Goal: Task Accomplishment & Management: Use online tool/utility

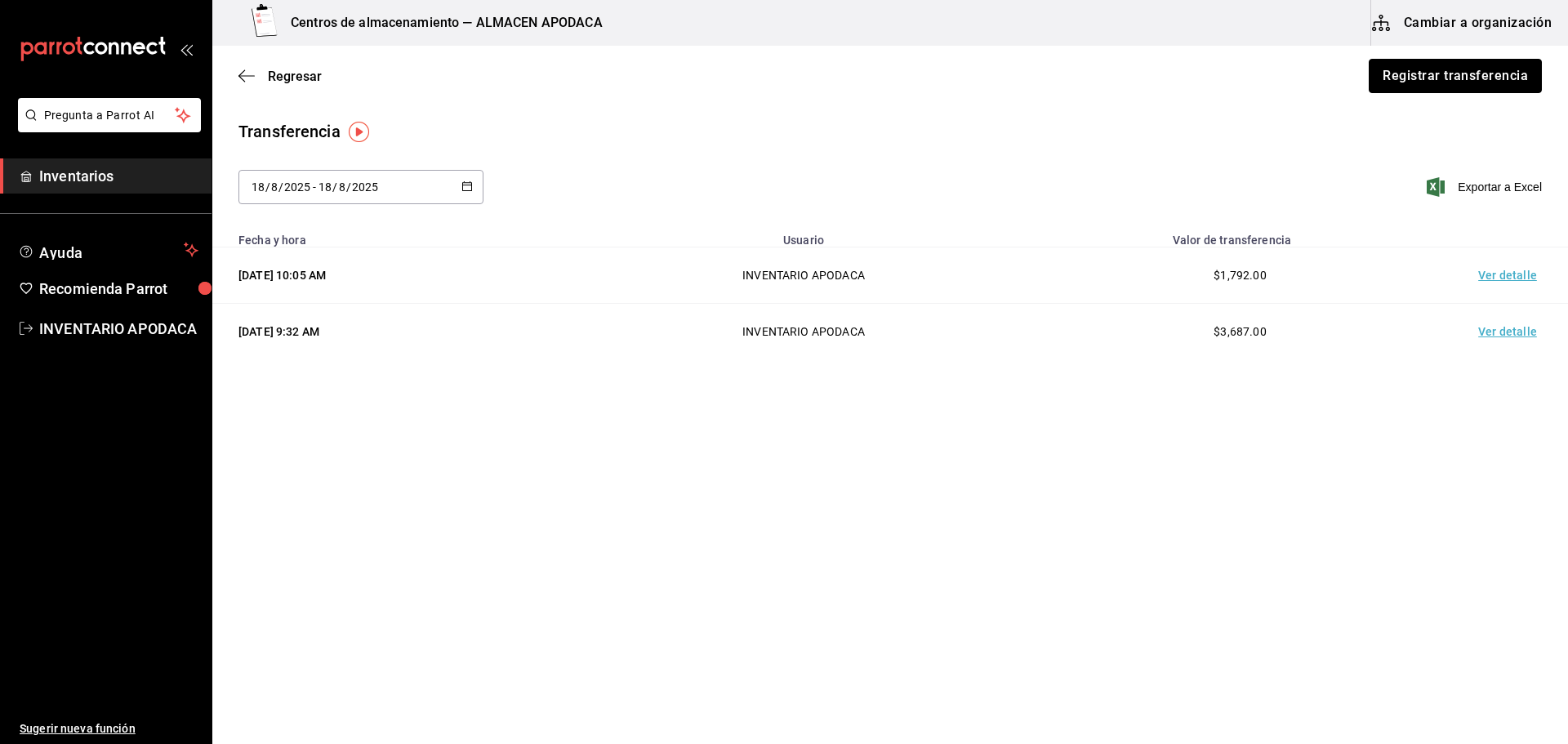
click at [1454, 61] on button "Registrar transferencia" at bounding box center [1456, 76] width 173 height 34
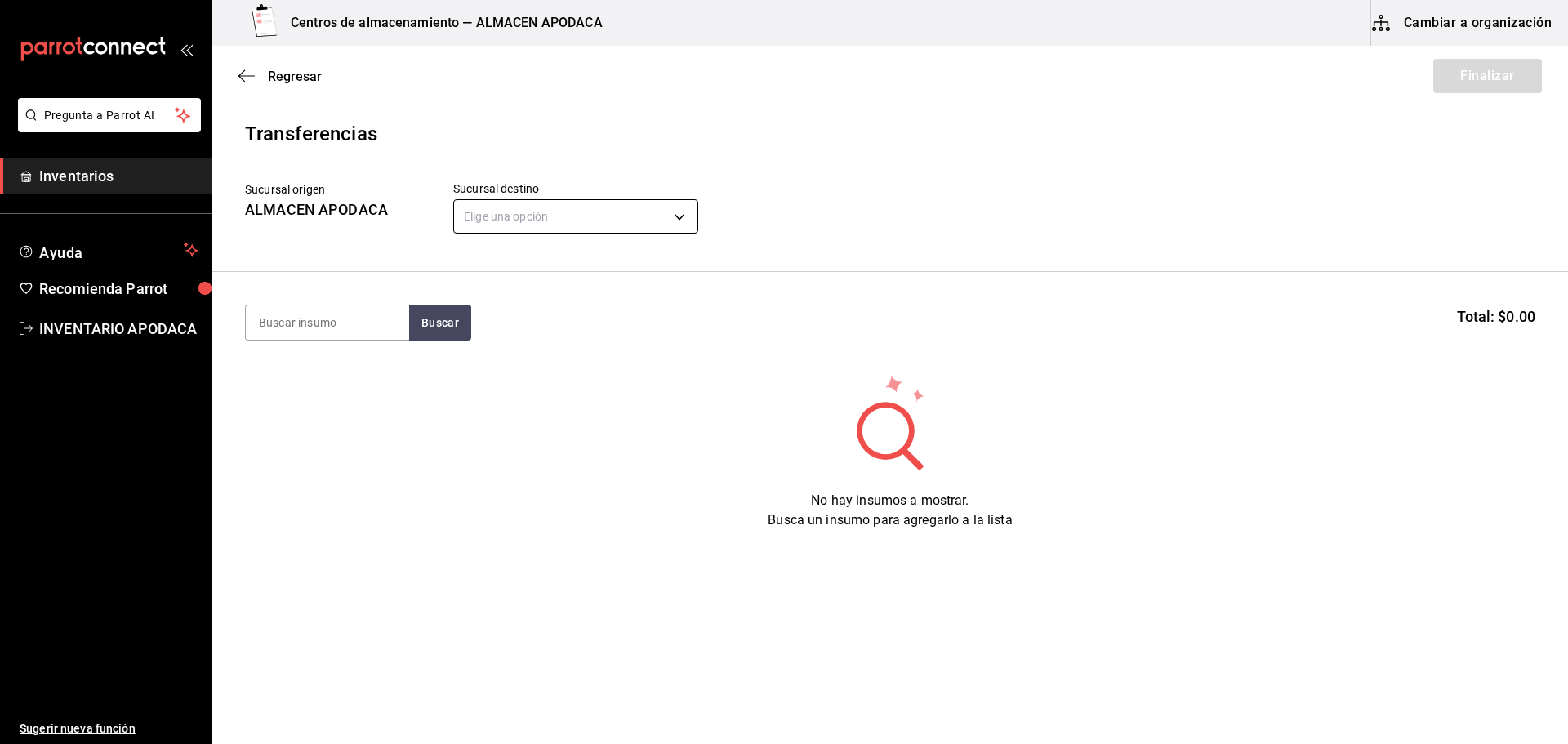
click at [577, 219] on body "Pregunta a Parrot AI Inventarios Ayuda Recomienda Parrot INVENTARIO APODACA Sug…" at bounding box center [784, 326] width 1568 height 653
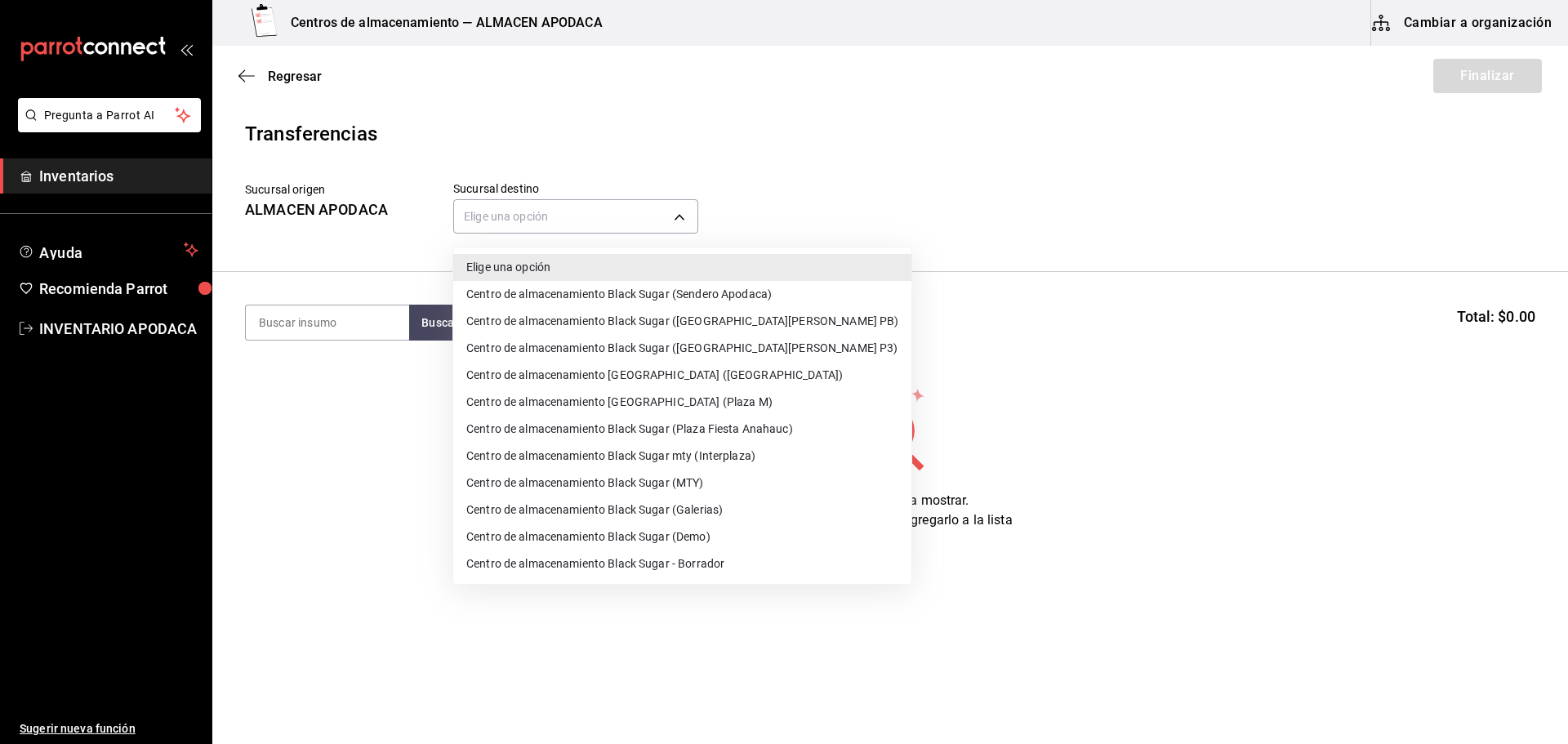
click at [733, 458] on li "Centro de almacenamiento Black Sugar mty (Interplaza)" at bounding box center [682, 456] width 458 height 27
type input "ef3c88a7-61c2-4790-a2e8-5b3859862a04"
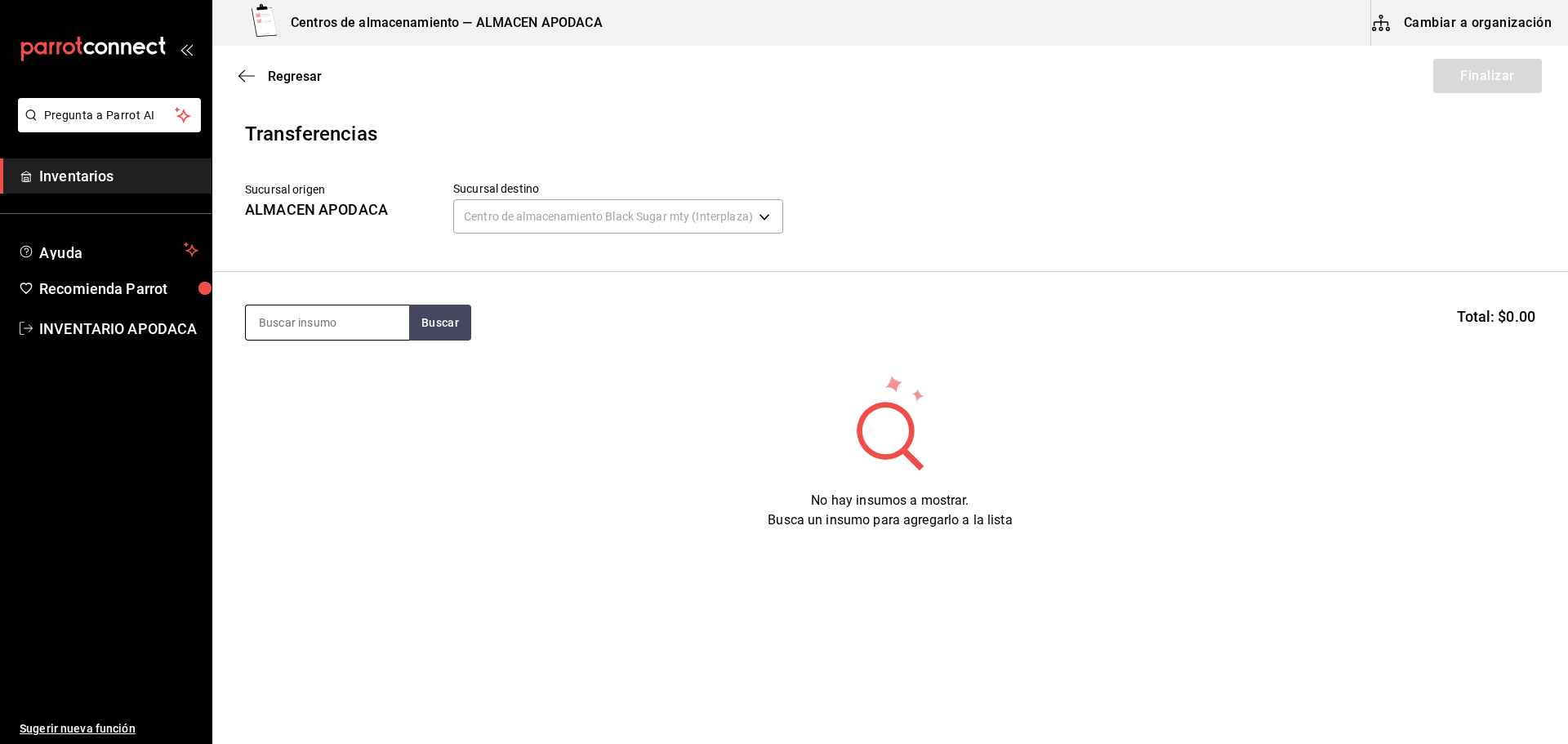
click at [362, 308] on input at bounding box center [327, 322] width 163 height 34
type input "VASO"
click at [454, 343] on section "VASO Buscar Total: $0.00" at bounding box center [890, 322] width 1356 height 101
click at [453, 336] on button "Buscar" at bounding box center [440, 322] width 62 height 36
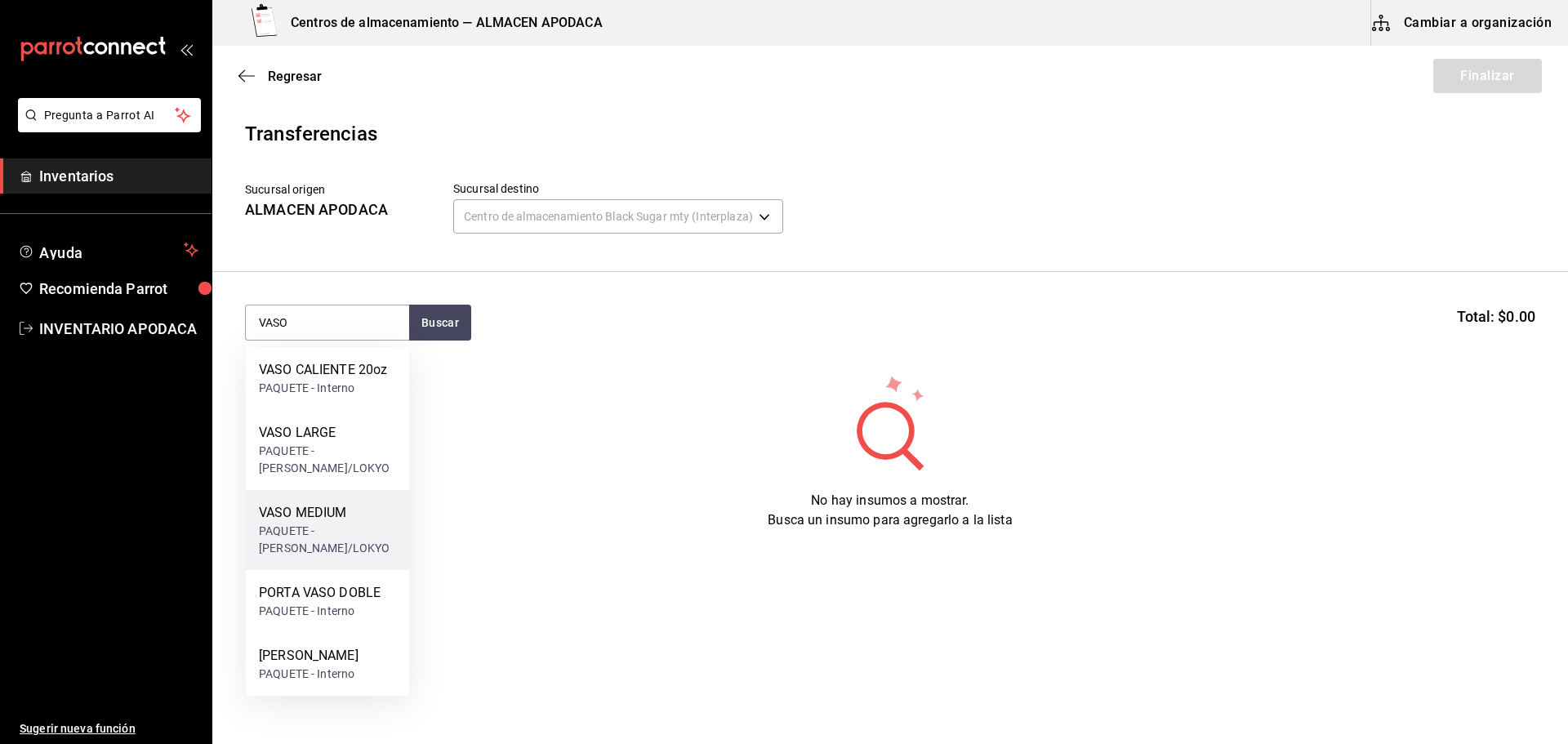
click at [362, 505] on div "VASO MEDIUM" at bounding box center [328, 513] width 138 height 20
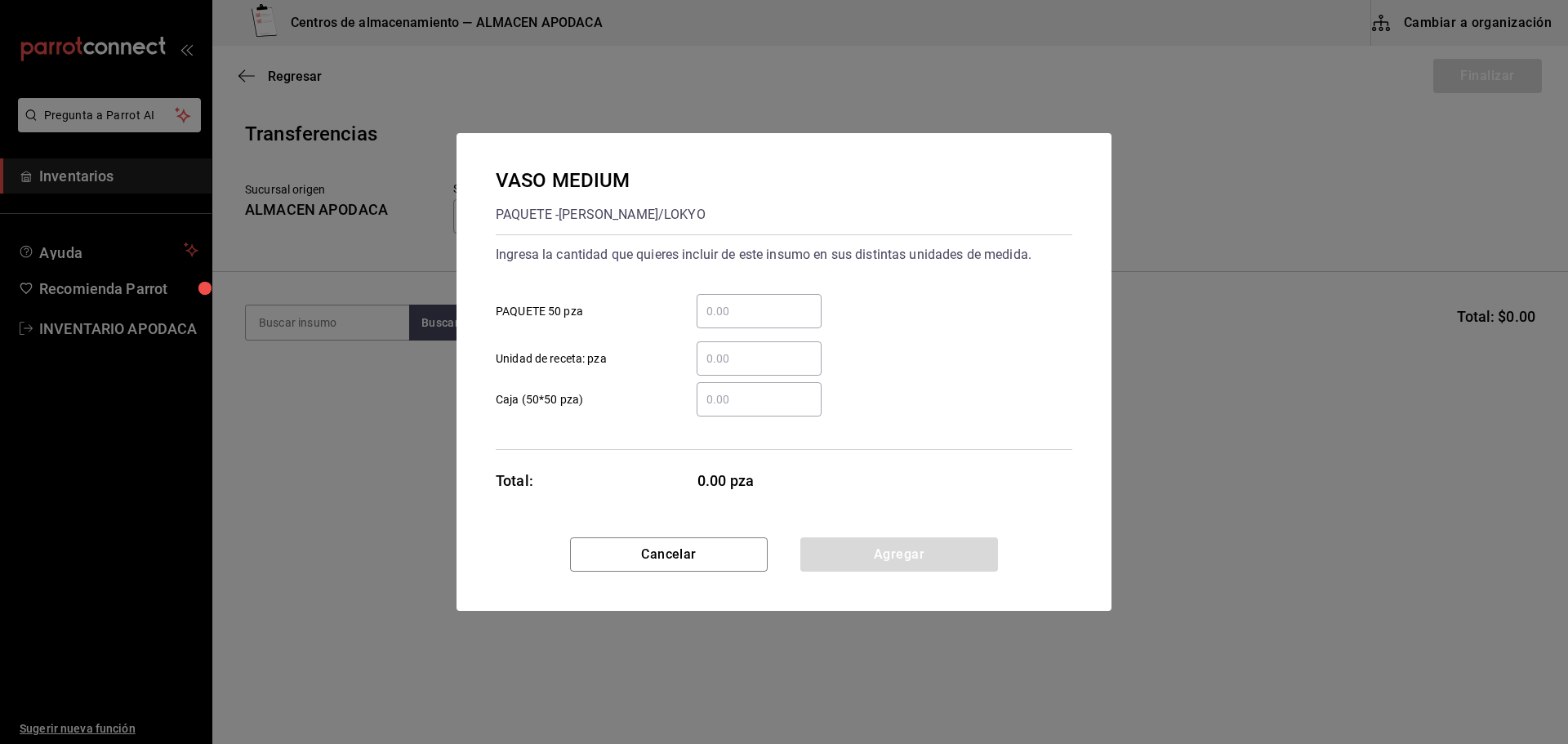
click at [798, 322] on div "​" at bounding box center [758, 311] width 125 height 34
click at [798, 321] on input "​ PAQUETE 50 pza" at bounding box center [758, 312] width 125 height 20
type input "3"
click at [879, 560] on button "Agregar" at bounding box center [899, 554] width 197 height 34
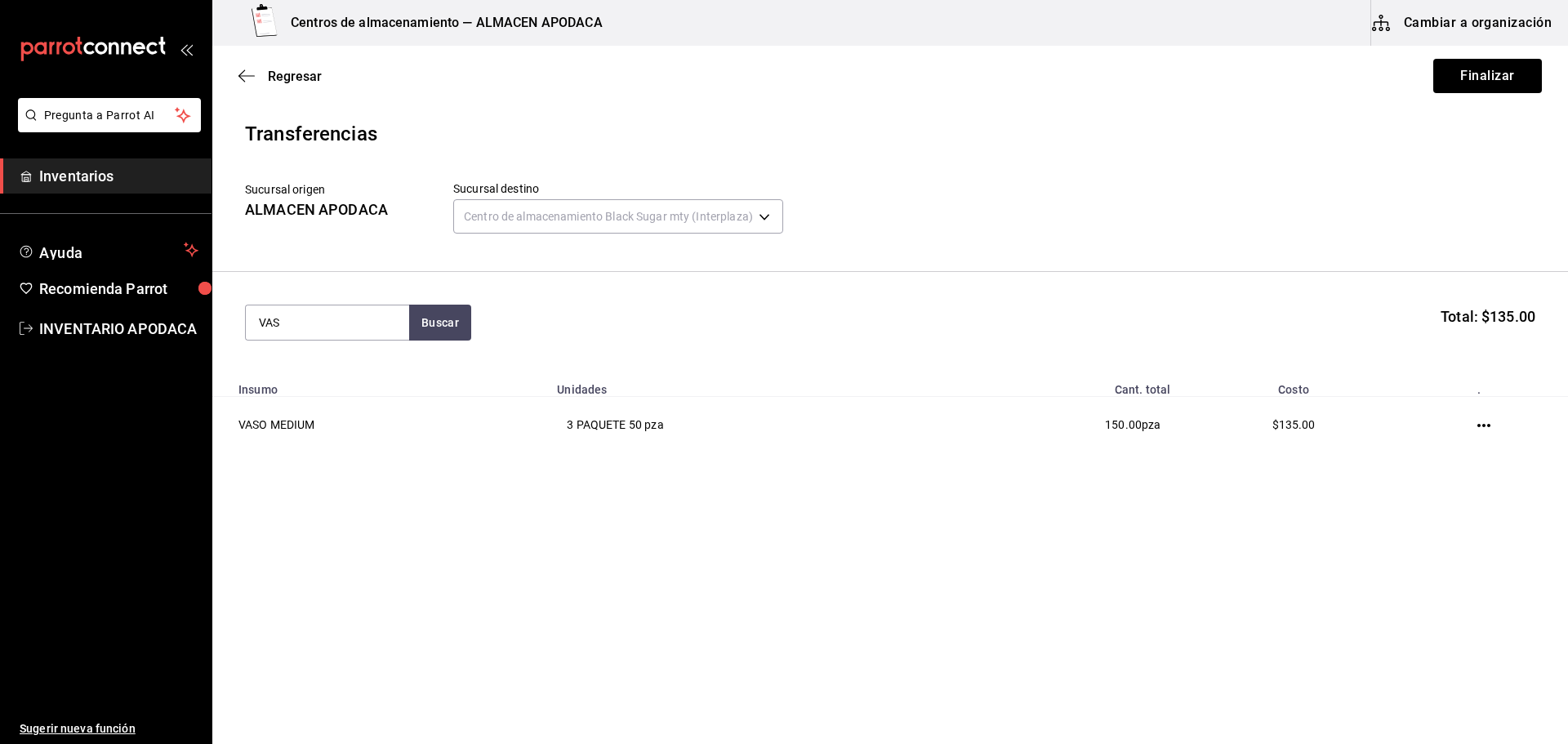
type input "VASO"
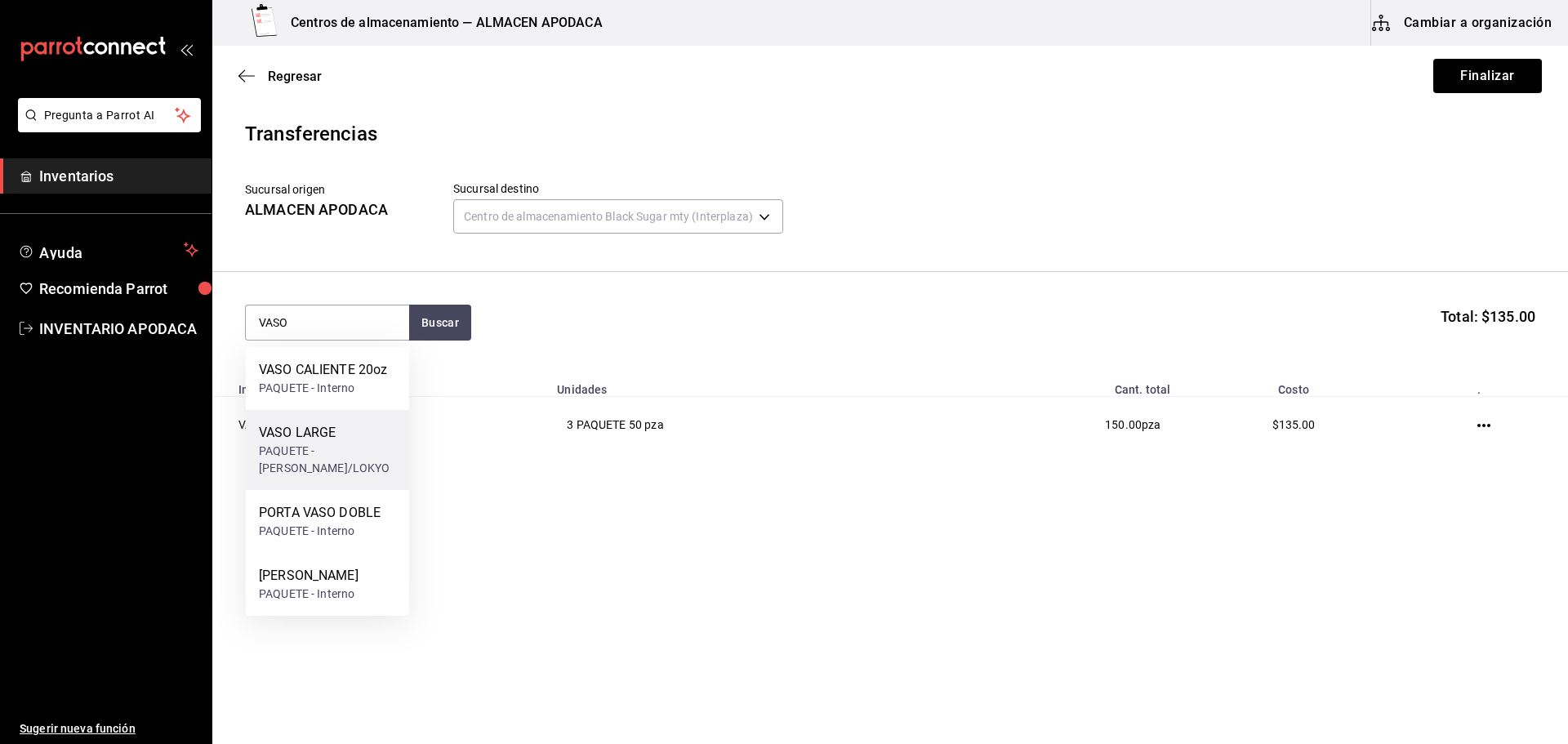
click at [344, 465] on div "PAQUETE - [PERSON_NAME]/LOKYO" at bounding box center [328, 460] width 138 height 34
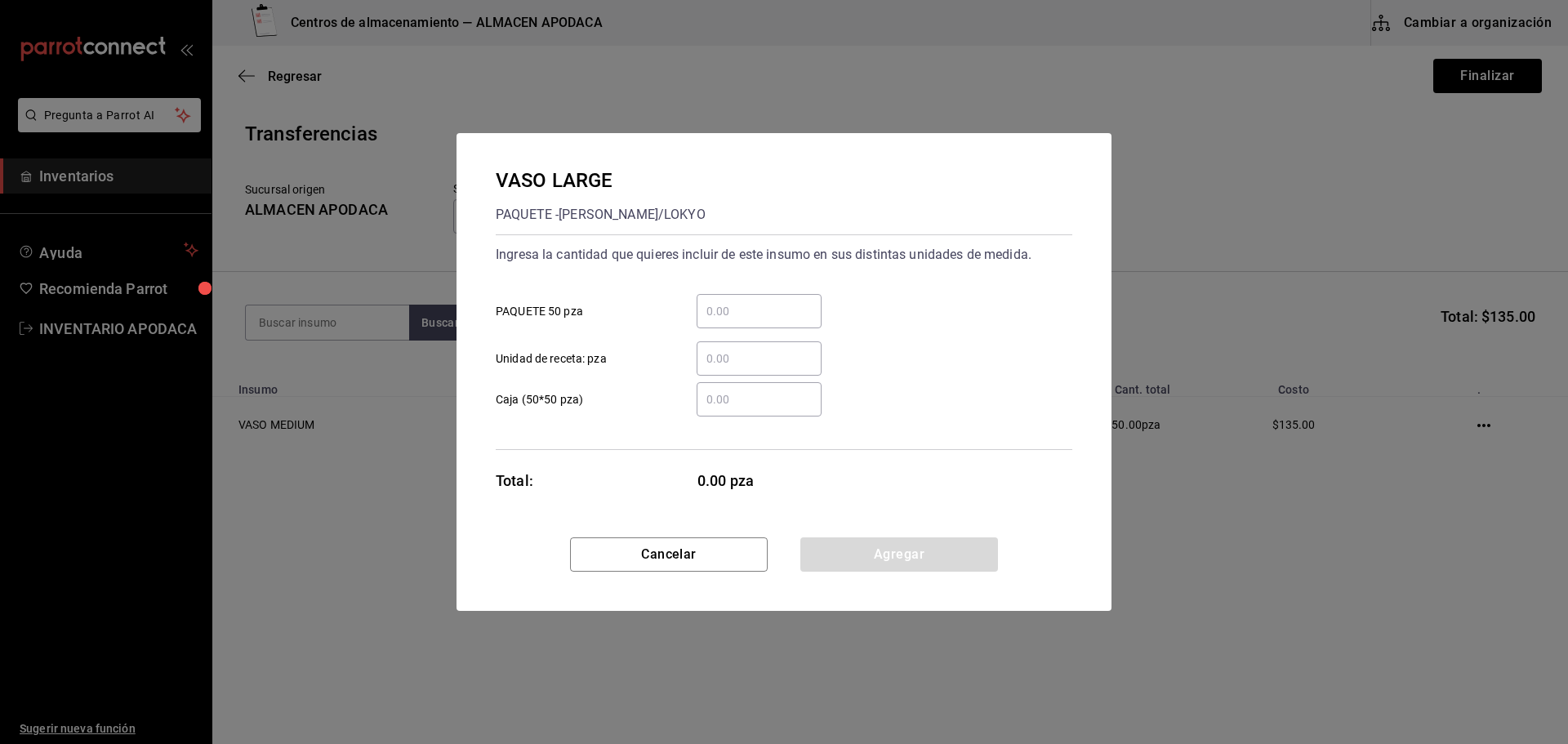
drag, startPoint x: 746, startPoint y: 293, endPoint x: 746, endPoint y: 308, distance: 15.0
click at [746, 306] on div "​ PAQUETE 50 pza" at bounding box center [777, 305] width 589 height 47
click at [746, 308] on input "​ PAQUETE 50 pza" at bounding box center [758, 312] width 125 height 20
type input "2"
click at [874, 526] on div "VASO LARGE PAQUETE - [PERSON_NAME]/LOKYO Ingresa la cantidad que quieres inclui…" at bounding box center [784, 336] width 655 height 405
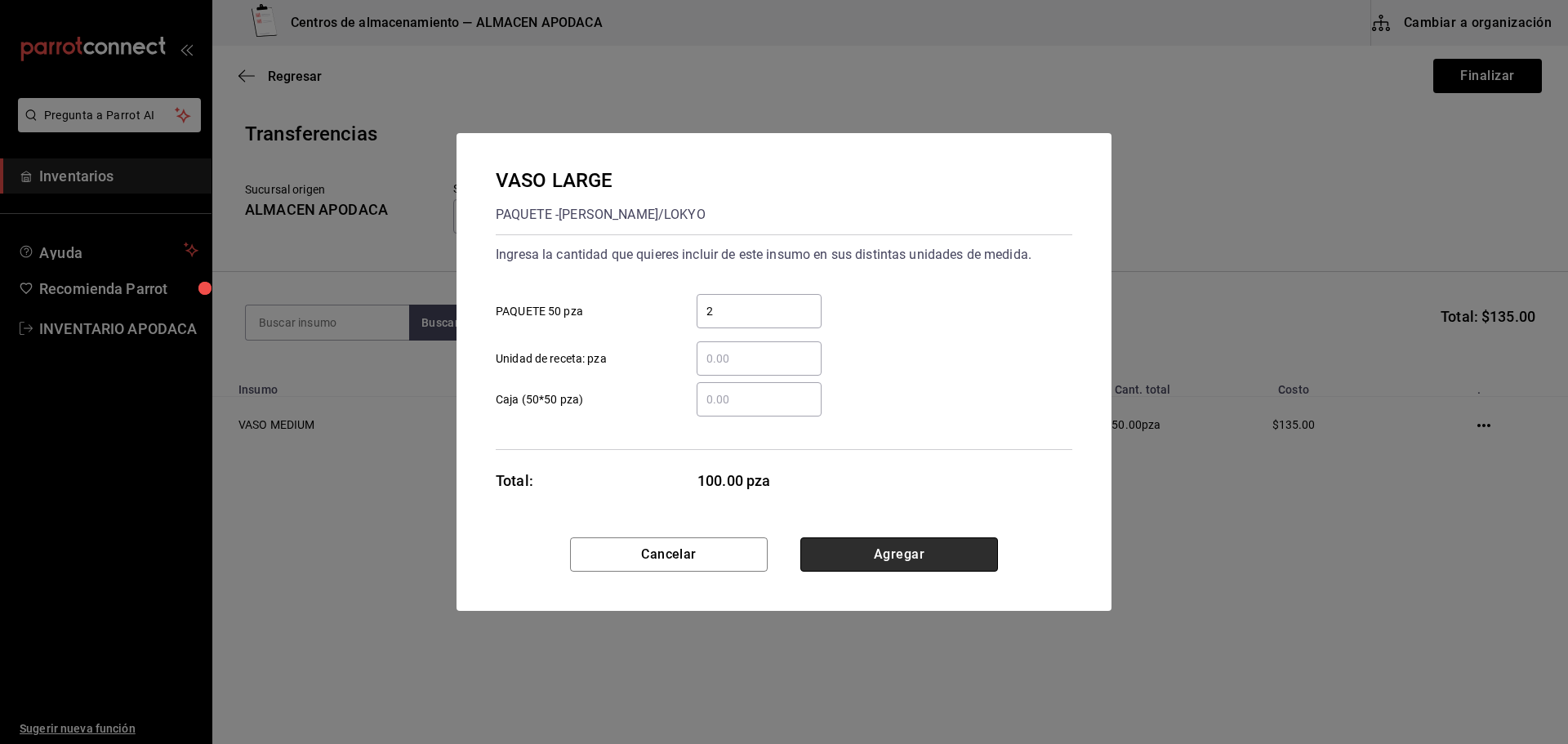
click at [868, 546] on button "Agregar" at bounding box center [899, 554] width 197 height 34
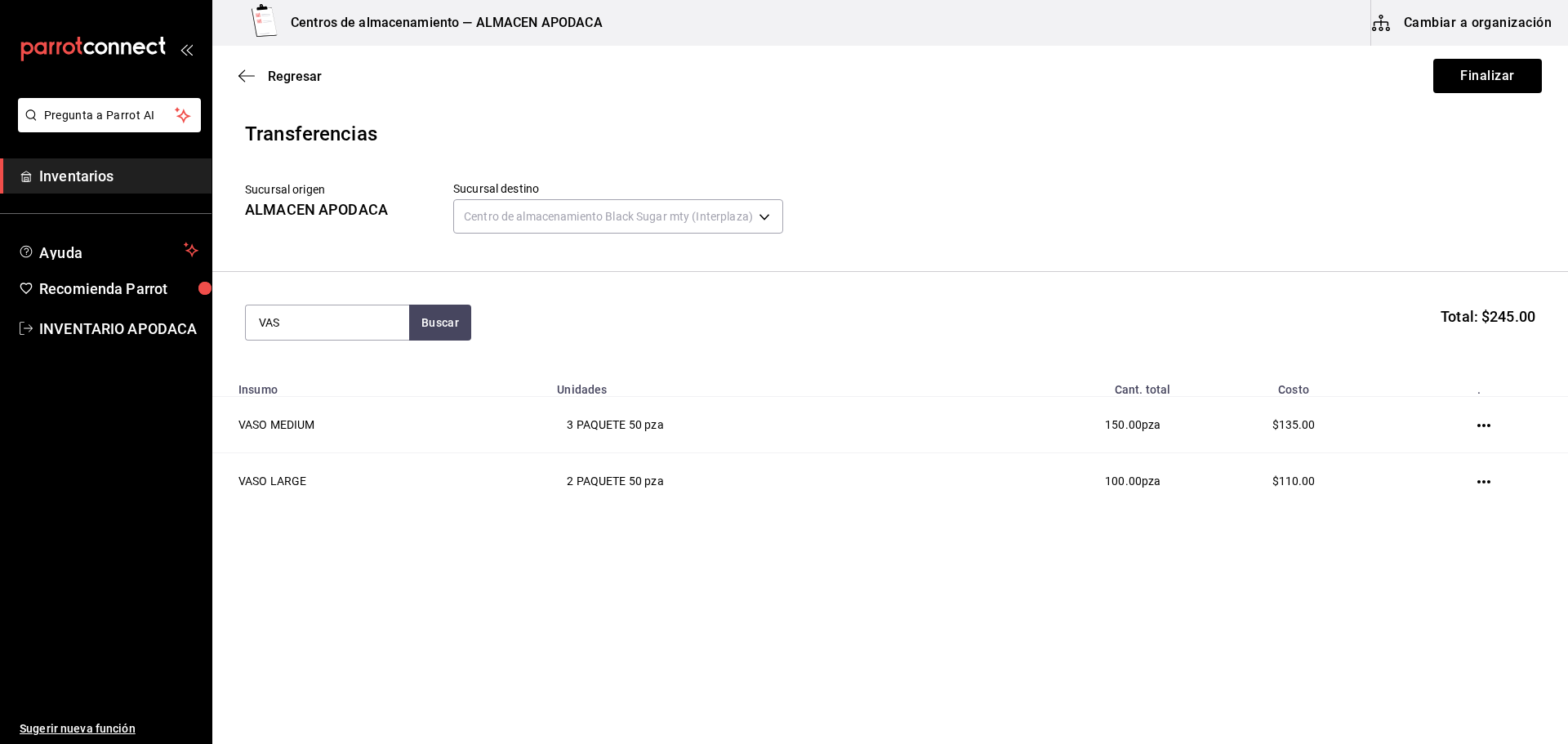
type input "VASO"
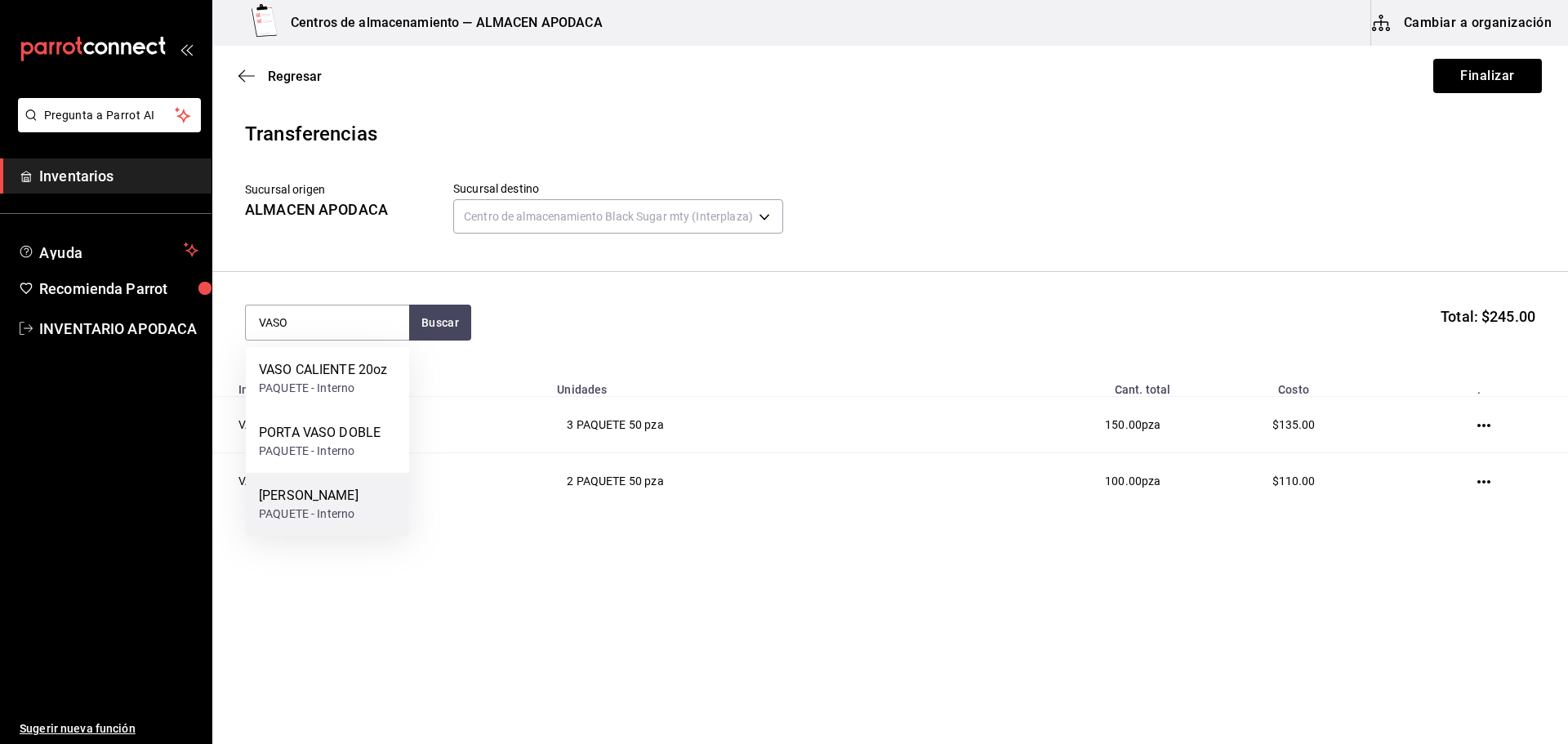
click at [347, 527] on div "[PERSON_NAME] TORNASOL PAQUETE - Interno" at bounding box center [327, 504] width 163 height 63
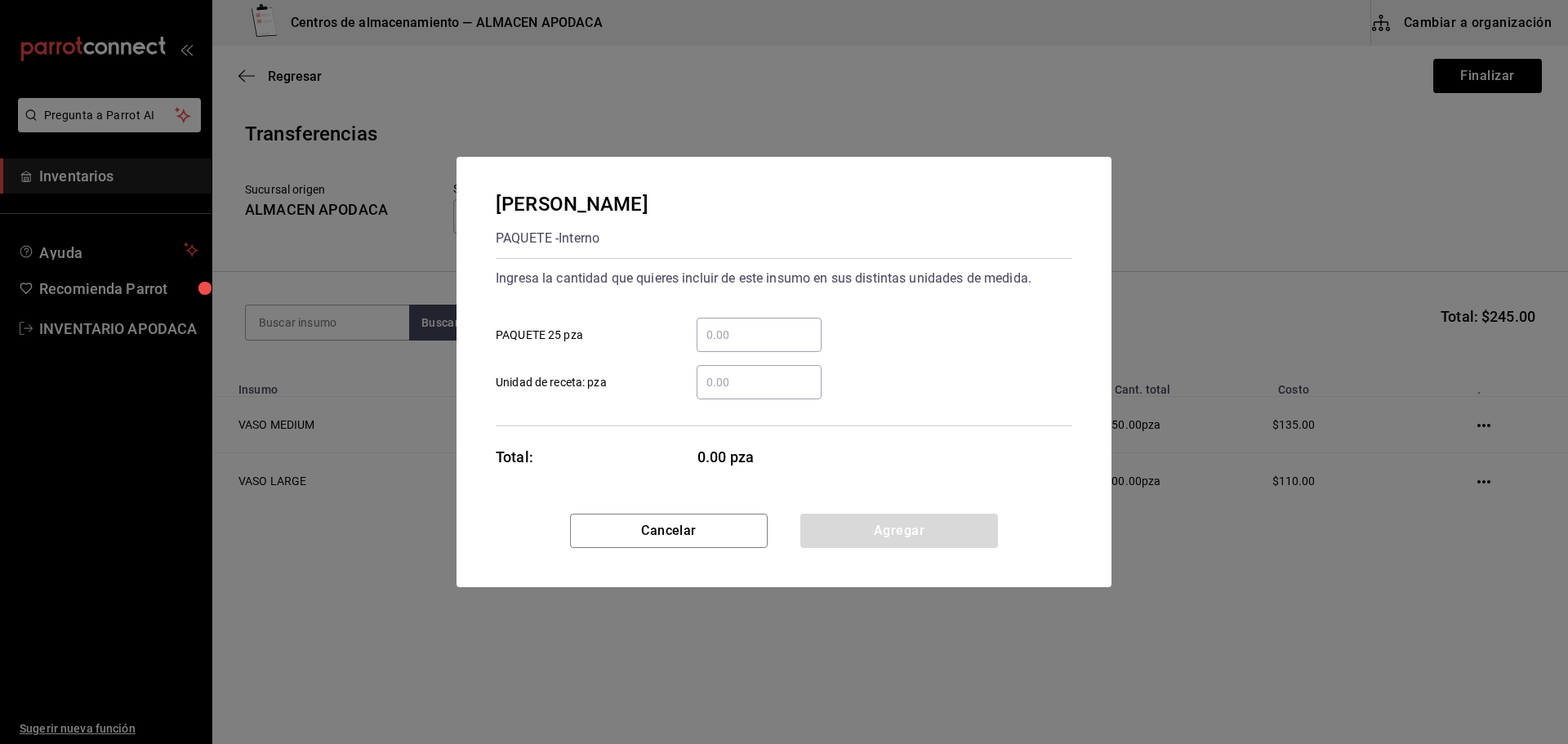
click at [768, 333] on input "​ PAQUETE 25 pza" at bounding box center [758, 335] width 125 height 20
type input "1"
click at [908, 528] on button "Agregar" at bounding box center [899, 531] width 197 height 34
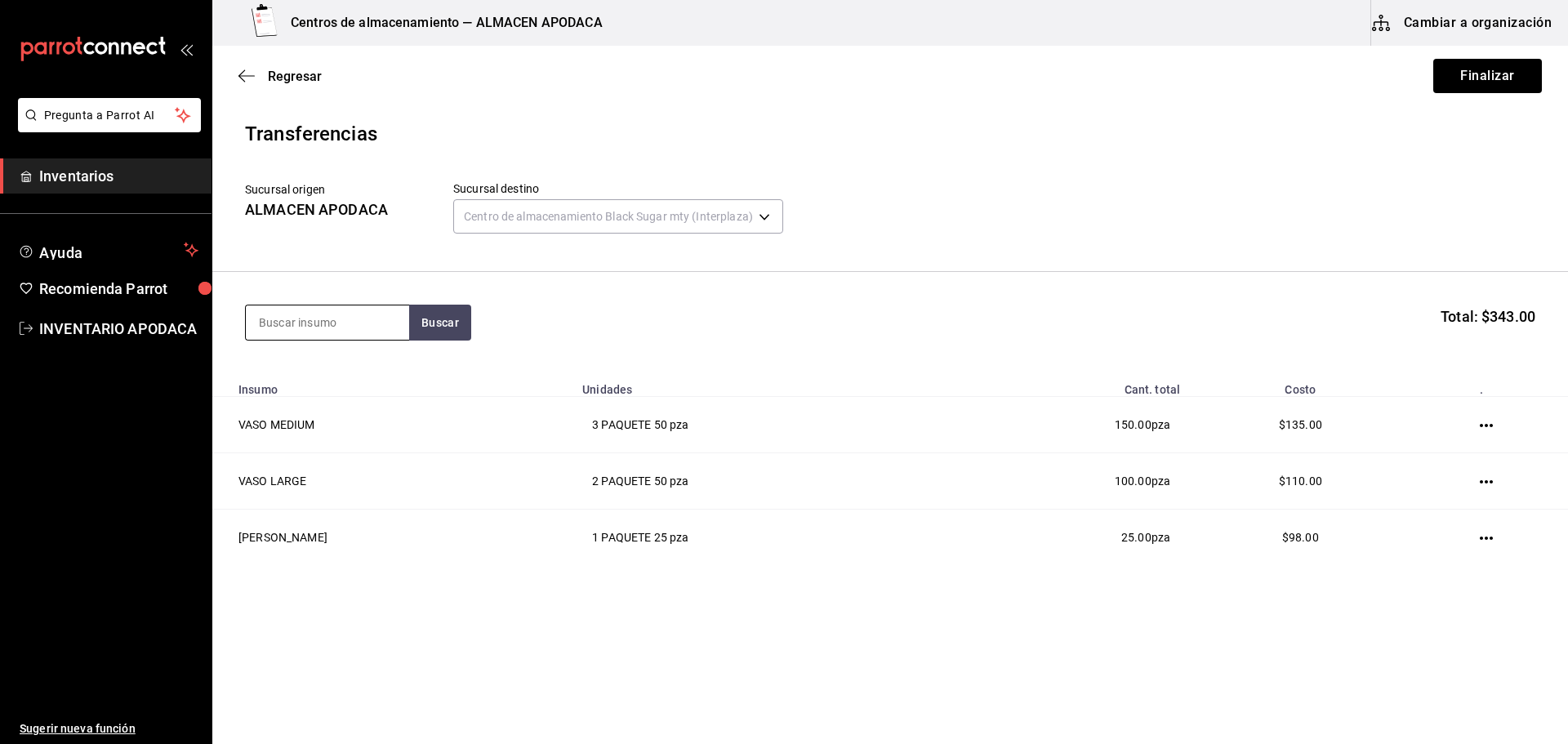
click at [362, 325] on input at bounding box center [327, 322] width 163 height 34
type input "PATI"
click at [351, 375] on div "PATITO SORPRESA" at bounding box center [316, 371] width 114 height 20
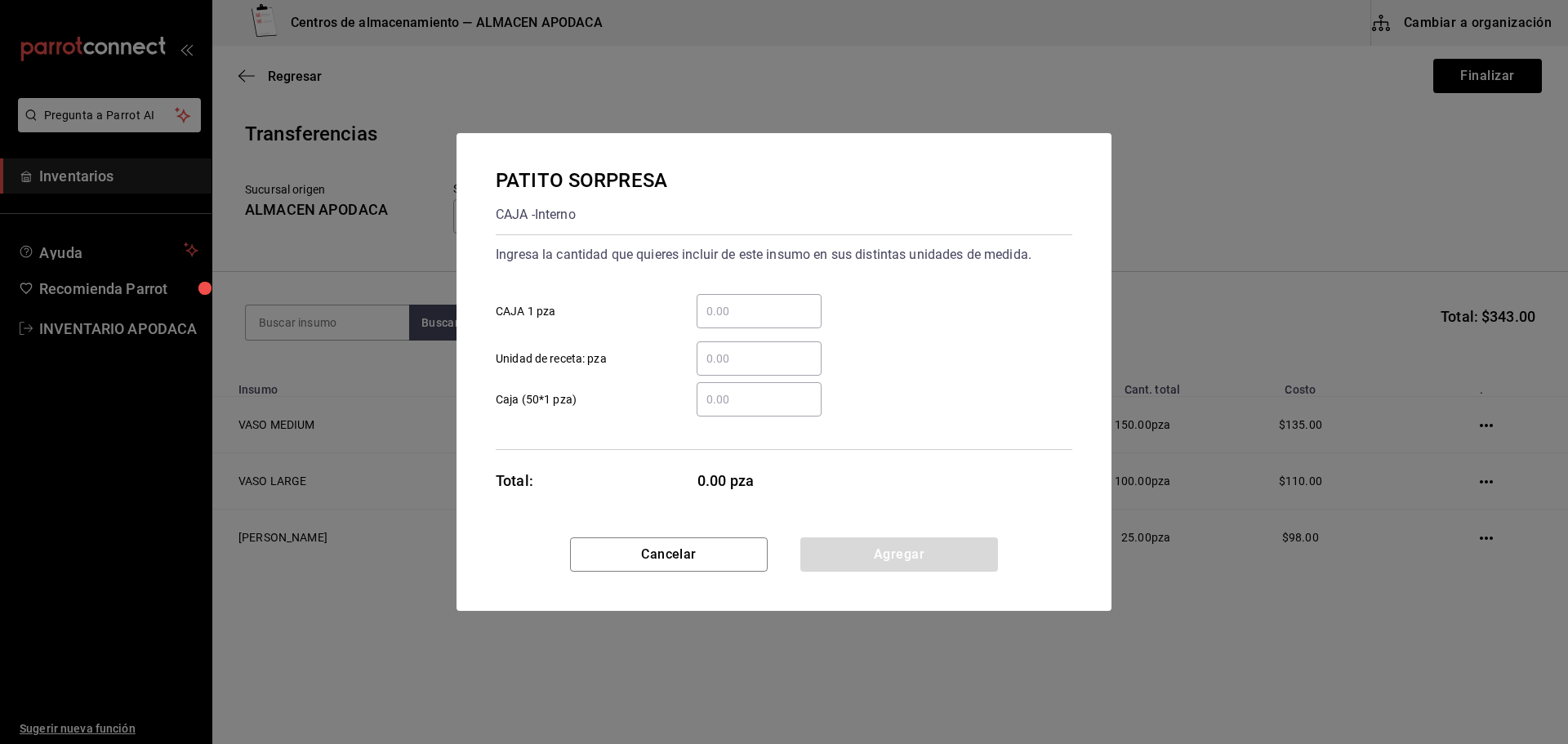
click at [737, 298] on div "​" at bounding box center [758, 311] width 125 height 34
click at [737, 302] on input "​ CAJA 1 pza" at bounding box center [758, 312] width 125 height 20
type input "200"
click at [900, 554] on button "Agregar" at bounding box center [899, 554] width 197 height 34
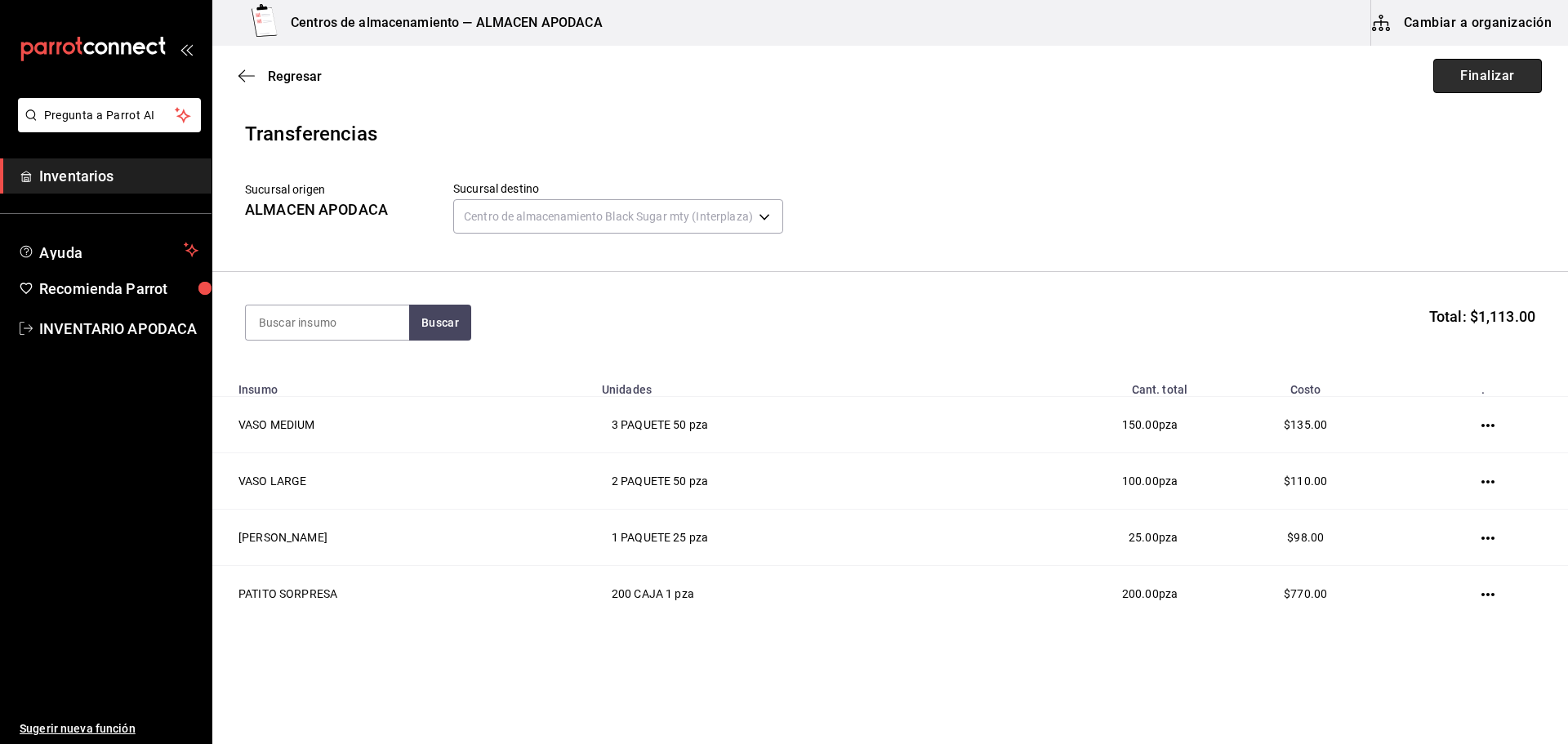
click at [1481, 77] on button "Finalizar" at bounding box center [1487, 76] width 109 height 34
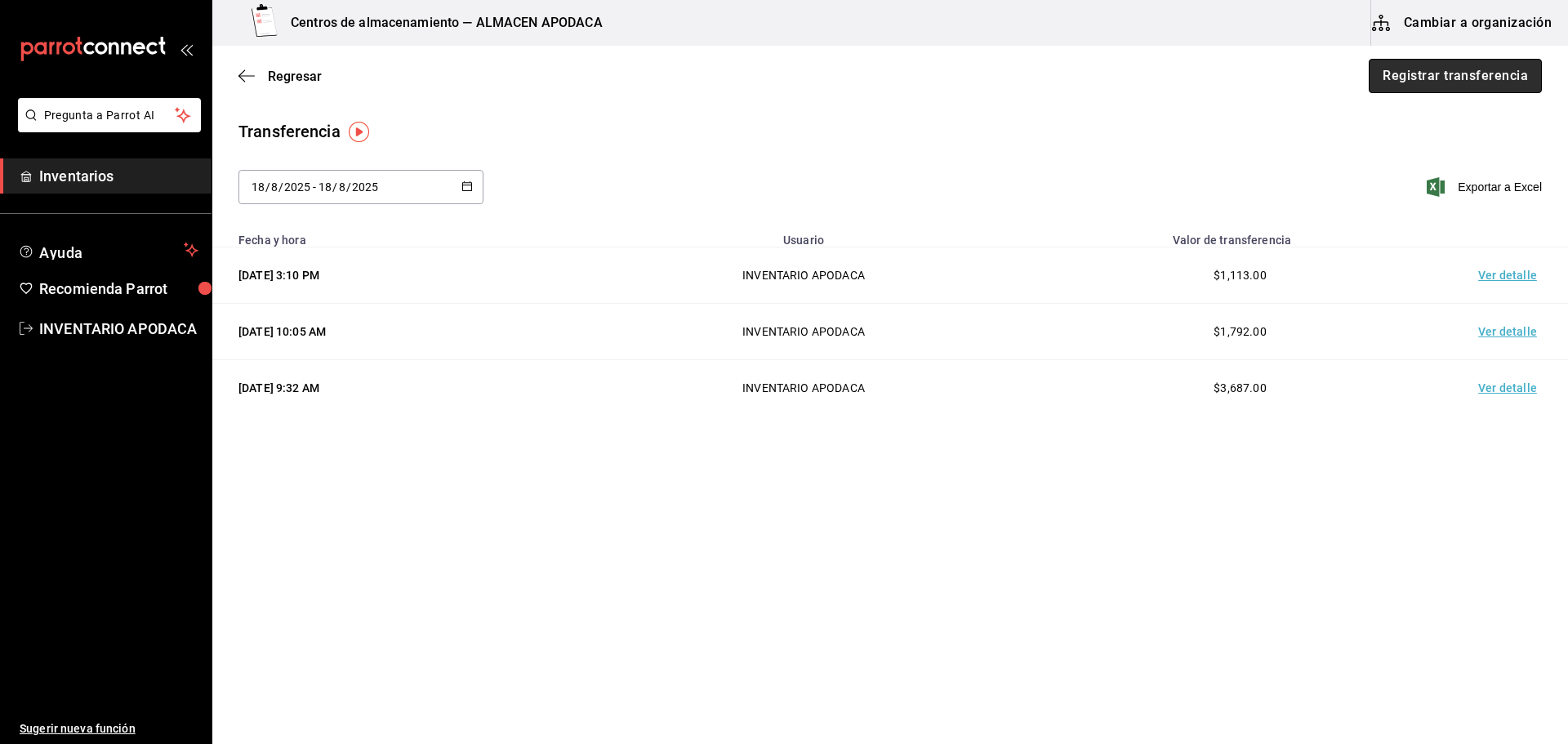
click at [1524, 87] on button "Registrar transferencia" at bounding box center [1456, 76] width 173 height 34
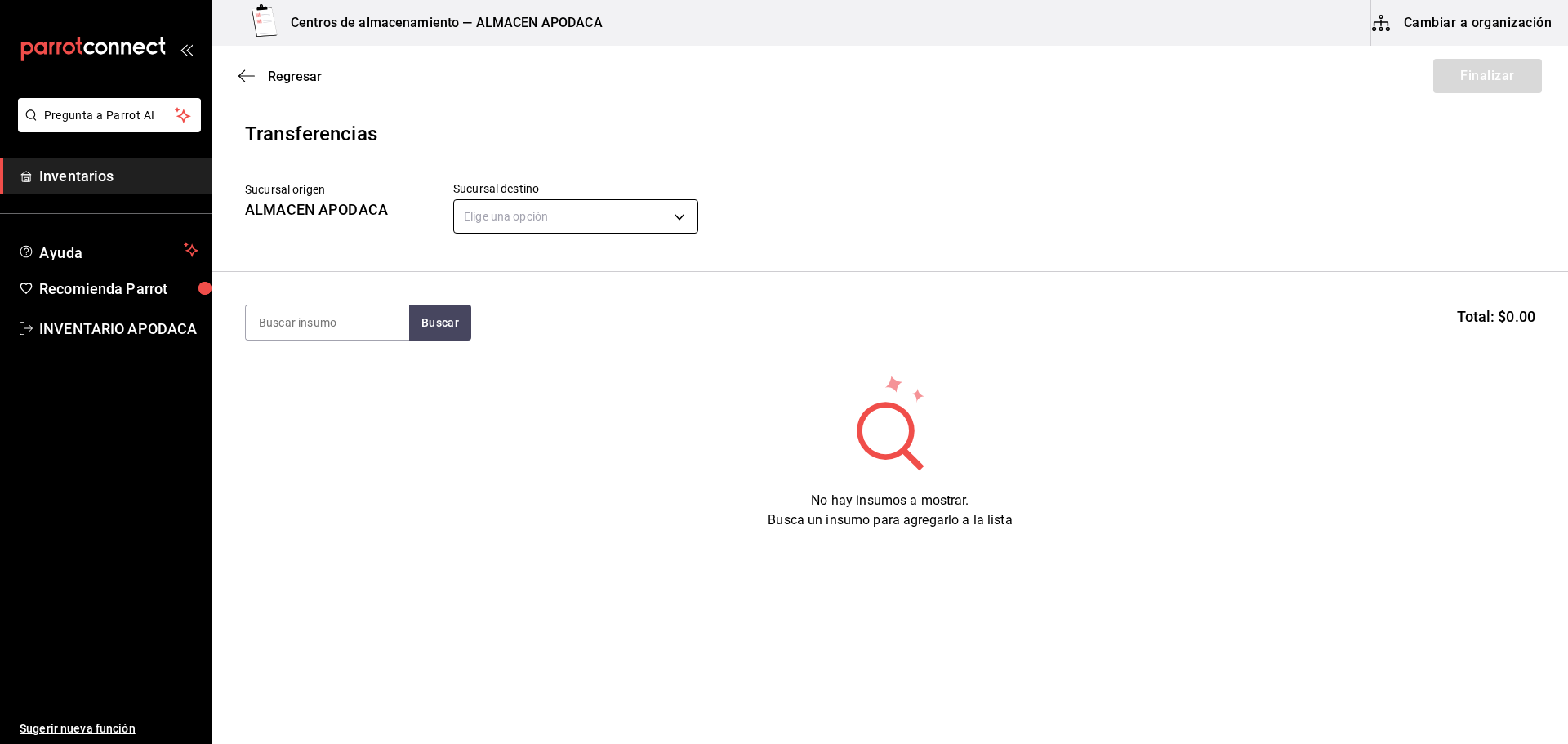
click at [534, 217] on body "Pregunta a Parrot AI Inventarios Ayuda Recomienda Parrot INVENTARIO APODACA Sug…" at bounding box center [784, 326] width 1568 height 653
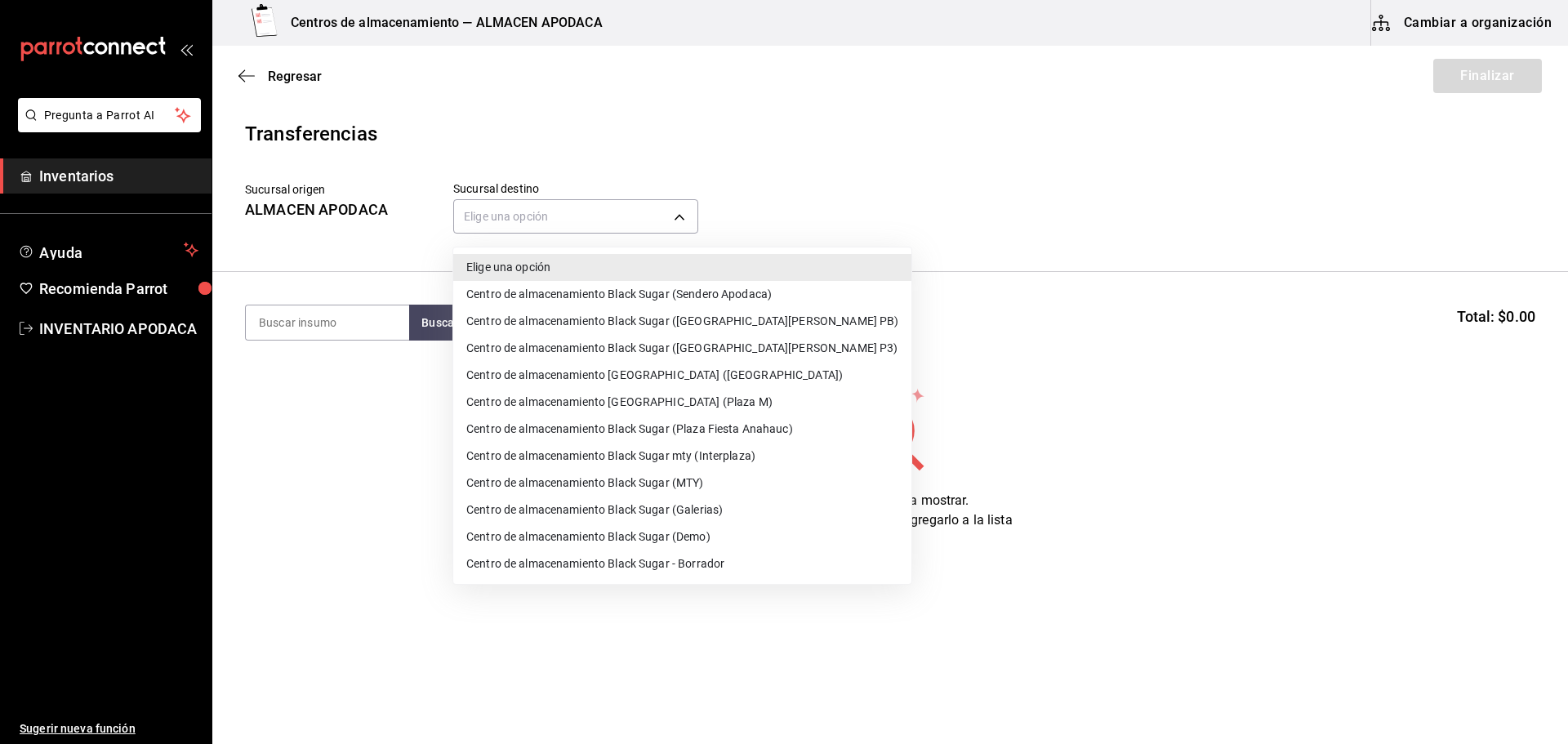
click at [699, 485] on li "Centro de almacenamiento Black Sugar (MTY)" at bounding box center [682, 483] width 458 height 27
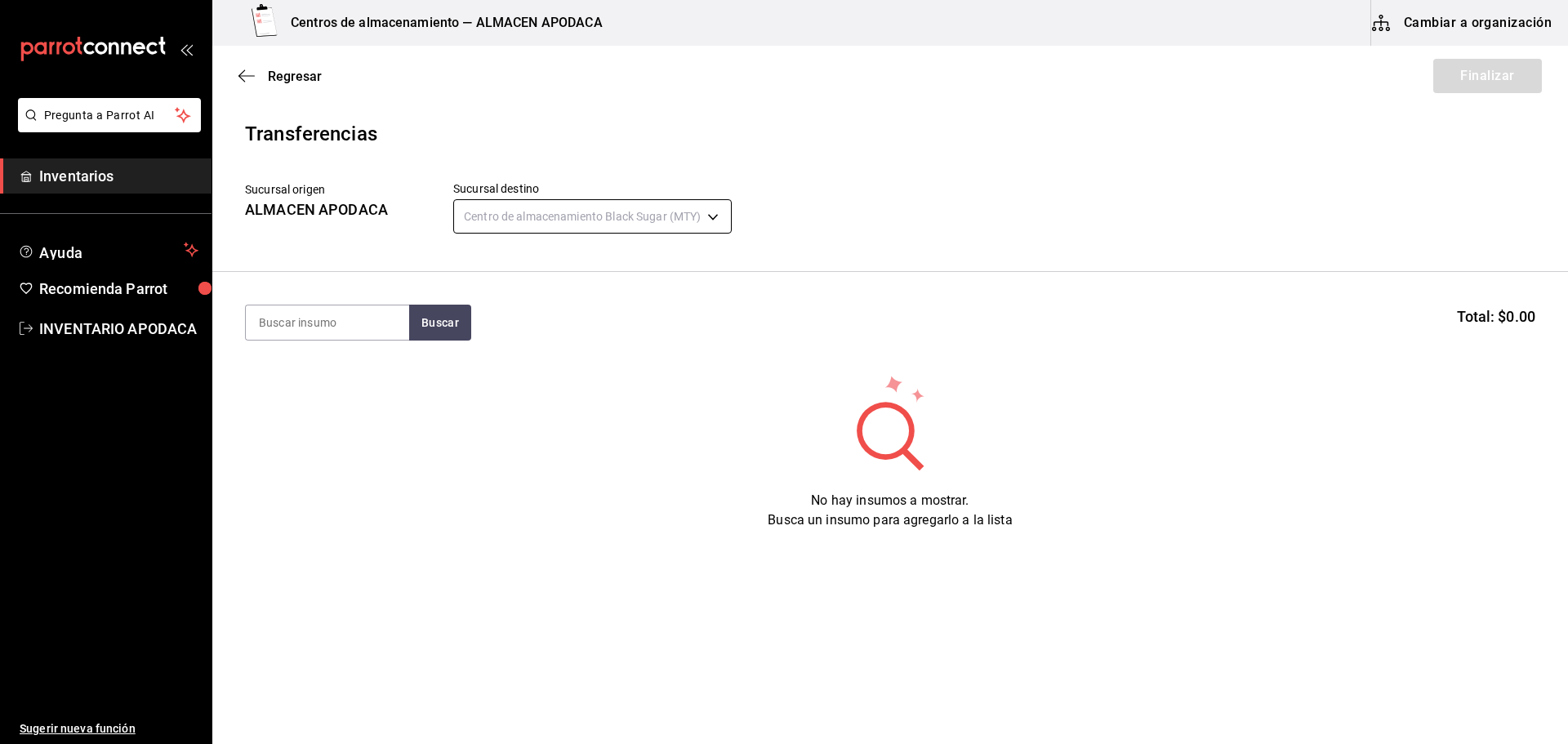
click at [696, 230] on body "Pregunta a Parrot AI Inventarios Ayuda Recomienda Parrot INVENTARIO APODACA Sug…" at bounding box center [784, 326] width 1568 height 653
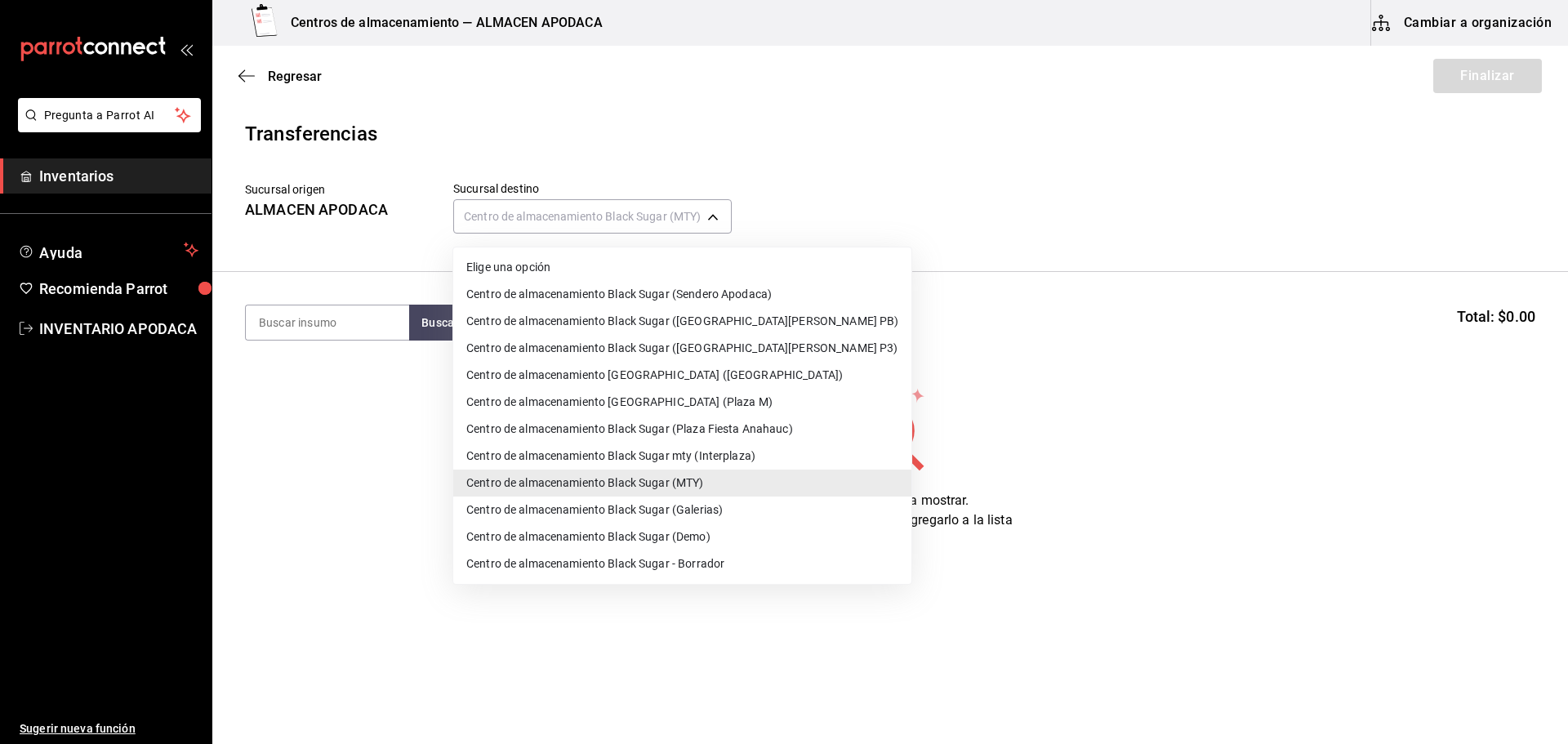
click at [739, 394] on li "Centro de almacenamiento [GEOGRAPHIC_DATA] (Plaza M)" at bounding box center [682, 402] width 458 height 27
type input "0f4415c9-938e-448a-b6ae-ddc1f21c4e75"
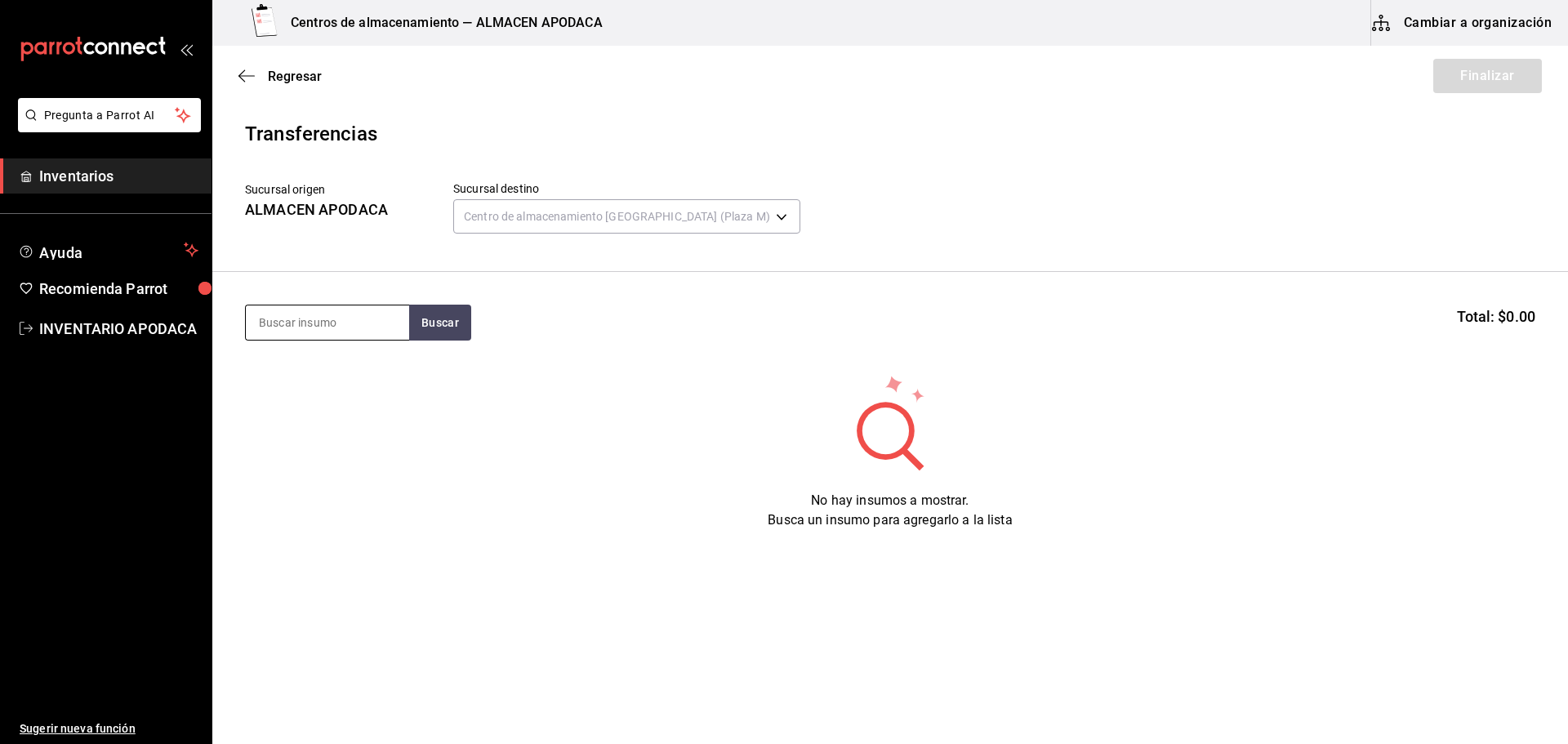
drag, startPoint x: 368, startPoint y: 307, endPoint x: 360, endPoint y: 312, distance: 9.4
click at [367, 308] on input at bounding box center [327, 322] width 163 height 34
click at [358, 313] on input at bounding box center [327, 322] width 163 height 34
type input "VASO"
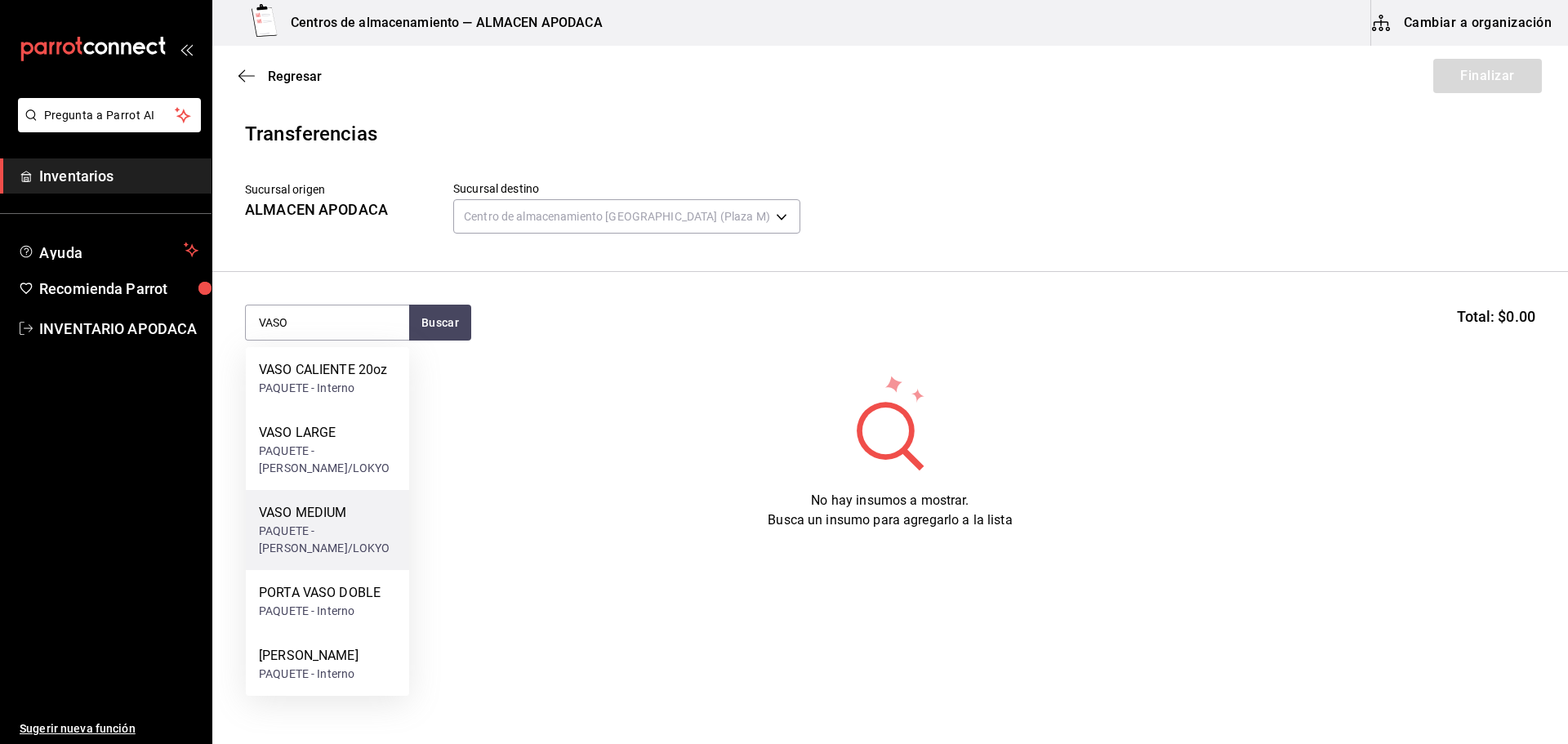
click at [310, 497] on div "VASO MEDIUM PAQUETE - [PERSON_NAME]/LOKYO" at bounding box center [327, 530] width 163 height 80
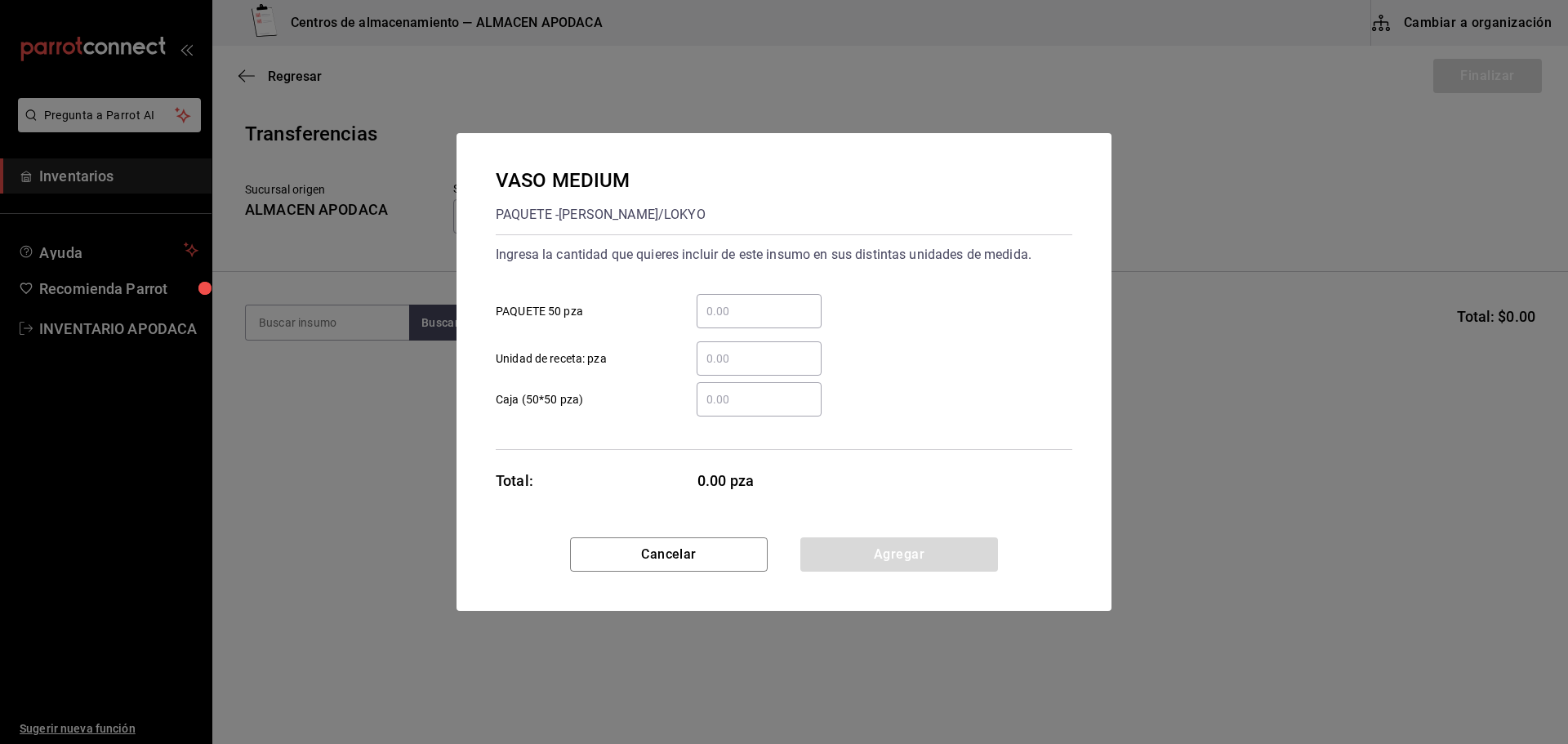
click at [739, 318] on input "​ PAQUETE 50 pza" at bounding box center [758, 312] width 125 height 20
type input "1"
click at [920, 548] on button "Agregar" at bounding box center [899, 554] width 197 height 34
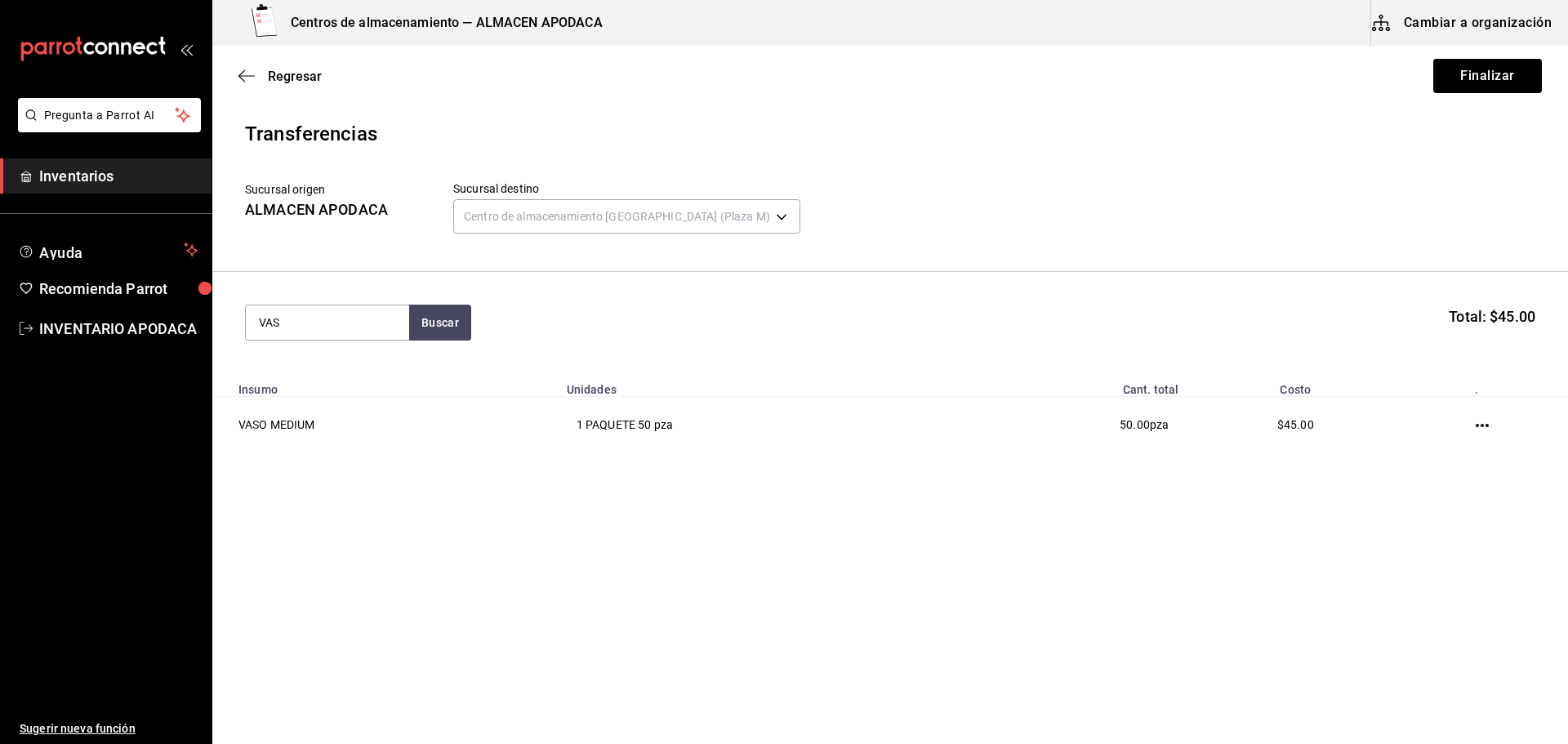
type input "VASO"
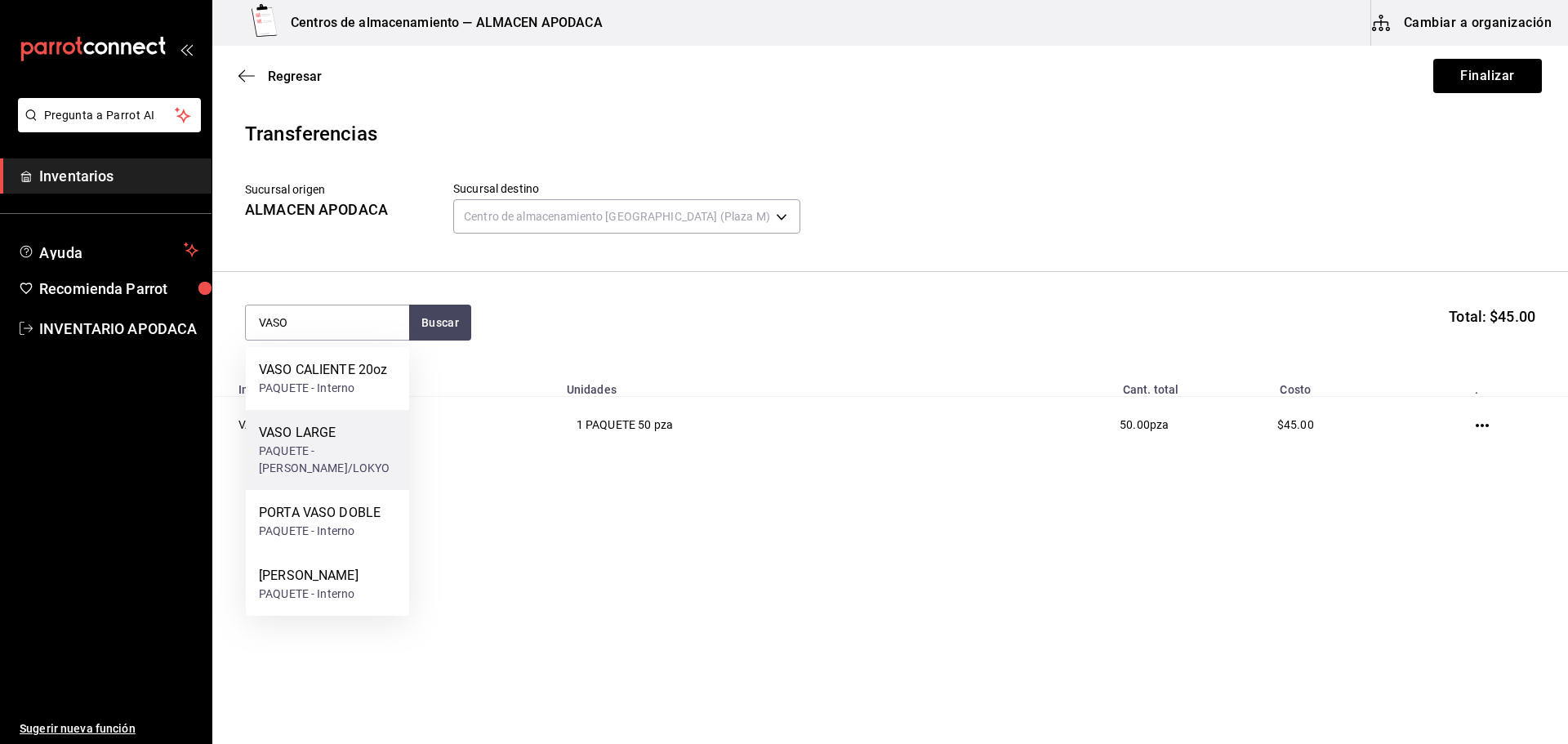
click at [372, 446] on div "PAQUETE - [PERSON_NAME]/LOKYO" at bounding box center [328, 460] width 138 height 34
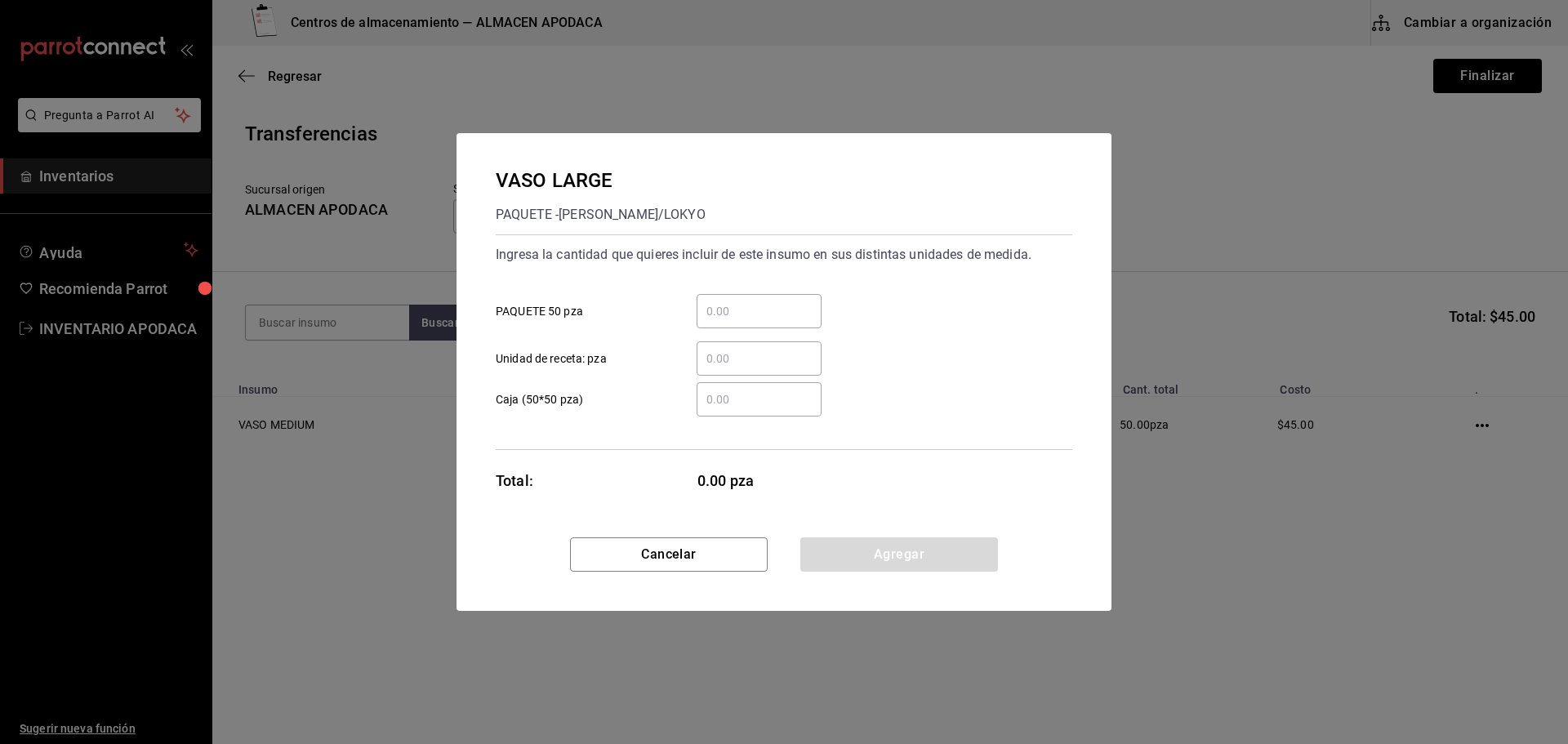
click at [758, 294] on div "​" at bounding box center [758, 311] width 125 height 34
click at [758, 302] on input "​ PAQUETE 50 pza" at bounding box center [758, 312] width 125 height 20
type input "2"
click at [870, 551] on button "Agregar" at bounding box center [899, 554] width 197 height 34
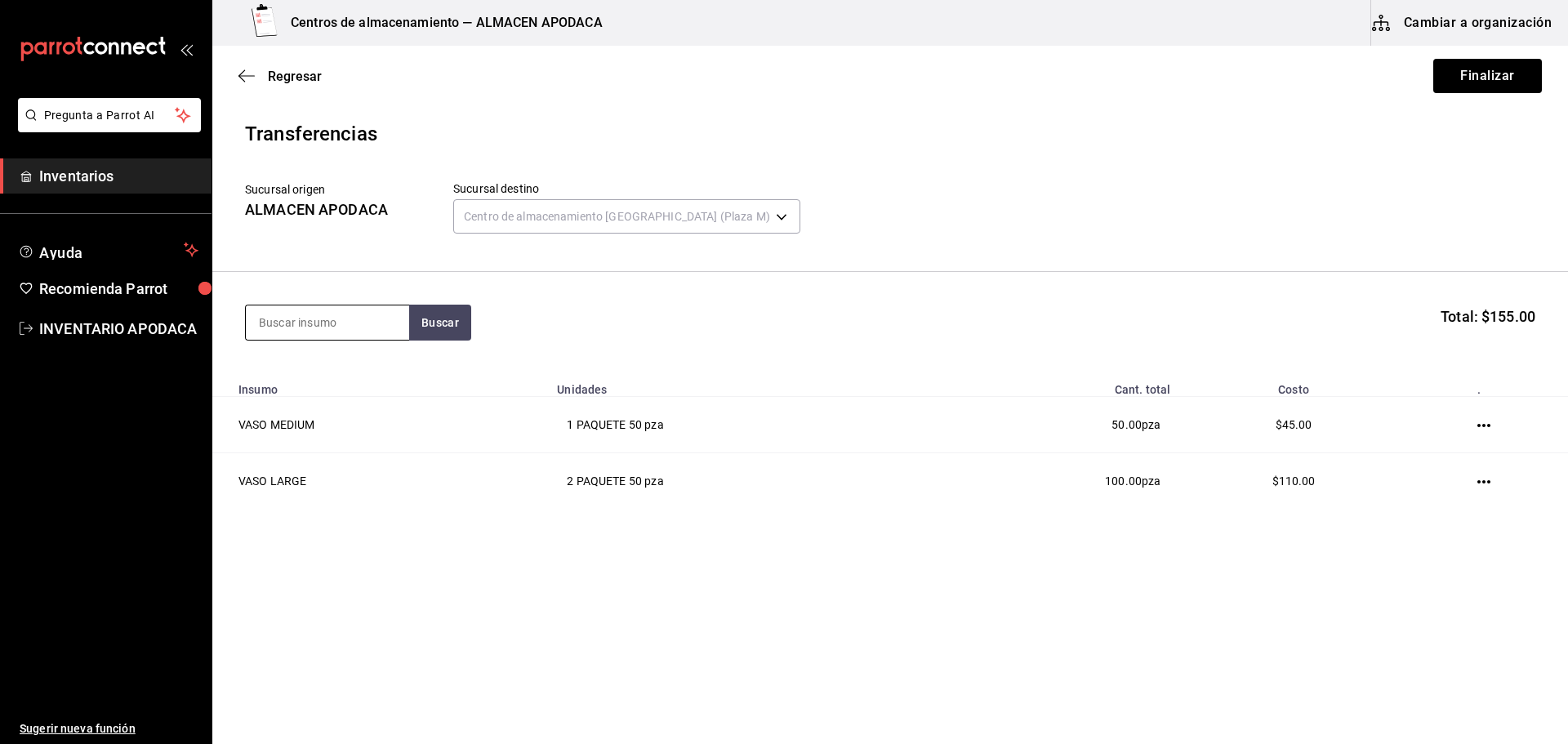
click at [313, 322] on input at bounding box center [327, 322] width 163 height 34
type input "PATI"
click at [301, 366] on div "PATITO SORPRESA" at bounding box center [316, 371] width 114 height 20
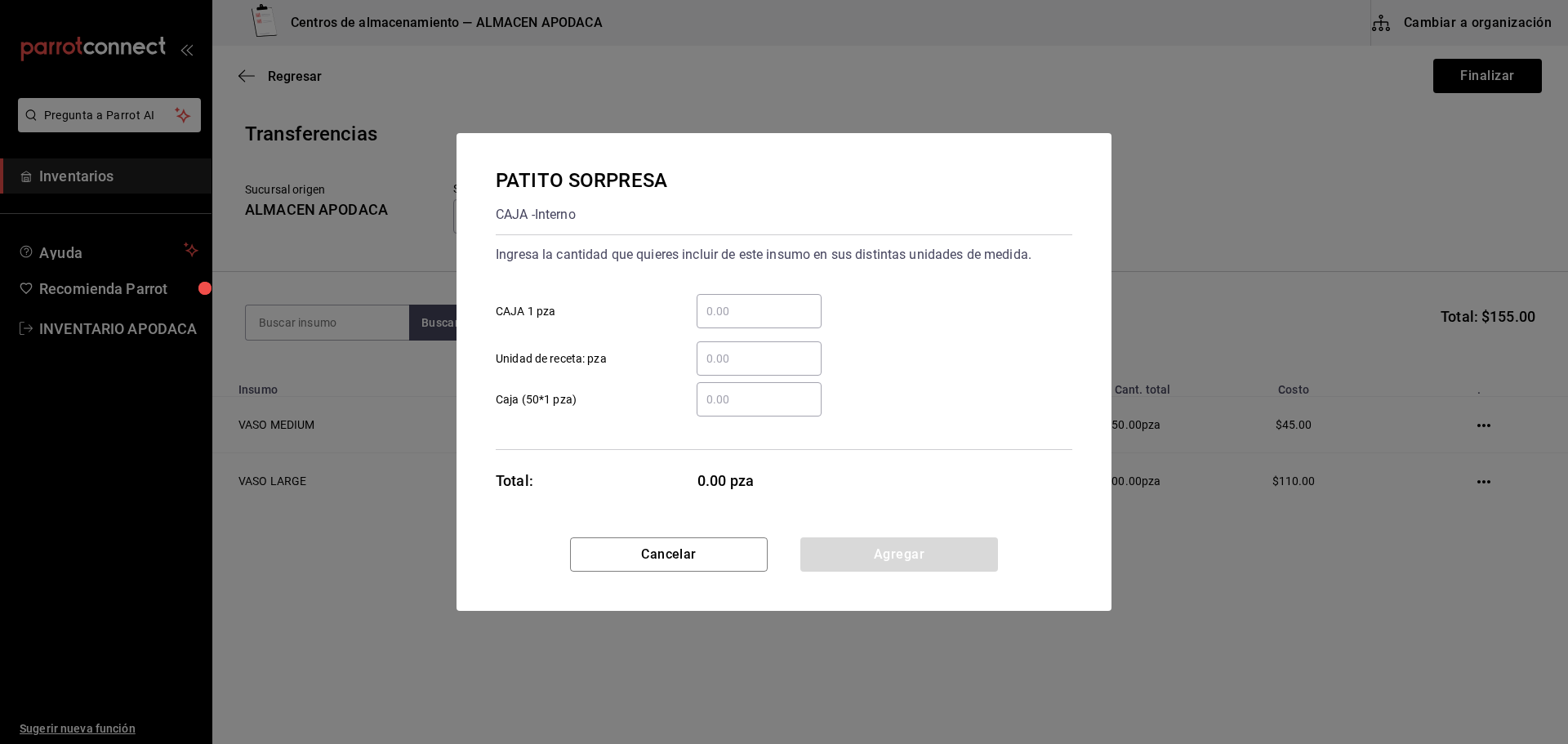
drag, startPoint x: 828, startPoint y: 320, endPoint x: 793, endPoint y: 304, distance: 38.5
click at [809, 315] on div "​ CAJA 1 pza" at bounding box center [777, 305] width 589 height 47
click at [793, 304] on input "​ CAJA 1 pza" at bounding box center [758, 312] width 125 height 20
type input "150"
click at [910, 565] on button "Agregar" at bounding box center [899, 554] width 197 height 34
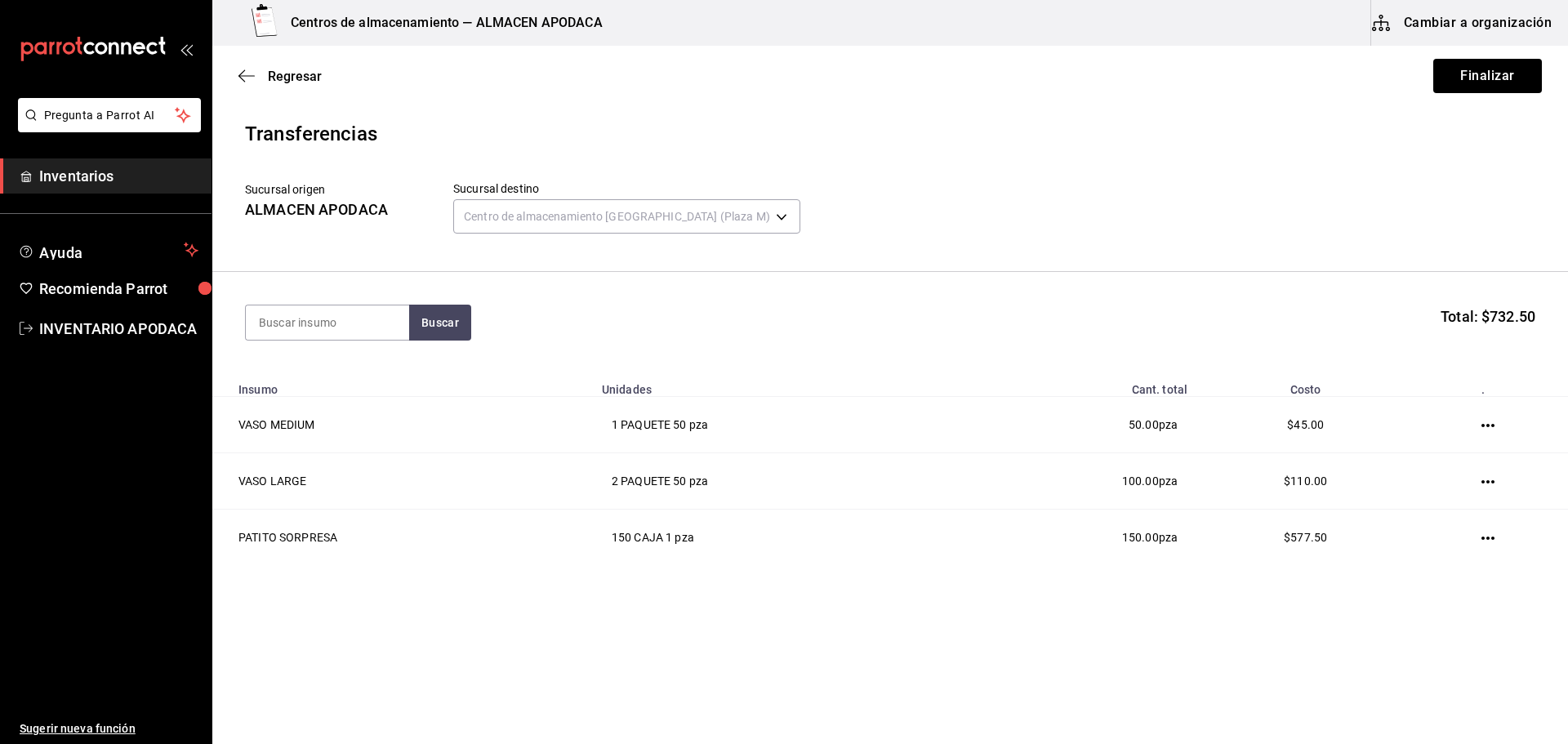
click at [1481, 97] on div "Regresar Finalizar" at bounding box center [890, 77] width 1356 height 61
click at [1472, 75] on button "Finalizar" at bounding box center [1487, 76] width 109 height 34
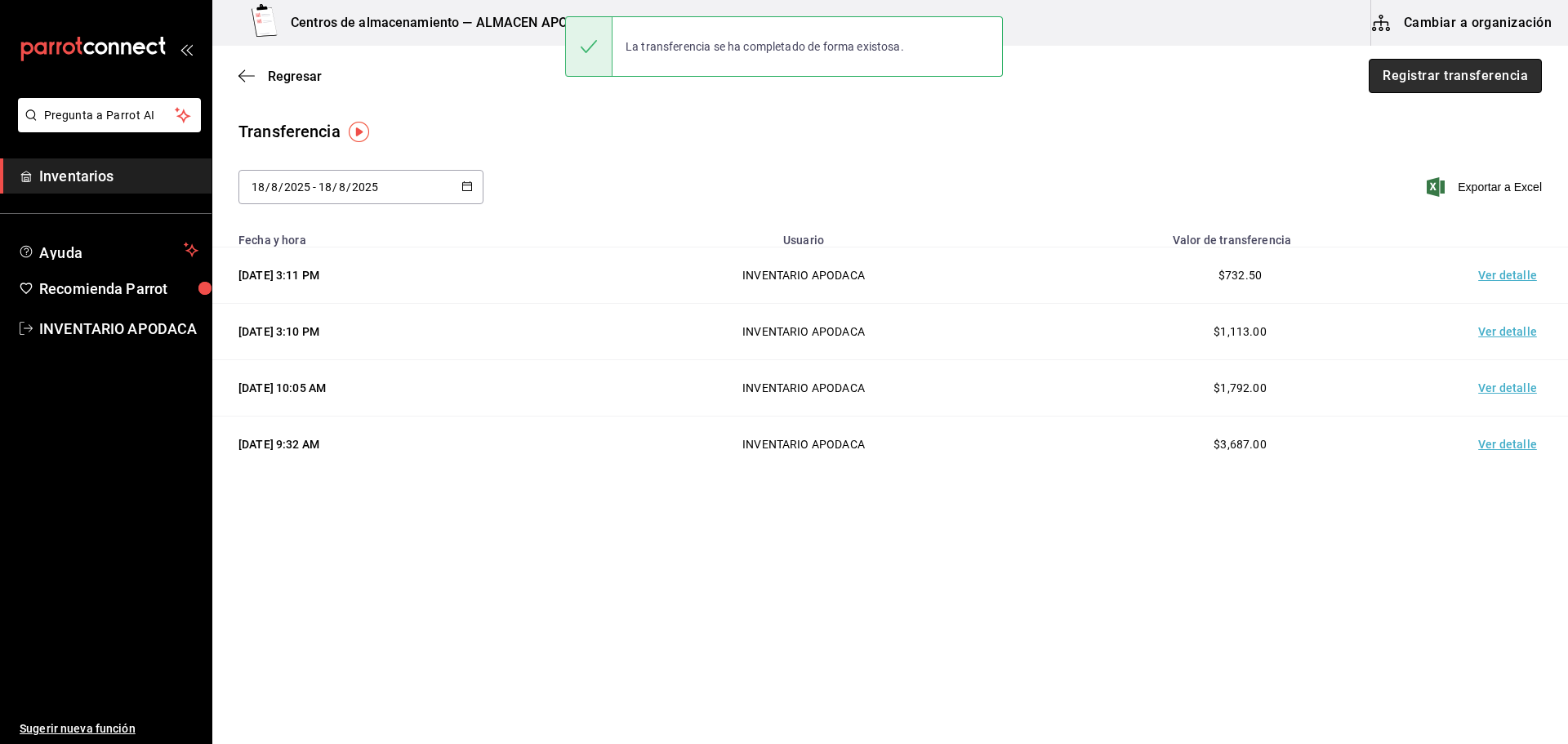
click at [1442, 74] on button "Registrar transferencia" at bounding box center [1456, 76] width 173 height 34
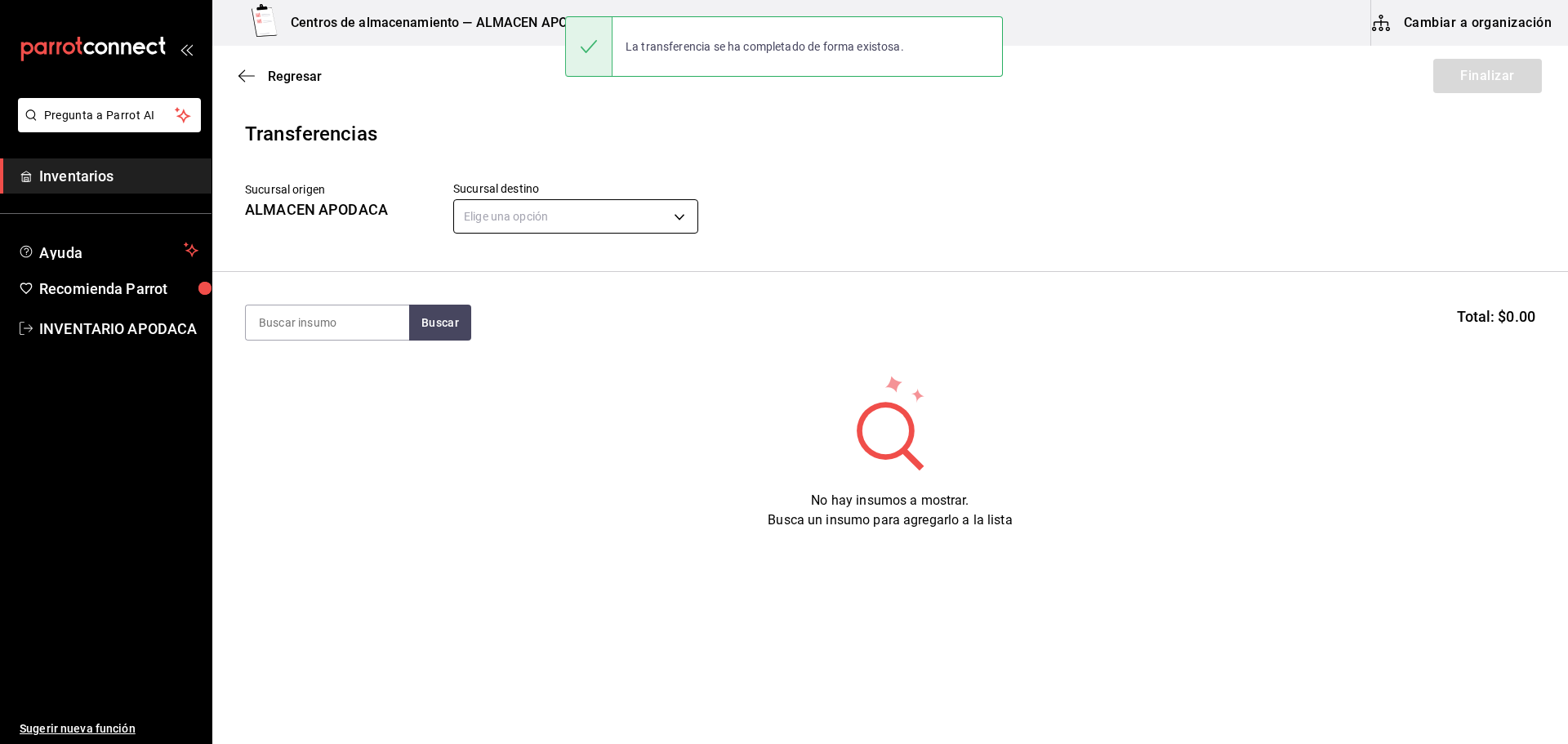
click at [581, 206] on body "Pregunta a Parrot AI Inventarios Ayuda Recomienda Parrot INVENTARIO APODACA Sug…" at bounding box center [784, 326] width 1568 height 653
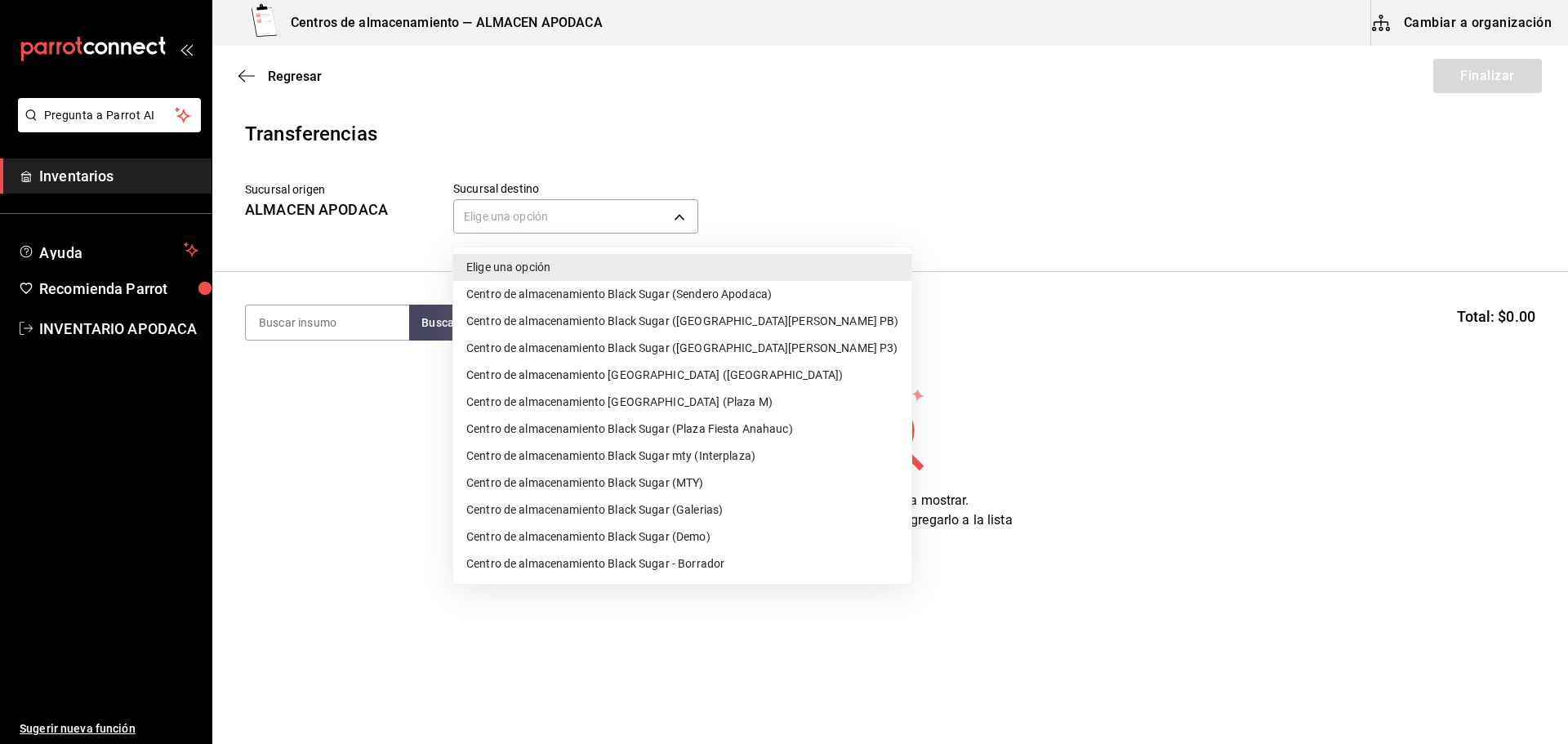
click at [737, 323] on li "Centro de almacenamiento Black Sugar ([GEOGRAPHIC_DATA][PERSON_NAME] PB)" at bounding box center [682, 320] width 458 height 27
type input "600f23e3-9158-4ff2-b5b8-7016cf870ce2"
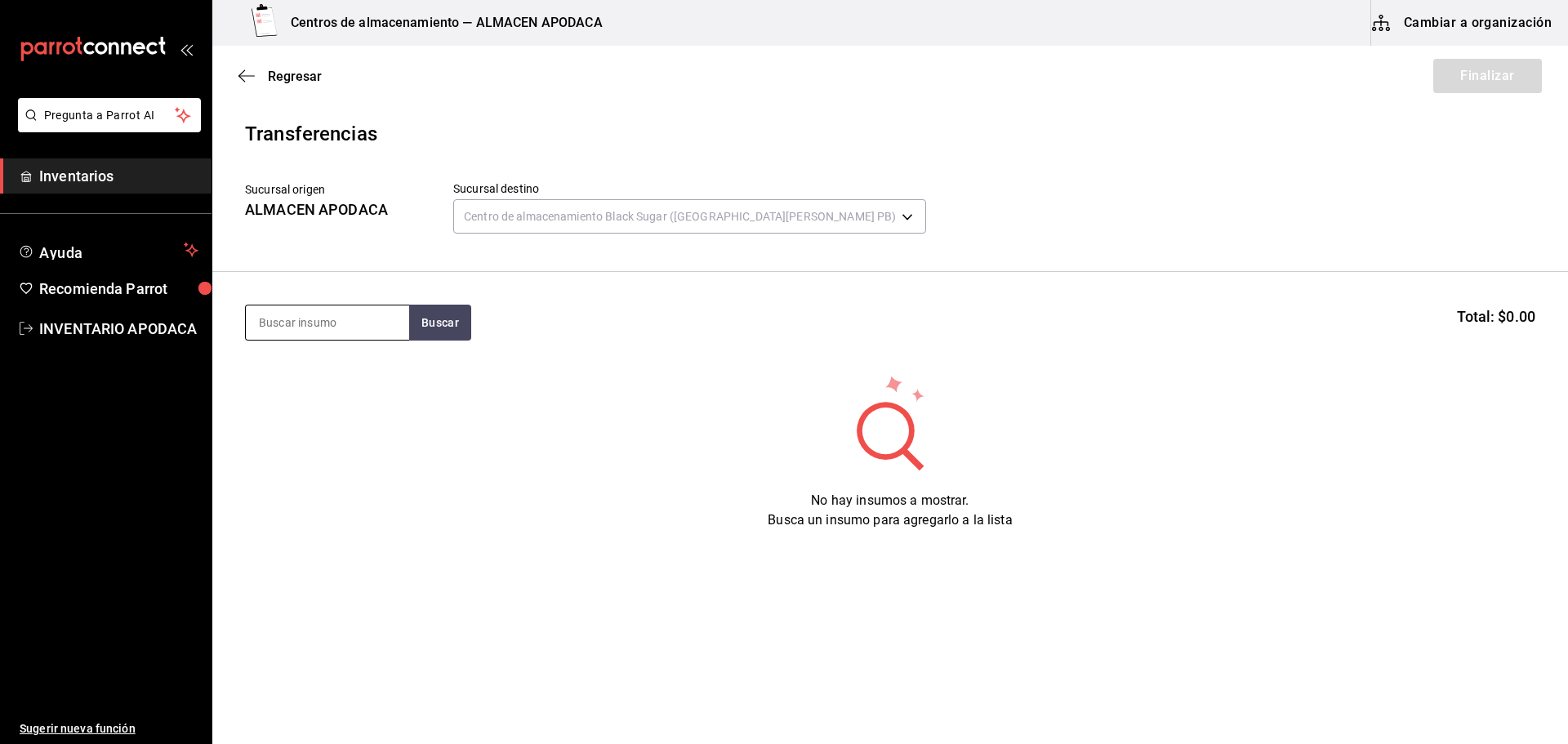
click at [365, 322] on input at bounding box center [327, 322] width 163 height 34
type input "VASO"
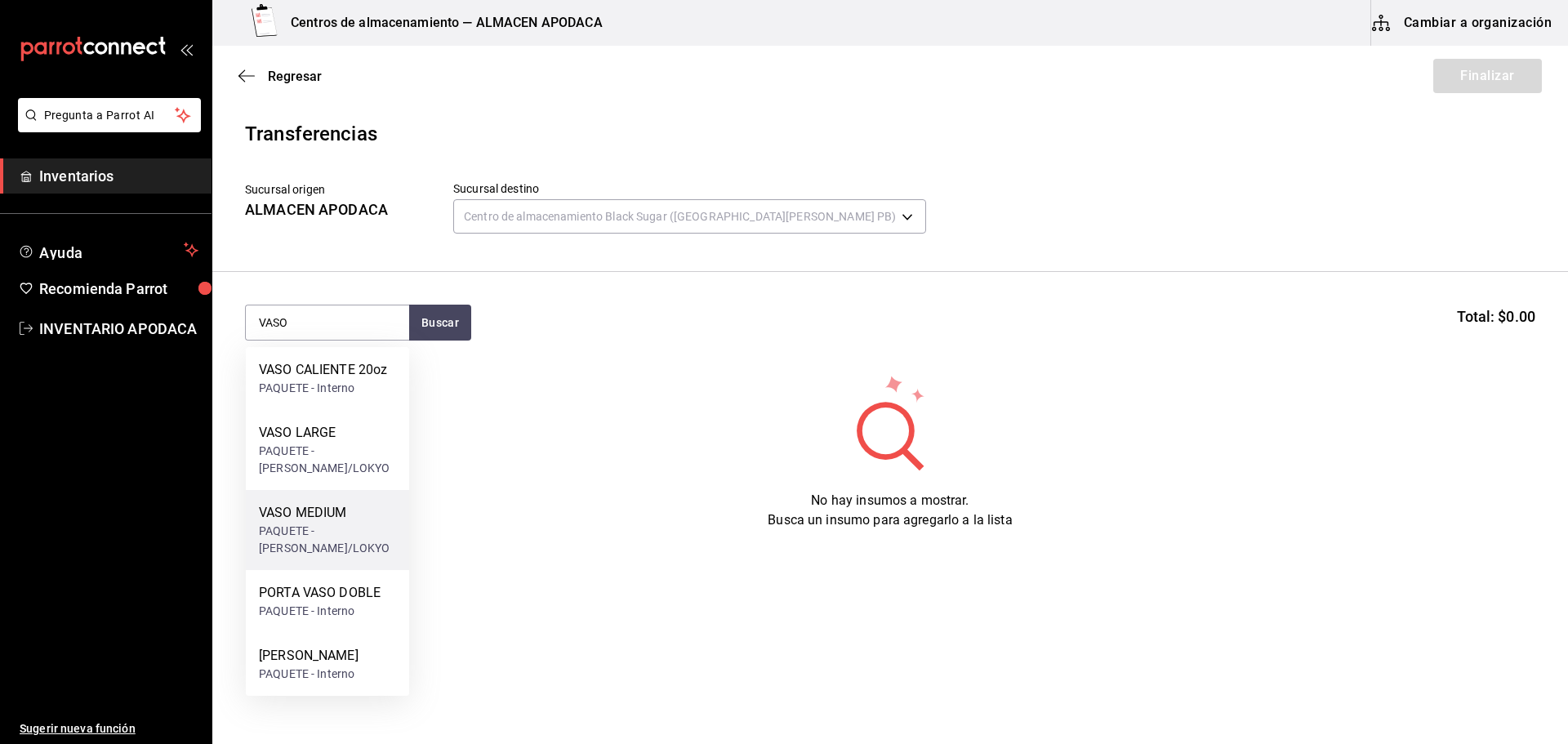
drag, startPoint x: 369, startPoint y: 543, endPoint x: 374, endPoint y: 536, distance: 8.6
click at [374, 536] on div "PAQUETE - [PERSON_NAME]/LOKYO" at bounding box center [328, 540] width 138 height 34
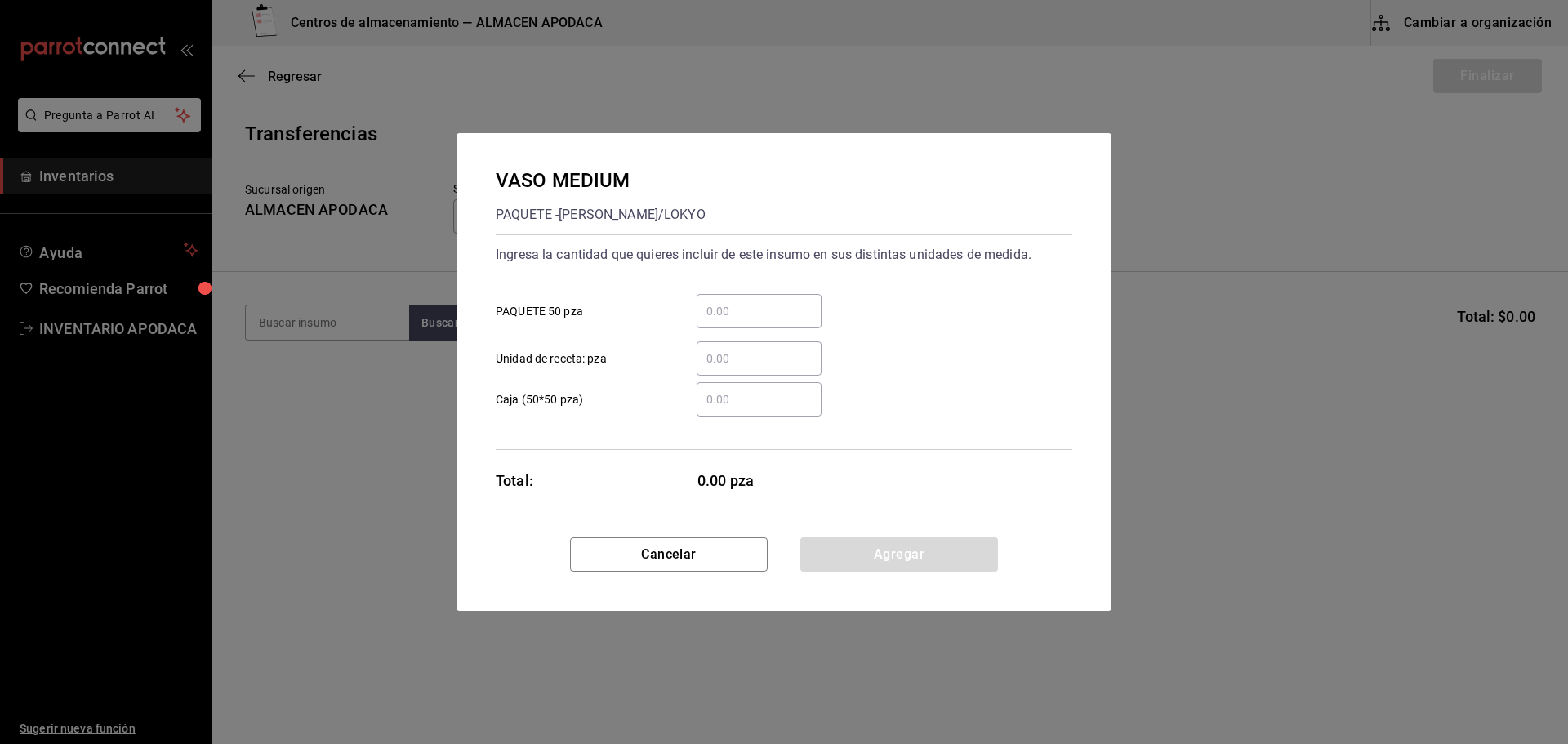
click at [773, 301] on div "​" at bounding box center [758, 311] width 125 height 34
click at [773, 302] on input "​ PAQUETE 50 pza" at bounding box center [758, 312] width 125 height 20
type input "4"
click at [833, 544] on button "Agregar" at bounding box center [899, 554] width 197 height 34
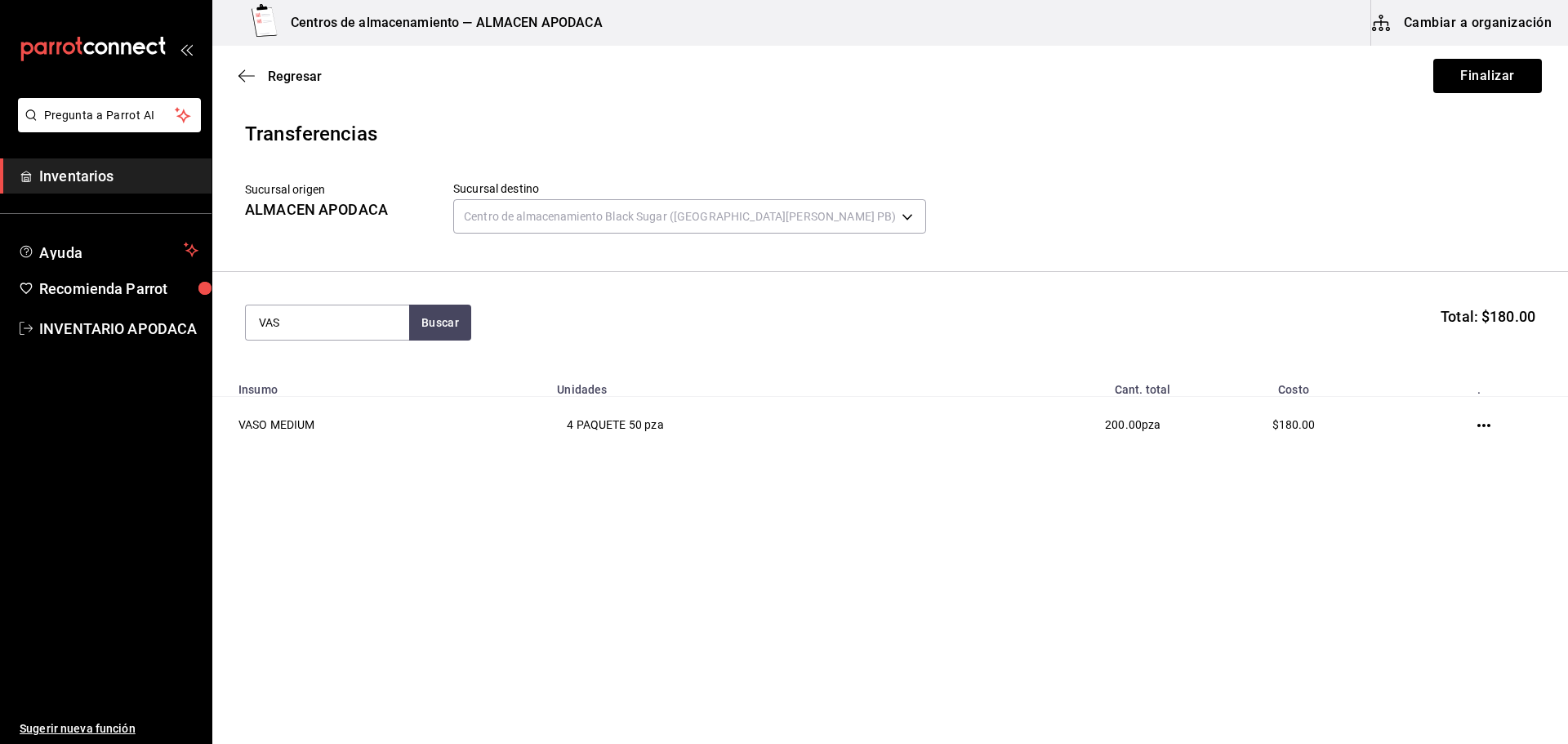
type input "VASO"
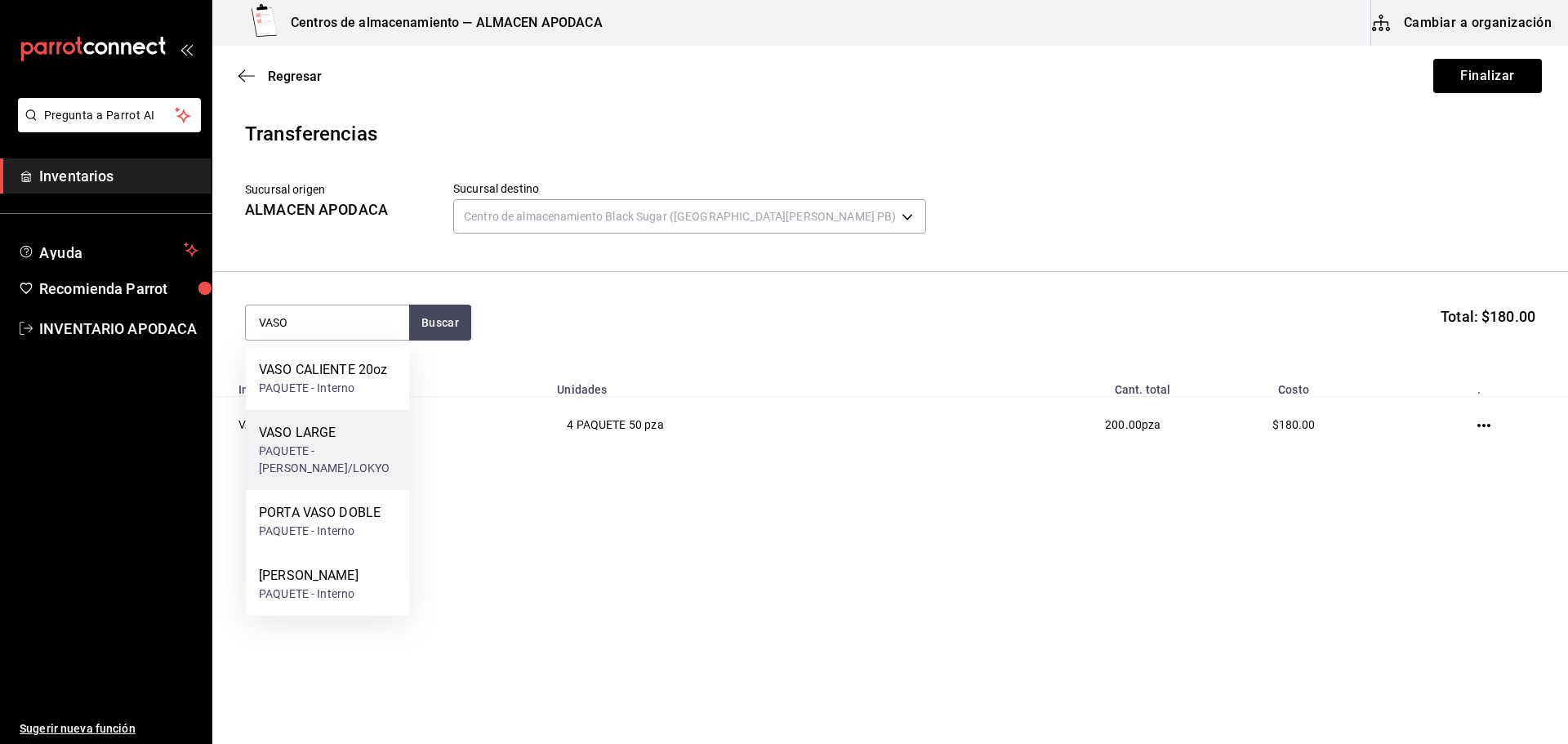
click at [352, 442] on div "VASO LARGE" at bounding box center [328, 433] width 138 height 20
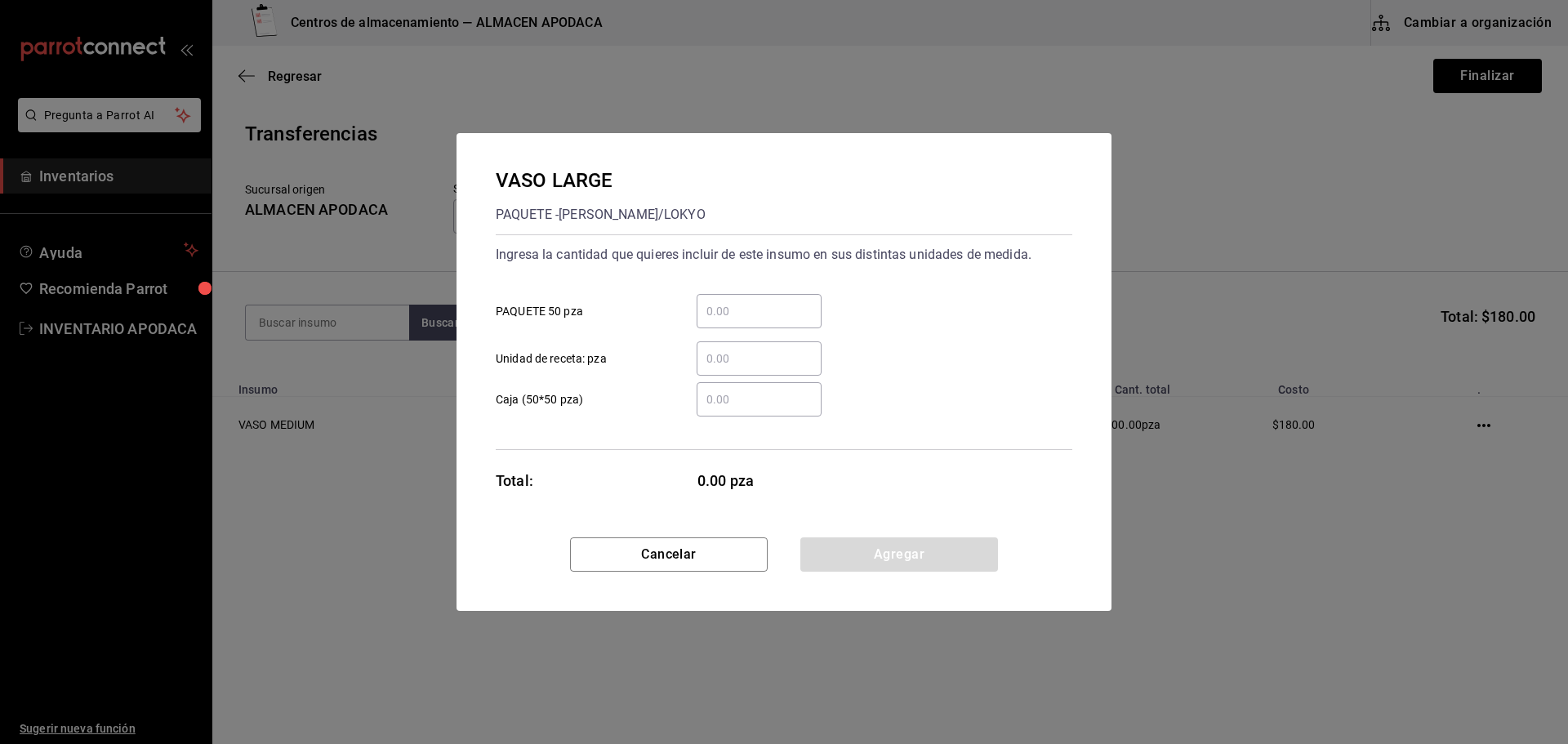
click at [740, 322] on div "​" at bounding box center [758, 311] width 125 height 34
click at [740, 321] on input "​ PAQUETE 50 pza" at bounding box center [758, 312] width 125 height 20
type input "2"
click at [860, 547] on button "Agregar" at bounding box center [899, 554] width 197 height 34
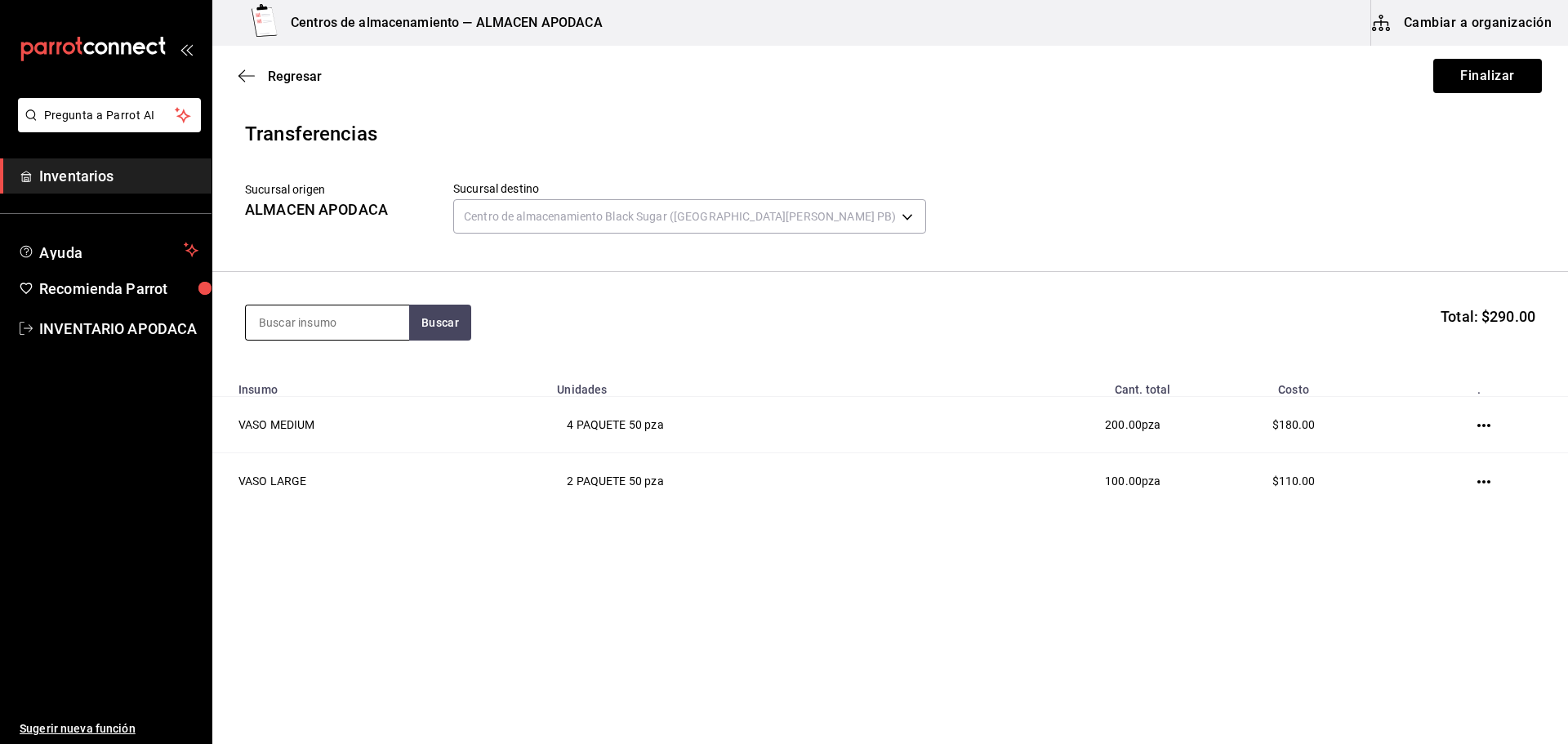
click at [289, 329] on input at bounding box center [327, 322] width 163 height 34
type input "PATI"
click at [285, 380] on div "CAJA - Interno" at bounding box center [316, 388] width 114 height 17
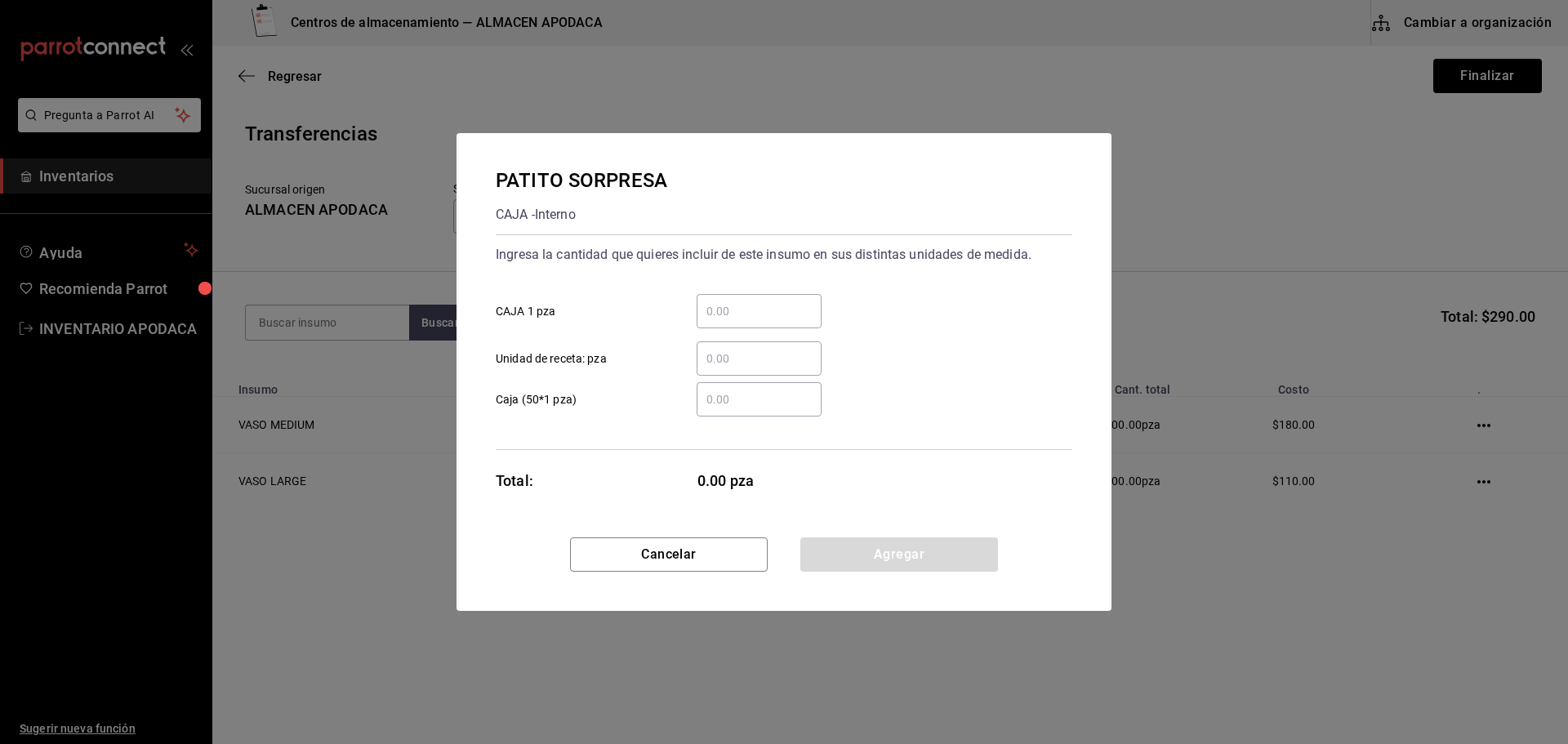
drag, startPoint x: 725, startPoint y: 322, endPoint x: 710, endPoint y: 377, distance: 57.0
click at [718, 347] on div "​ CAJA 1 pza ​ Unidad de receta: pza" at bounding box center [777, 328] width 589 height 94
click at [721, 330] on div "​ Unidad de receta: pza" at bounding box center [777, 352] width 589 height 47
click at [729, 306] on input "​ CAJA 1 pza" at bounding box center [758, 312] width 125 height 20
type input "200"
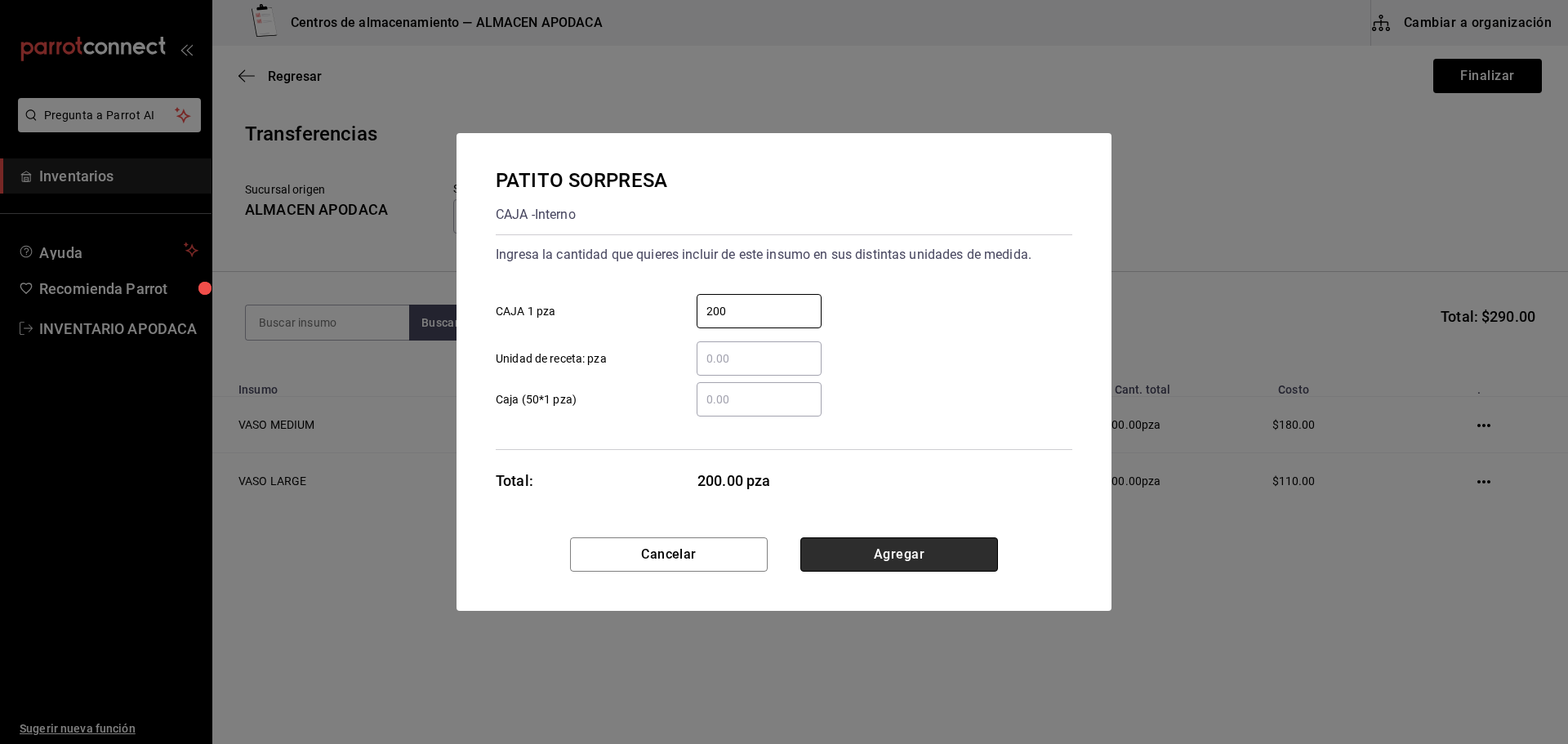
click at [834, 552] on button "Agregar" at bounding box center [899, 554] width 197 height 34
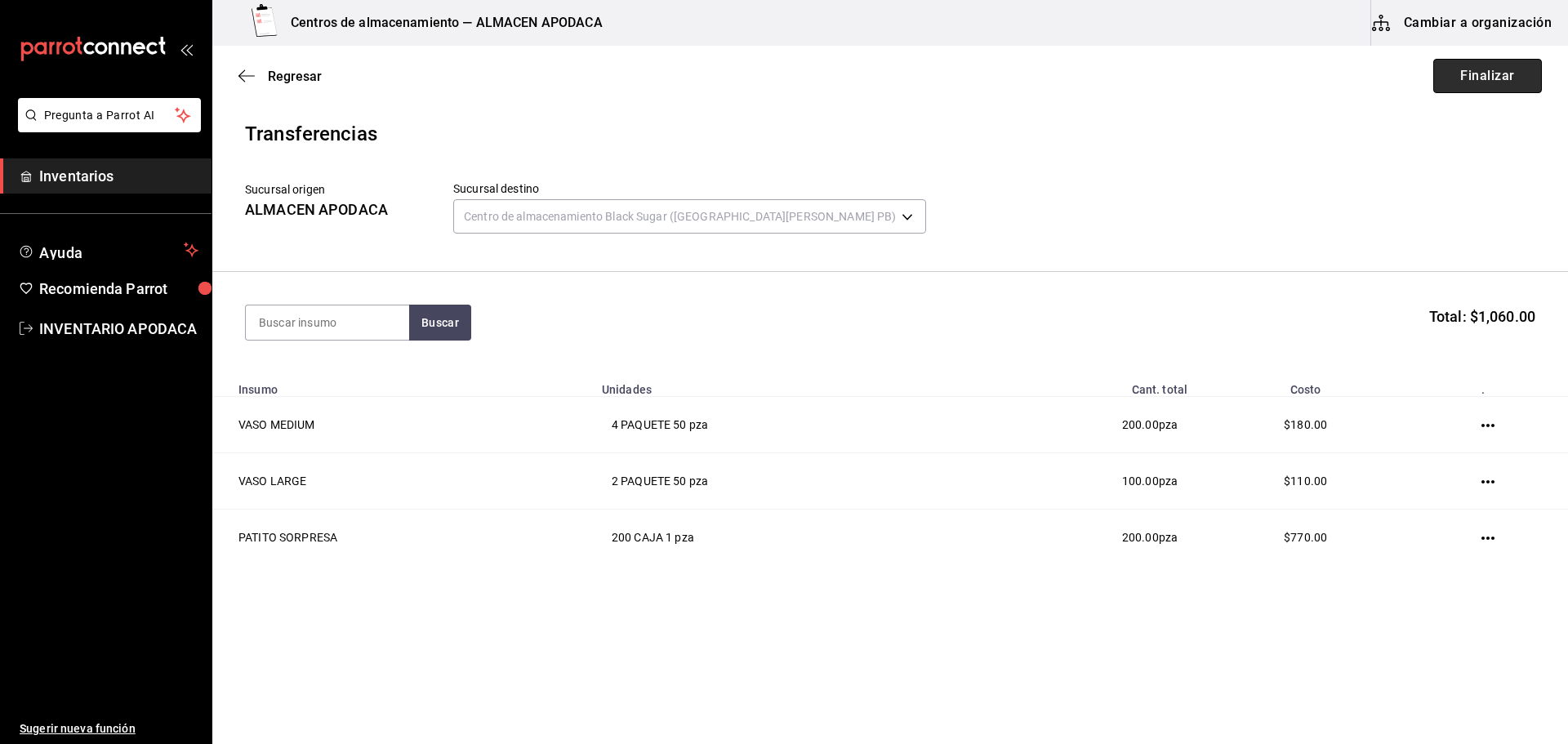
click at [1505, 78] on button "Finalizar" at bounding box center [1487, 76] width 109 height 34
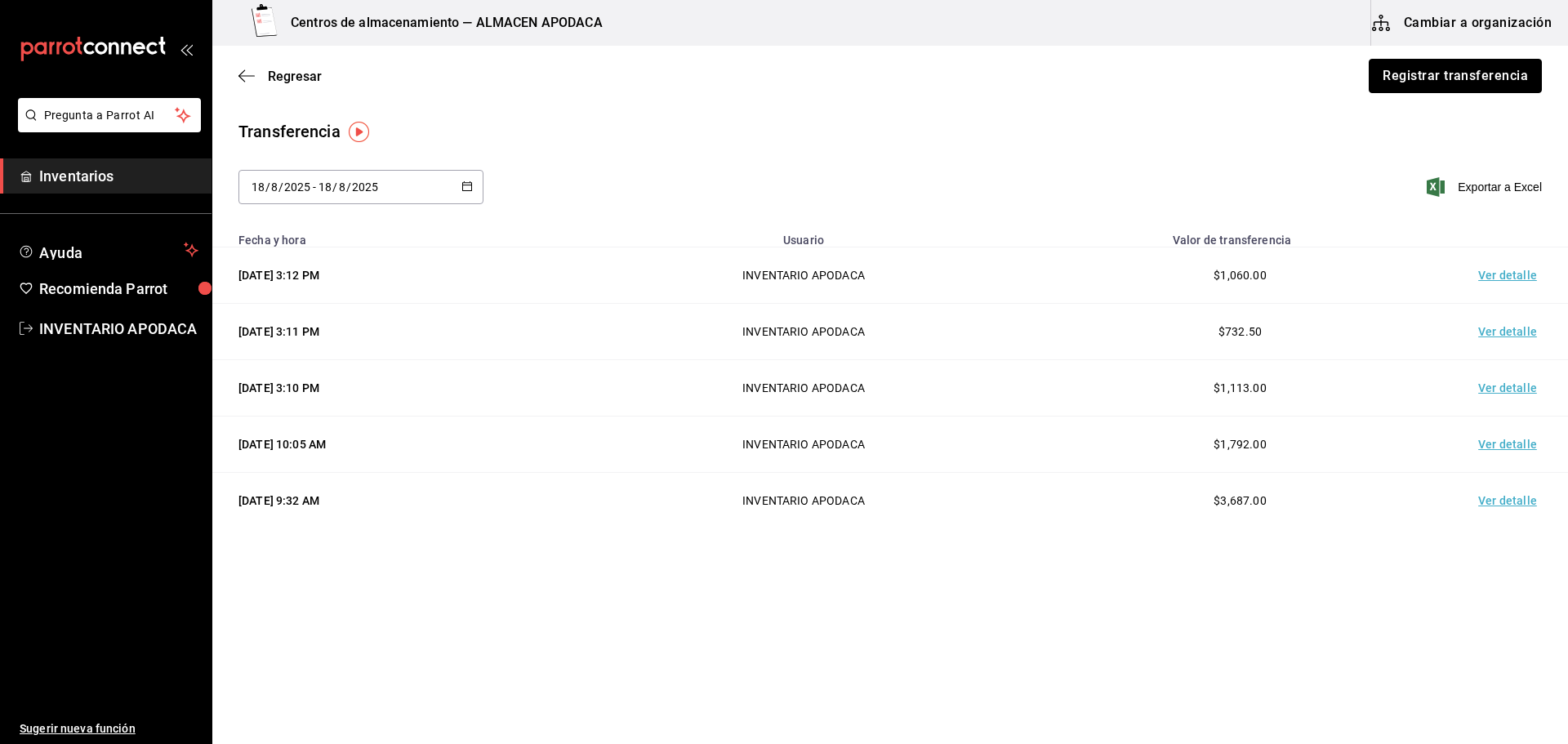
click at [1505, 78] on button "Registrar transferencia" at bounding box center [1456, 76] width 173 height 34
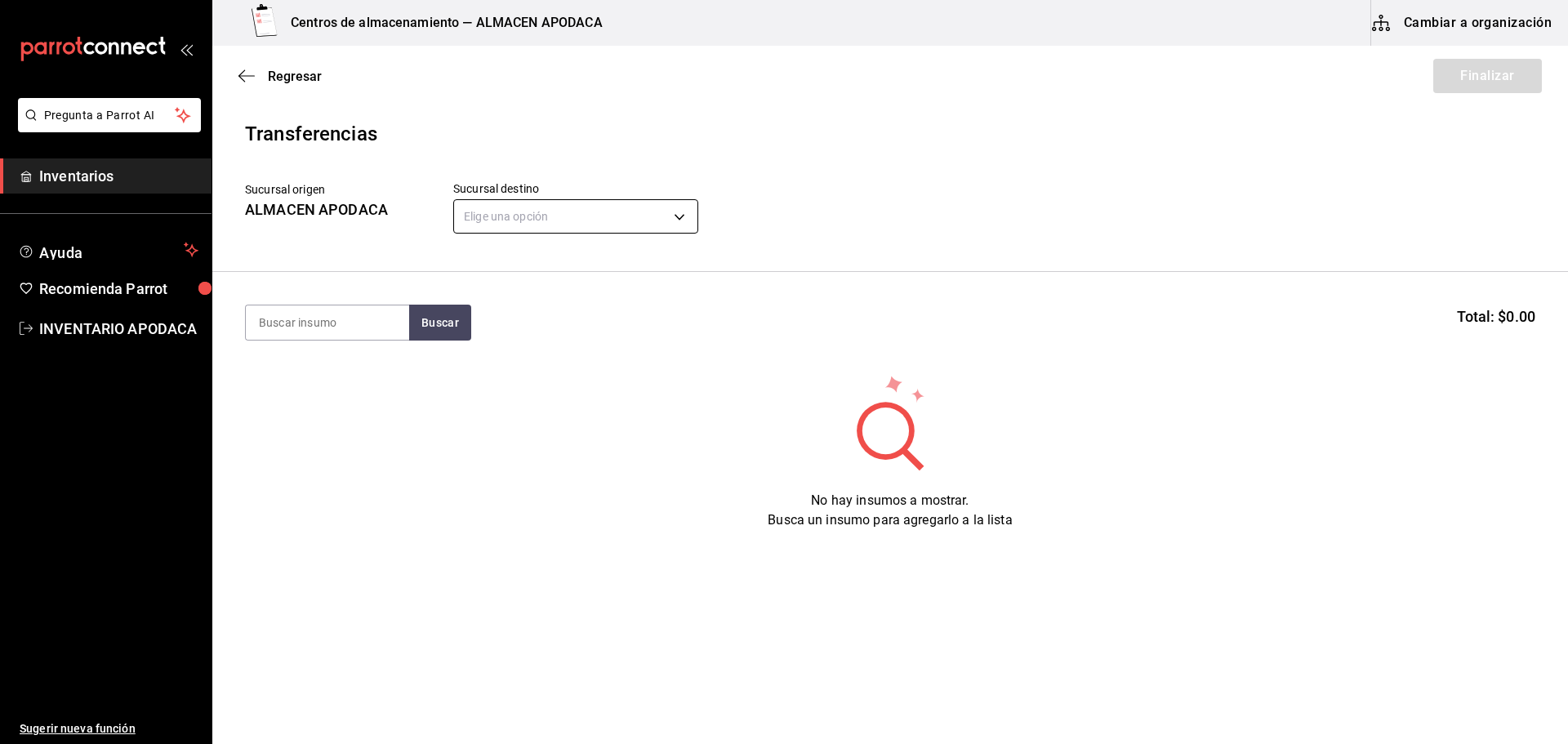
drag, startPoint x: 673, startPoint y: 190, endPoint x: 661, endPoint y: 208, distance: 21.6
click at [667, 203] on div "Sucursal destino Elige una opción default" at bounding box center [575, 210] width 245 height 57
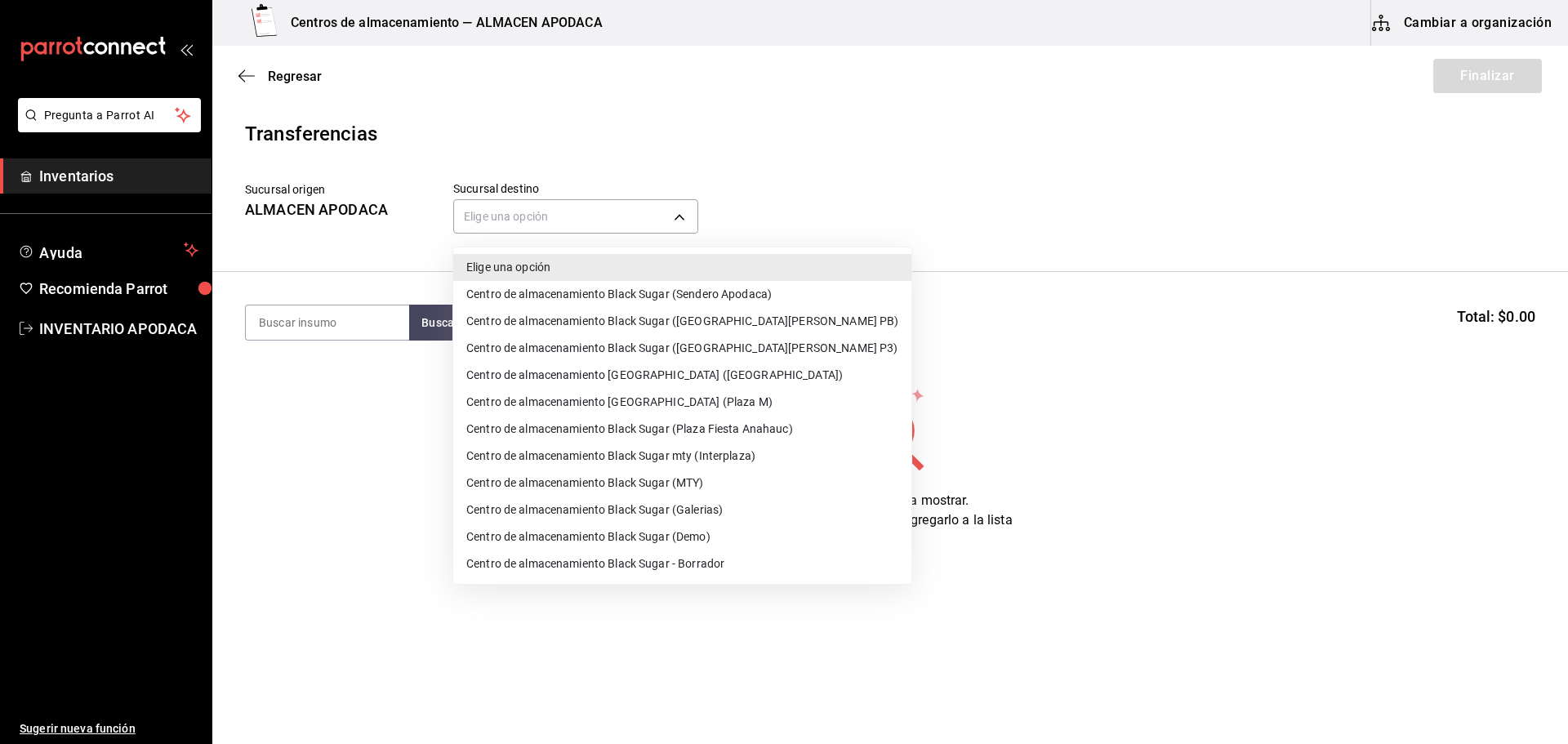
drag, startPoint x: 661, startPoint y: 208, endPoint x: 676, endPoint y: 276, distance: 69.6
click at [659, 211] on body "Pregunta a Parrot AI Inventarios Ayuda Recomienda Parrot INVENTARIO APODACA Sug…" at bounding box center [784, 326] width 1568 height 653
drag, startPoint x: 704, startPoint y: 503, endPoint x: 690, endPoint y: 497, distance: 15.2
click at [704, 504] on li "Centro de almacenamiento Black Sugar (Galerias)" at bounding box center [682, 510] width 458 height 27
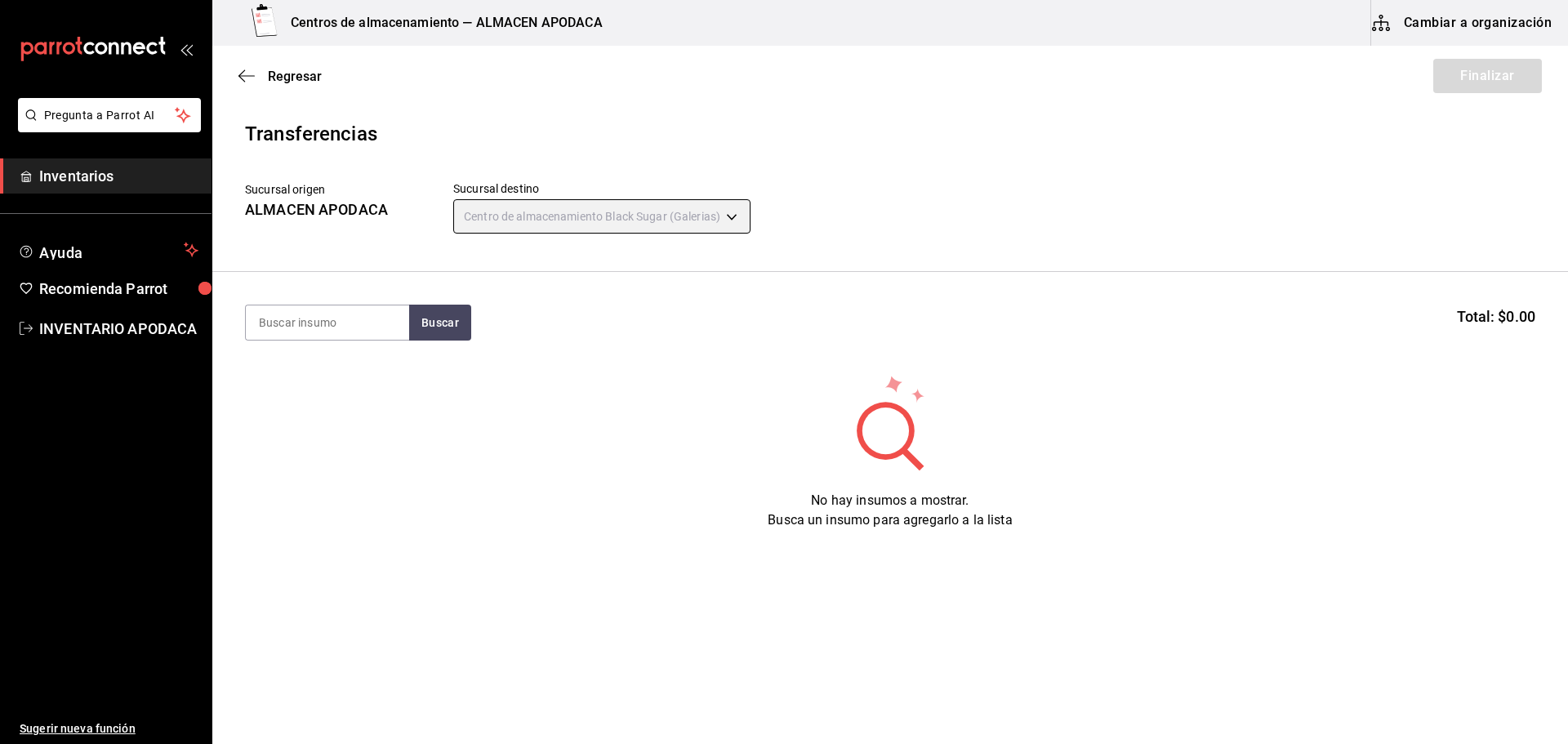
type input "7a577b9a-70a2-4b0f-a5c8-2e9576df8bd1"
click at [364, 327] on input at bounding box center [327, 322] width 163 height 34
type input "VASO"
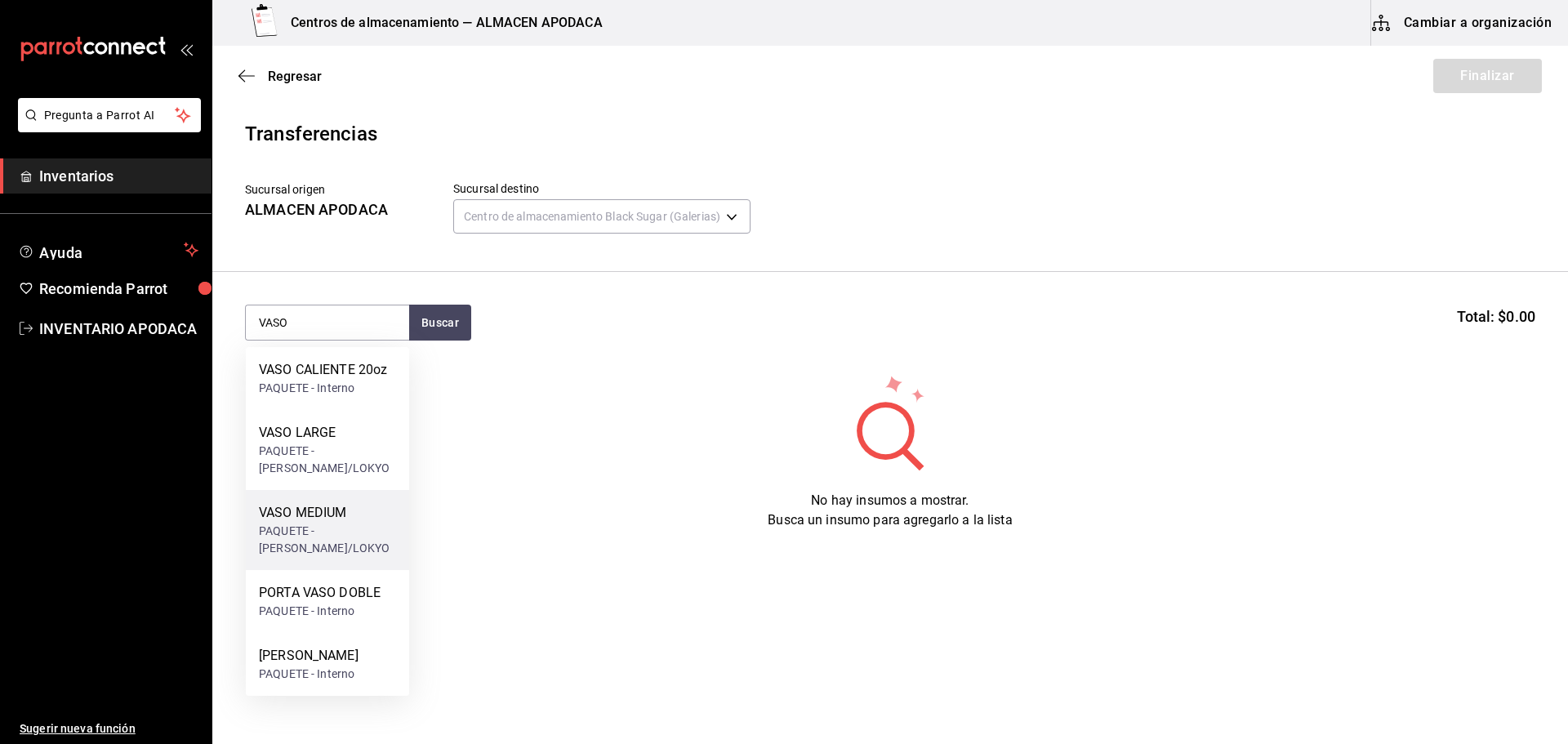
click at [328, 552] on div "PAQUETE - [PERSON_NAME]/LOKYO" at bounding box center [328, 540] width 138 height 34
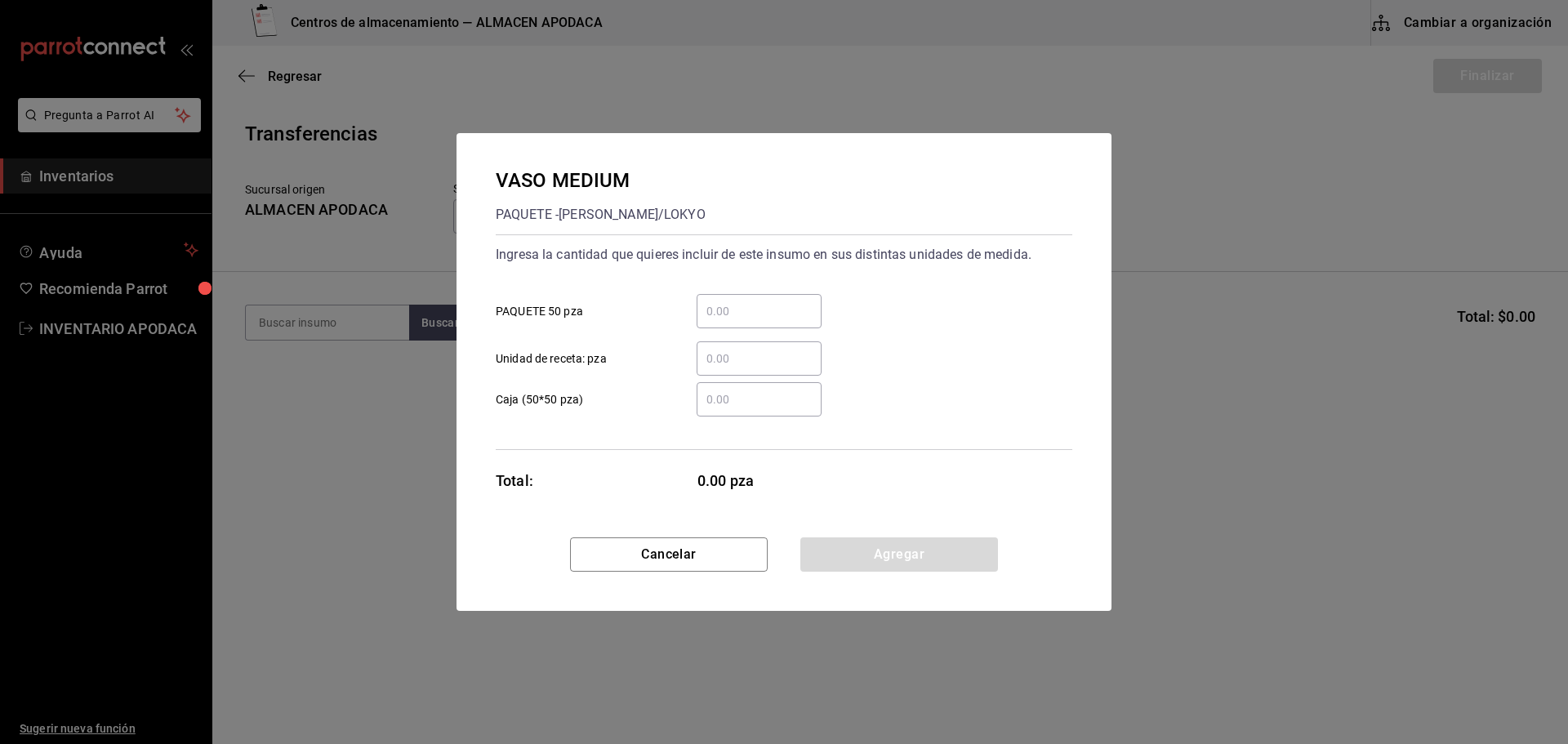
click at [772, 313] on input "​ PAQUETE 50 pza" at bounding box center [758, 312] width 125 height 20
type input "10"
click at [851, 558] on button "Agregar" at bounding box center [899, 554] width 197 height 34
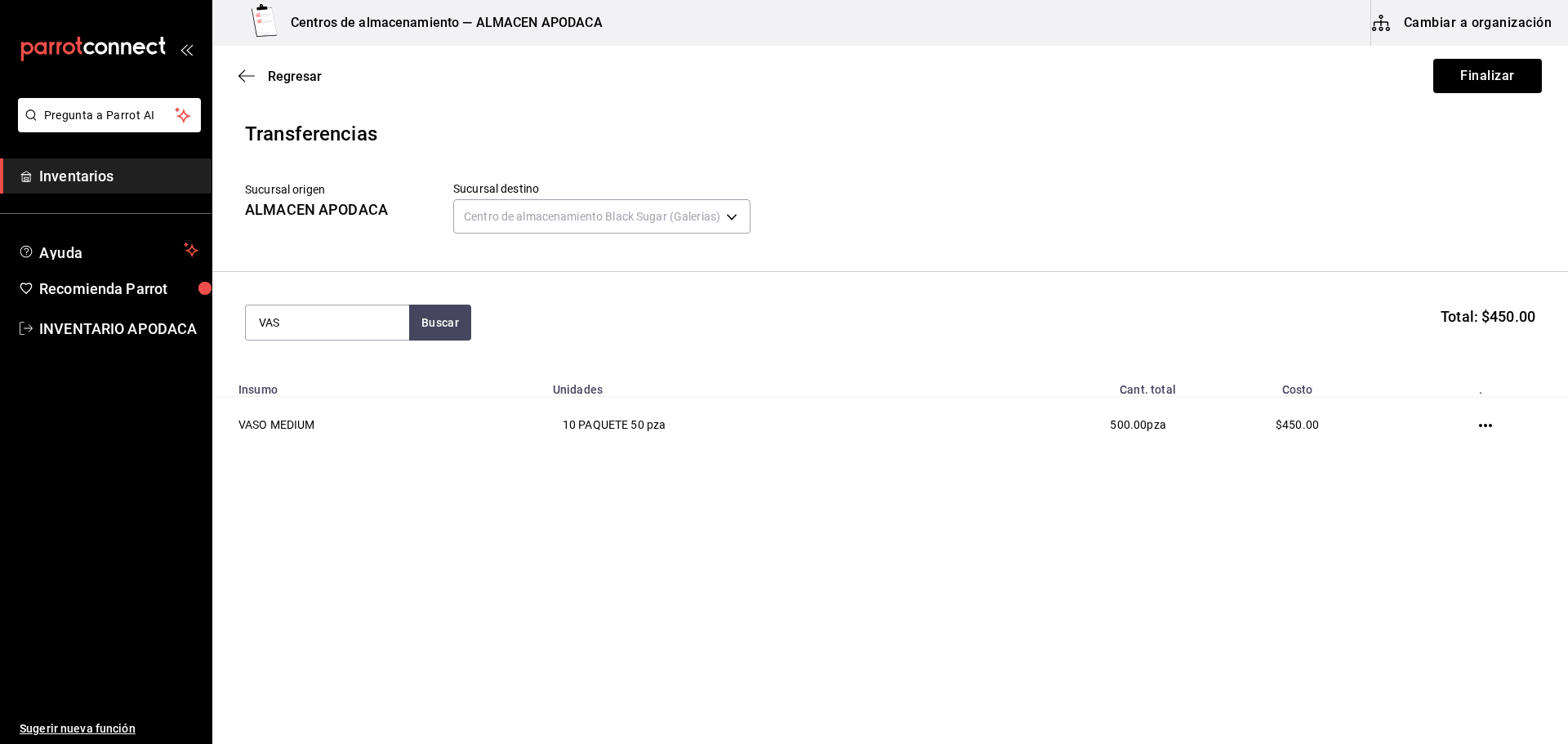
type input "VASO"
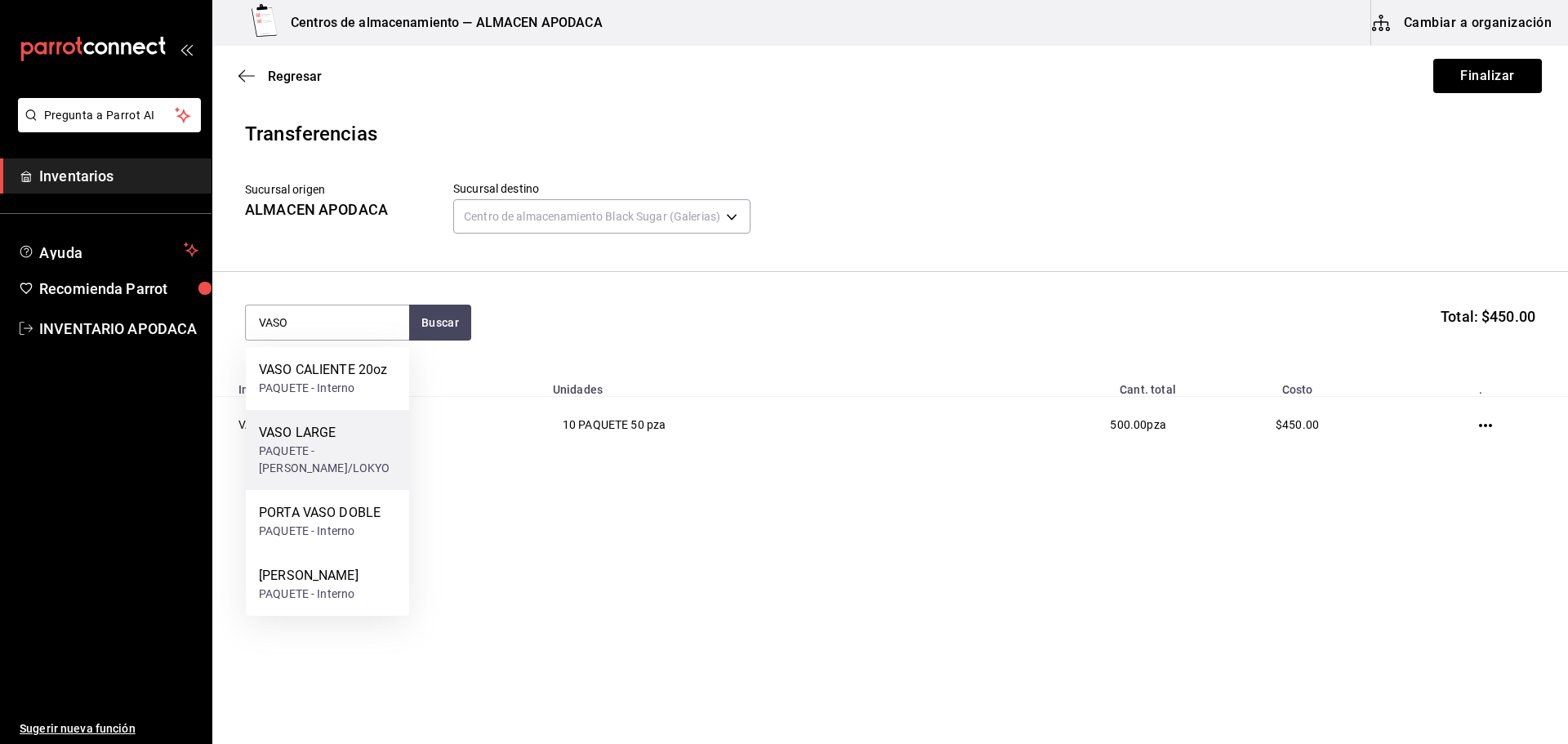
click at [264, 415] on div "VASO LARGE PAQUETE - [PERSON_NAME]/LOKYO" at bounding box center [327, 449] width 163 height 80
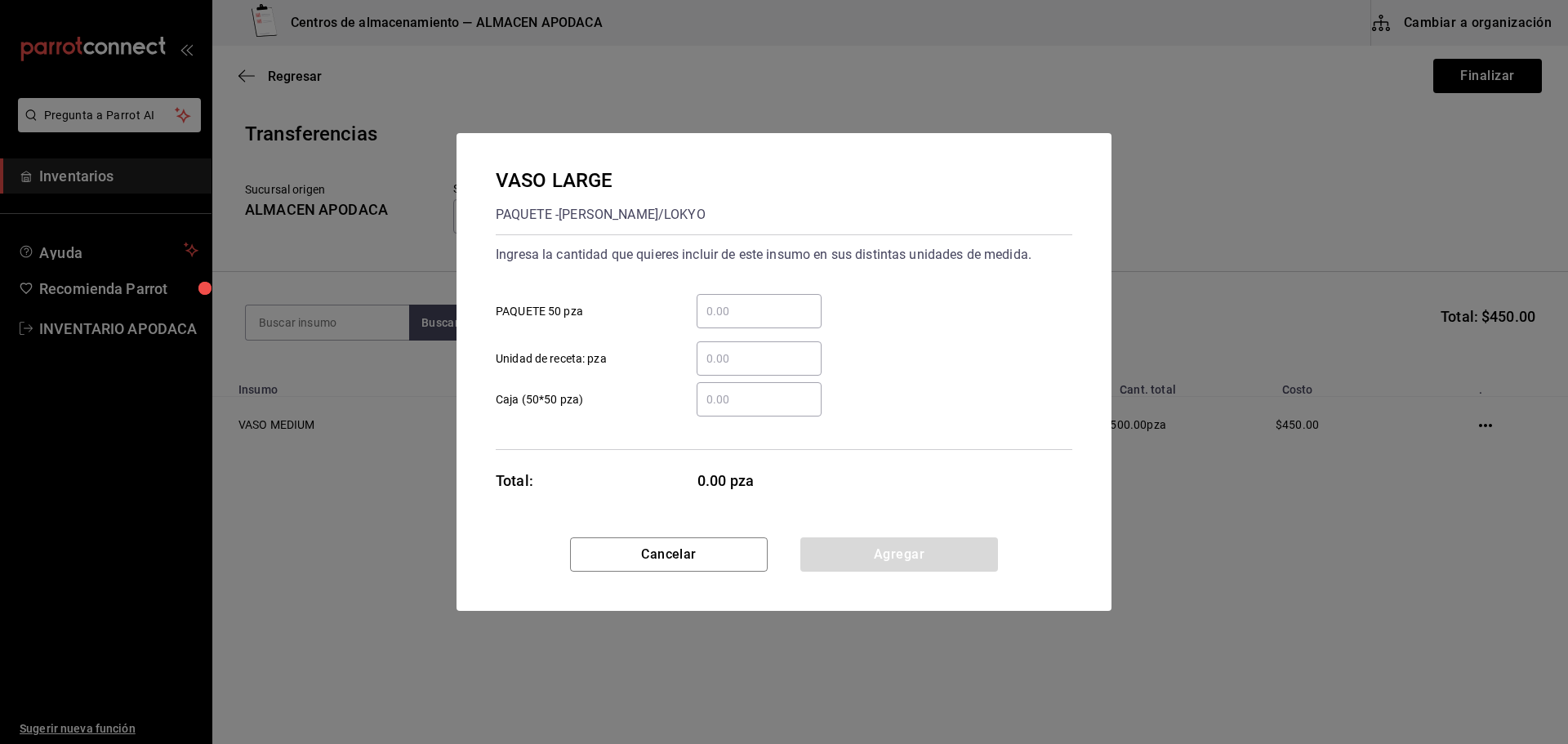
click at [746, 310] on input "​ PAQUETE 50 pza" at bounding box center [758, 312] width 125 height 20
type input "7"
drag, startPoint x: 877, startPoint y: 547, endPoint x: 860, endPoint y: 542, distance: 17.7
click at [877, 547] on button "Agregar" at bounding box center [899, 554] width 197 height 34
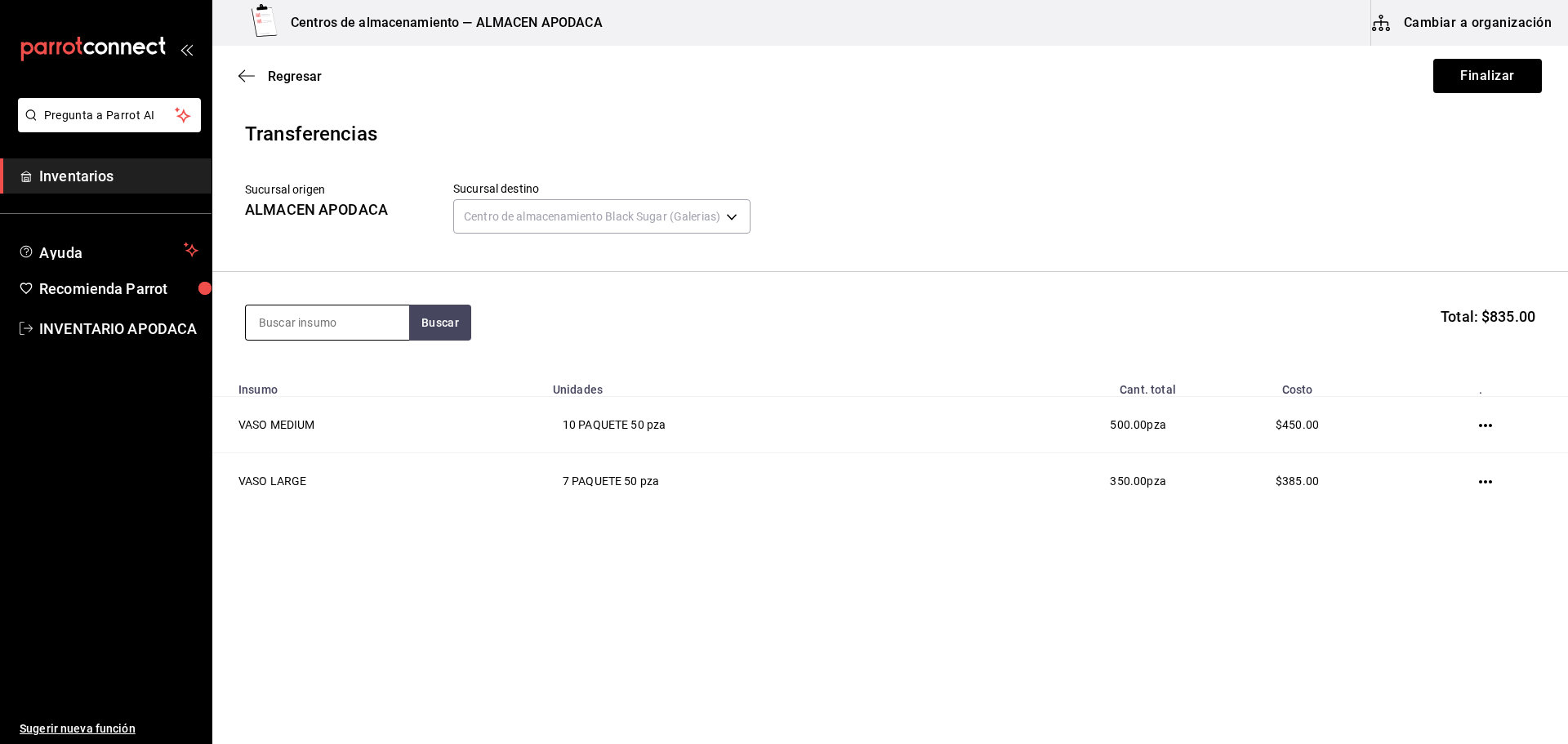
click at [302, 329] on input at bounding box center [327, 322] width 163 height 34
type input "VASO"
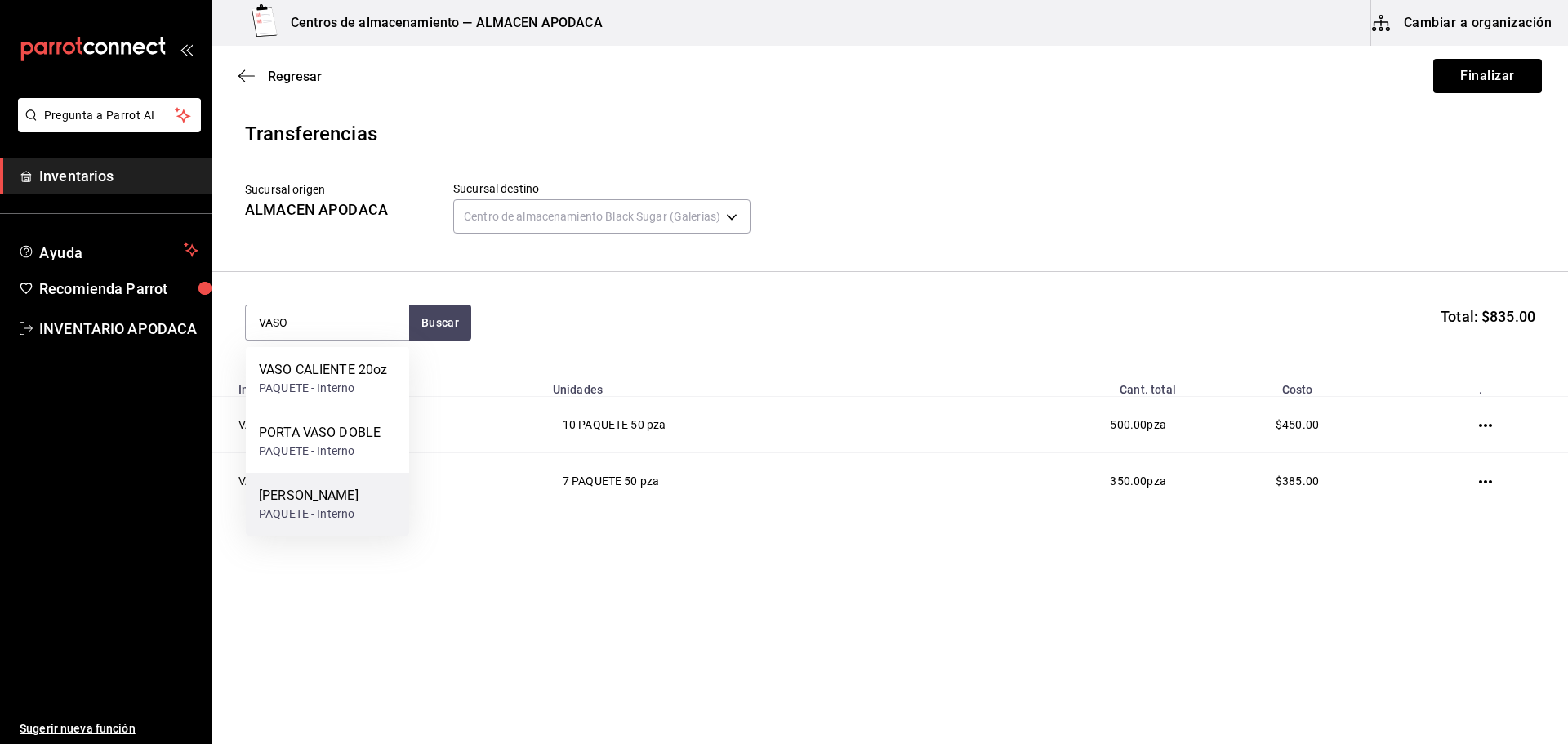
click at [377, 516] on div "[PERSON_NAME] TORNASOL PAQUETE - Interno" at bounding box center [327, 504] width 163 height 63
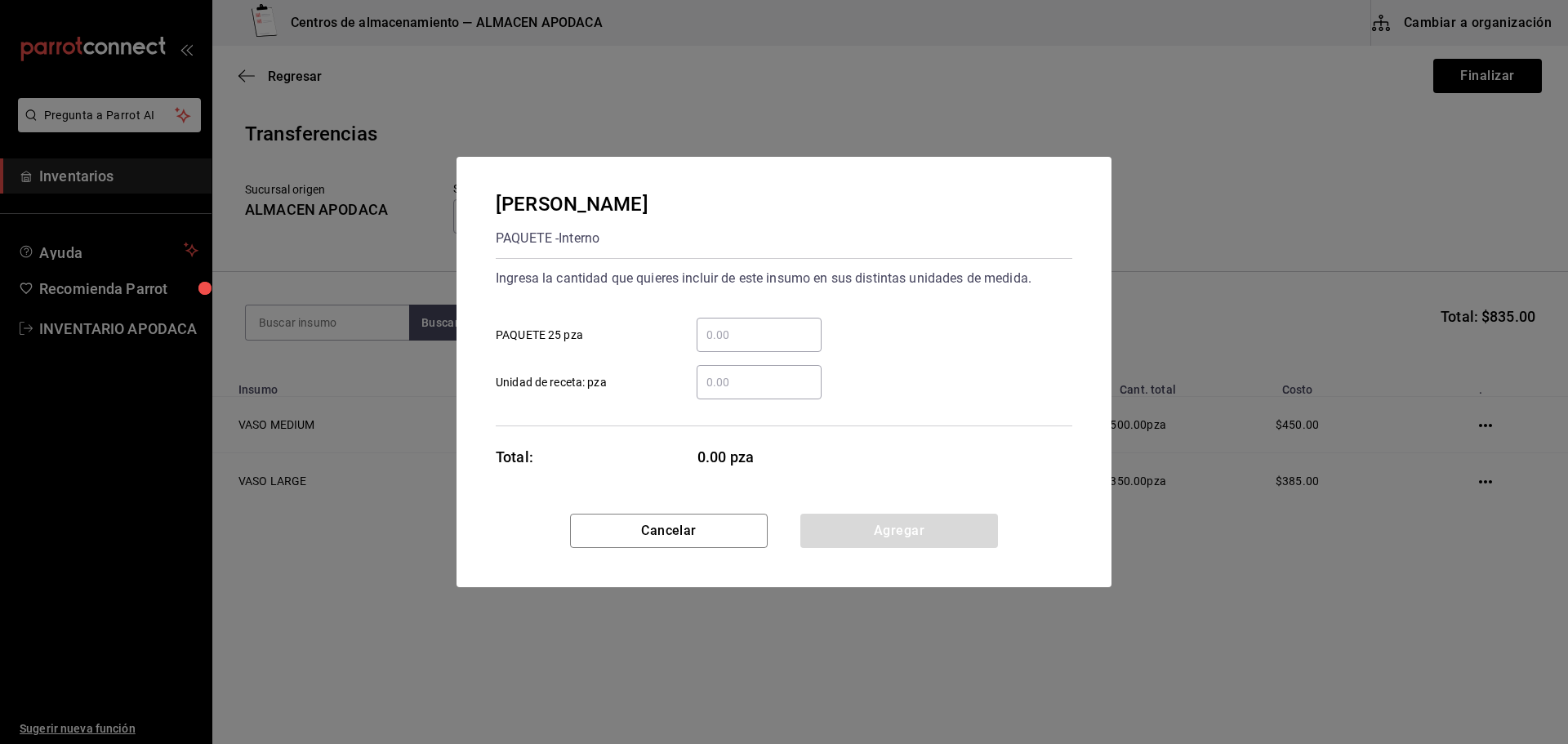
click at [765, 319] on div "​" at bounding box center [758, 334] width 125 height 34
click at [765, 325] on input "​ PAQUETE 25 pza" at bounding box center [758, 335] width 125 height 20
type input "7"
type input "4"
click at [851, 525] on button "Agregar" at bounding box center [899, 531] width 197 height 34
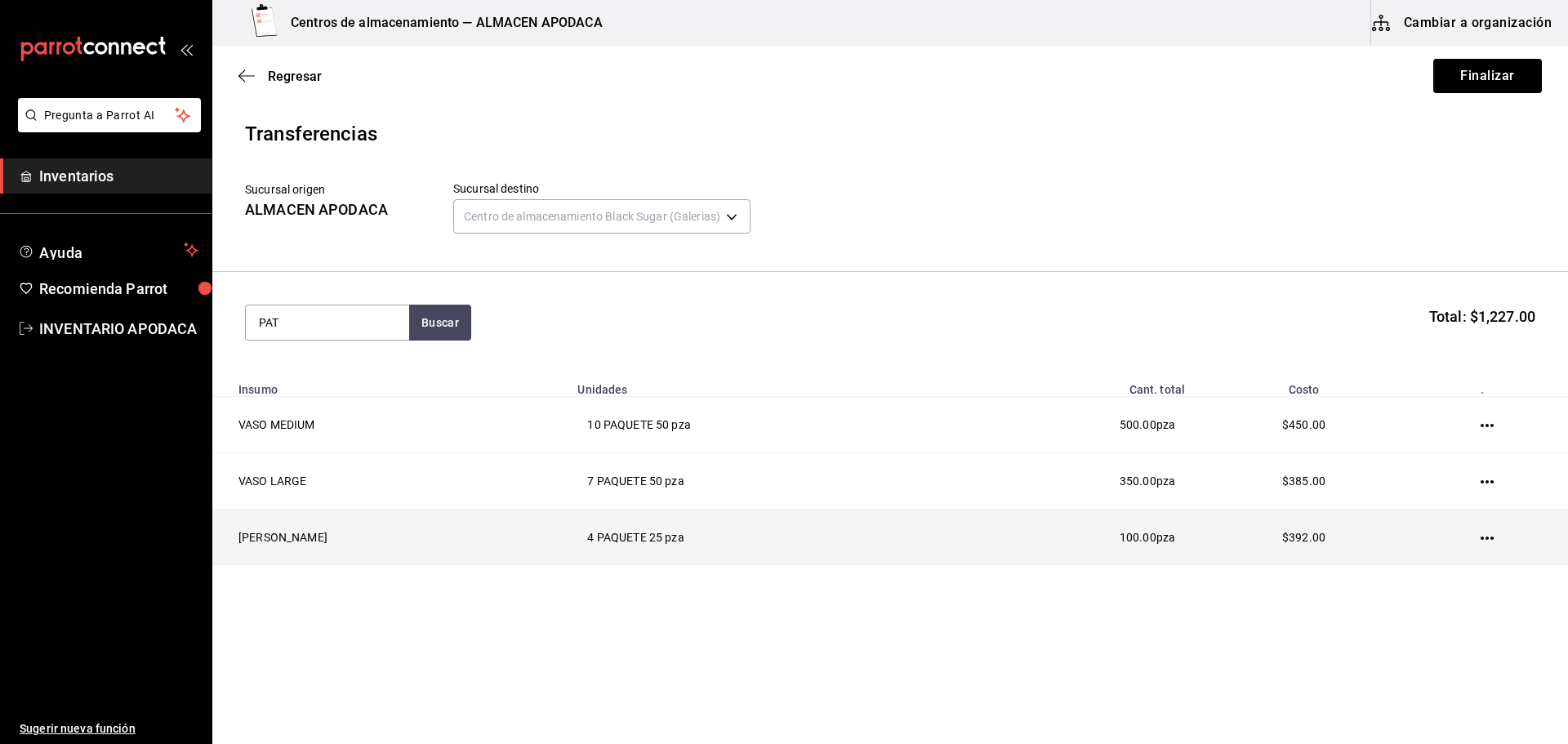
type input "PATI"
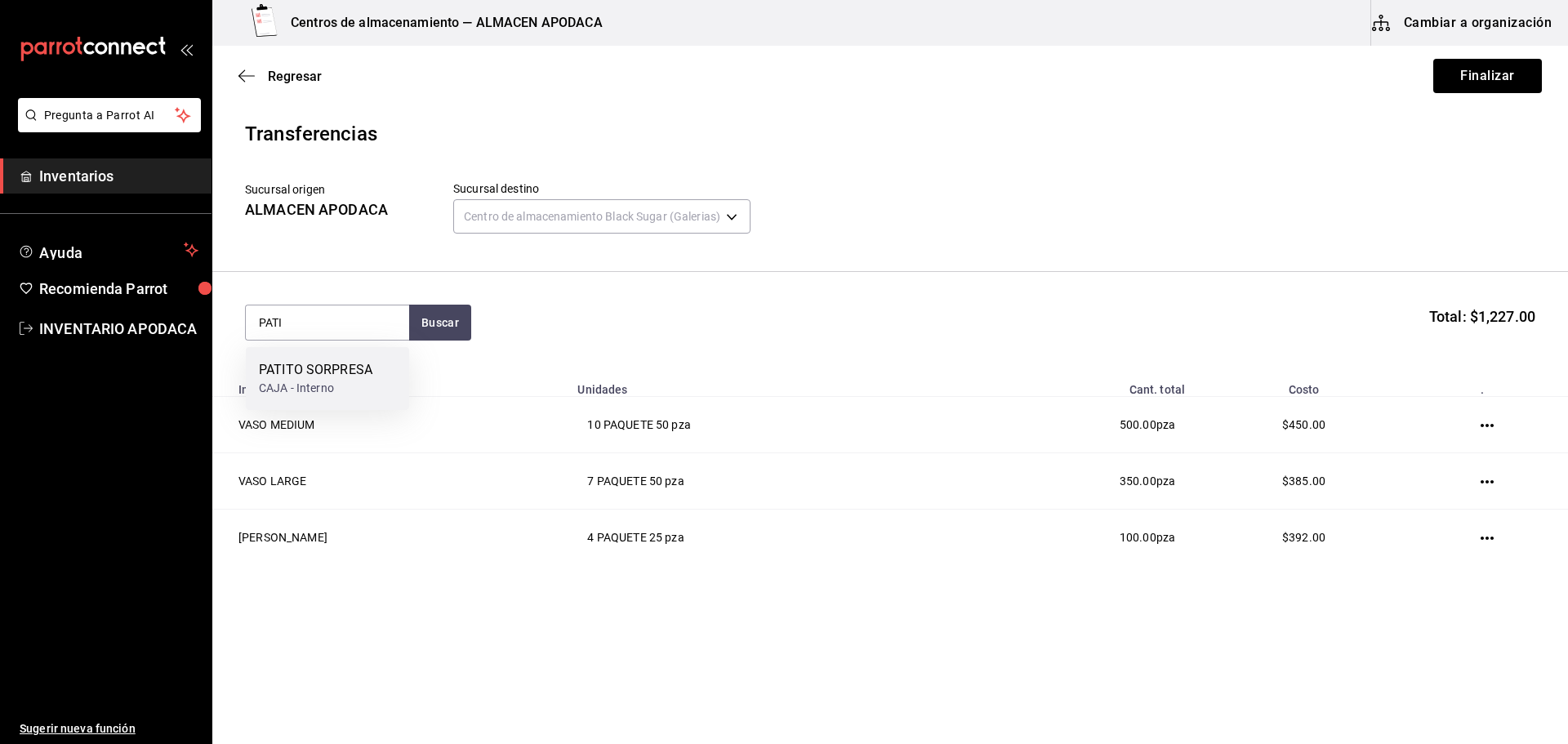
click at [334, 360] on div "PATITO SORPRESA CAJA - Interno" at bounding box center [327, 378] width 163 height 63
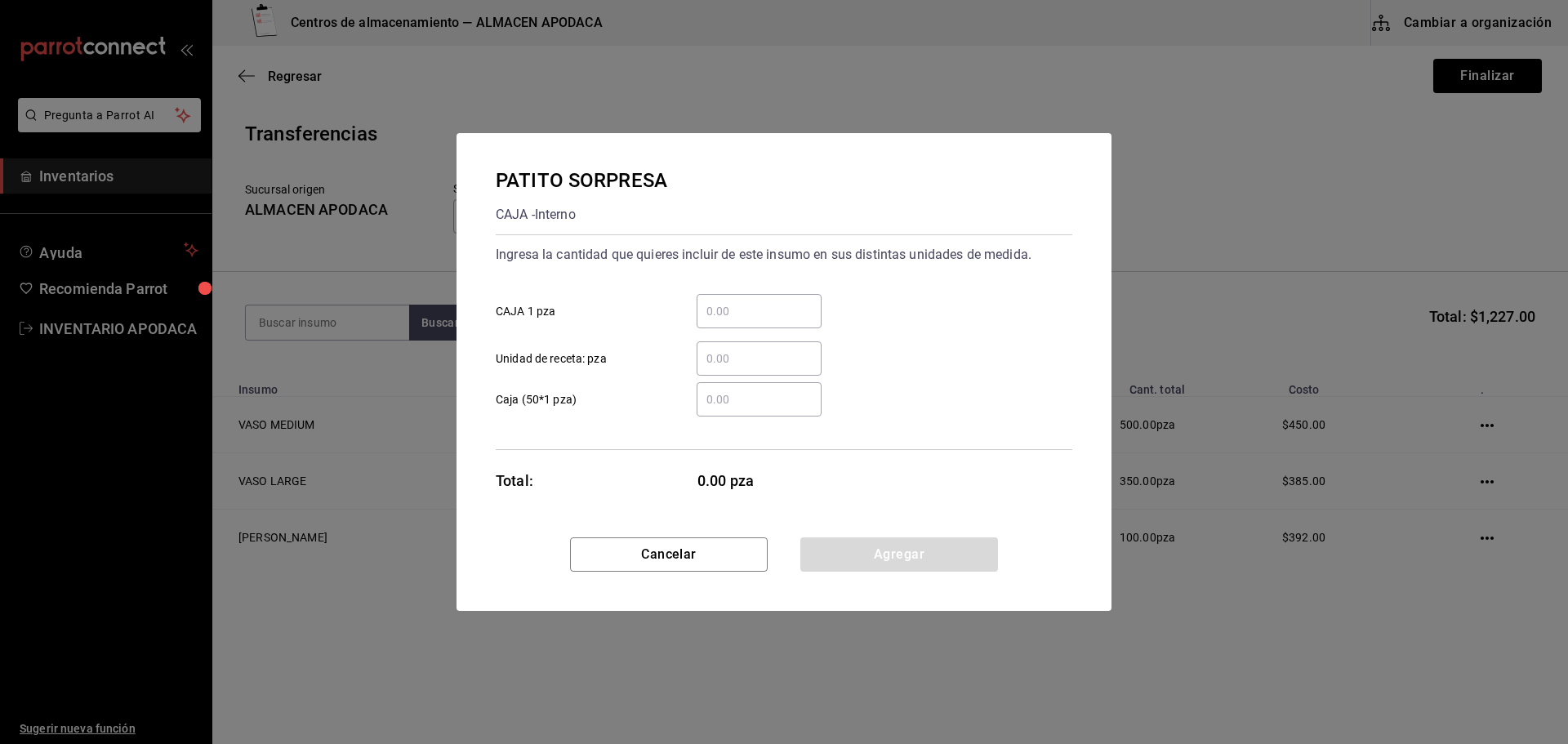
click at [742, 316] on input "​ CAJA 1 pza" at bounding box center [758, 312] width 125 height 20
type input "550"
click at [877, 562] on button "Agregar" at bounding box center [899, 554] width 197 height 34
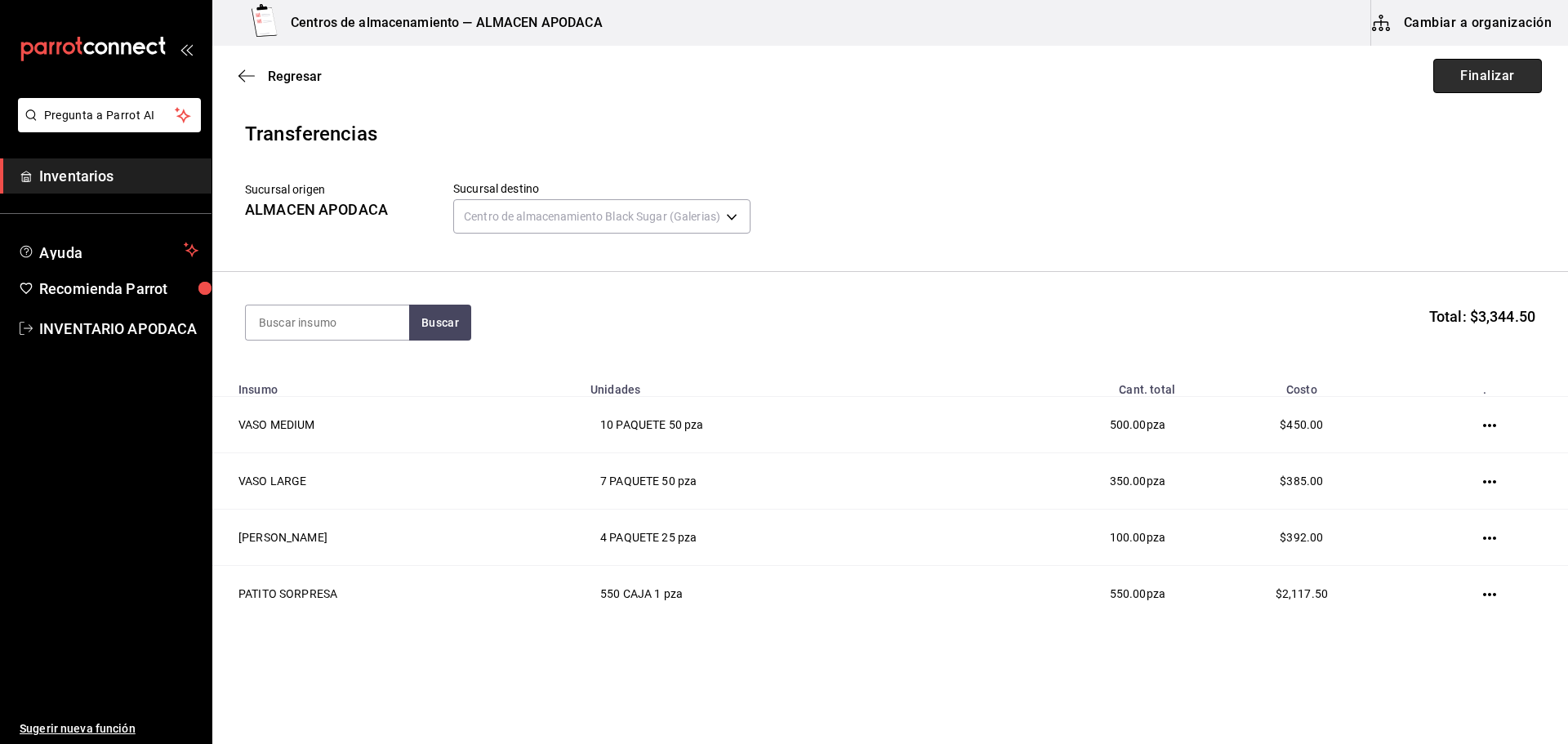
click at [1454, 74] on button "Finalizar" at bounding box center [1487, 76] width 109 height 34
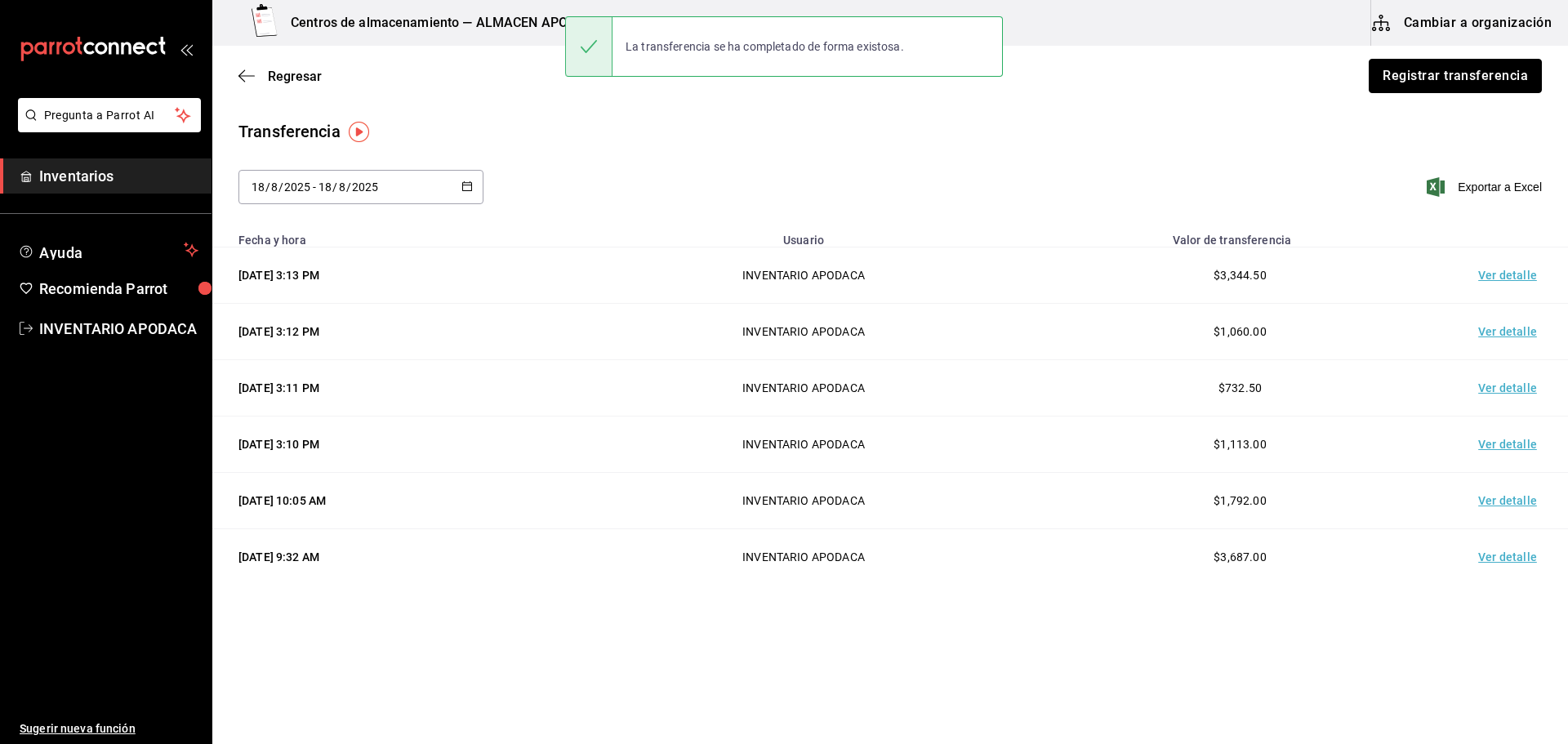
click at [1454, 74] on button "Registrar transferencia" at bounding box center [1456, 76] width 173 height 34
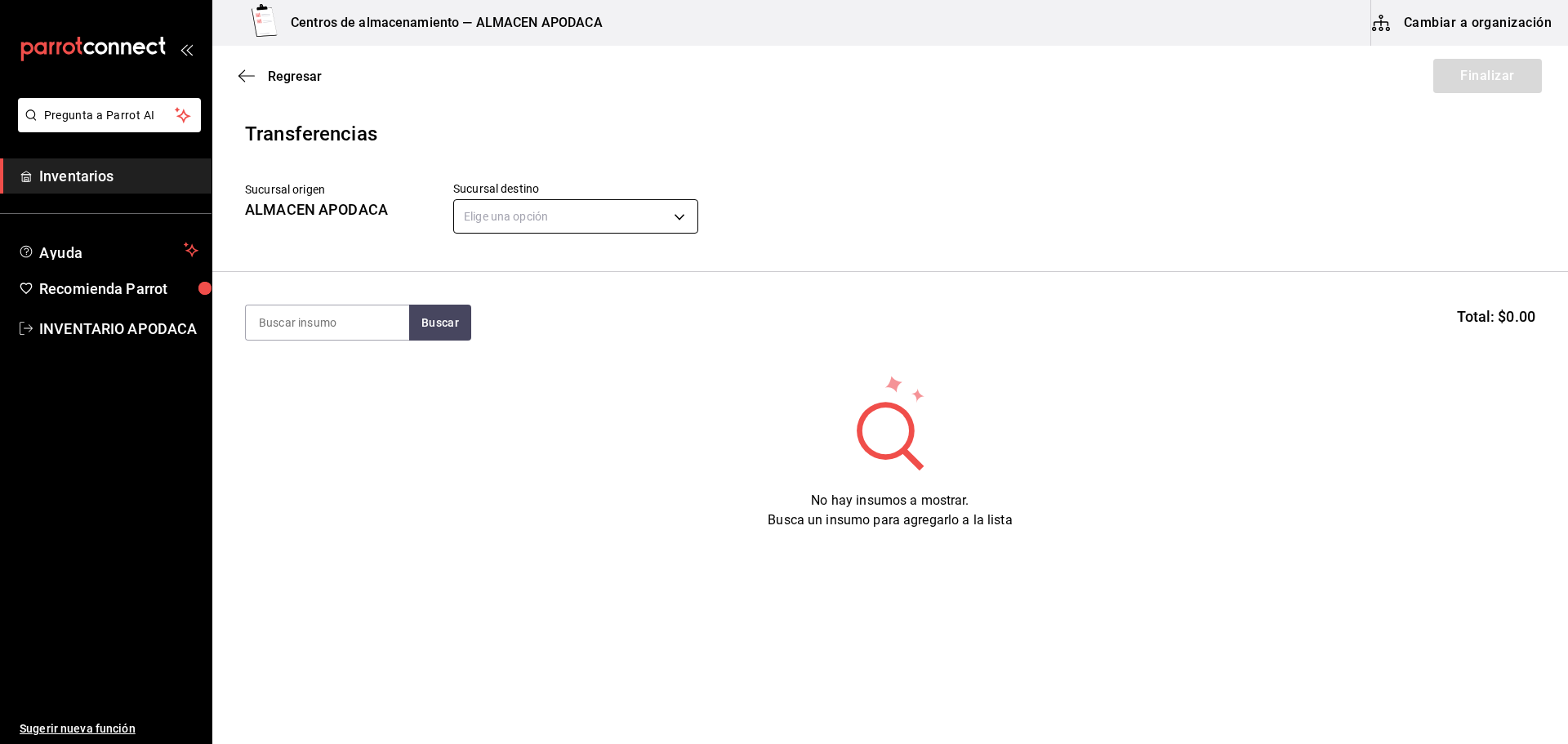
click at [689, 220] on body "Pregunta a Parrot AI Inventarios Ayuda Recomienda Parrot INVENTARIO APODACA Sug…" at bounding box center [784, 326] width 1568 height 653
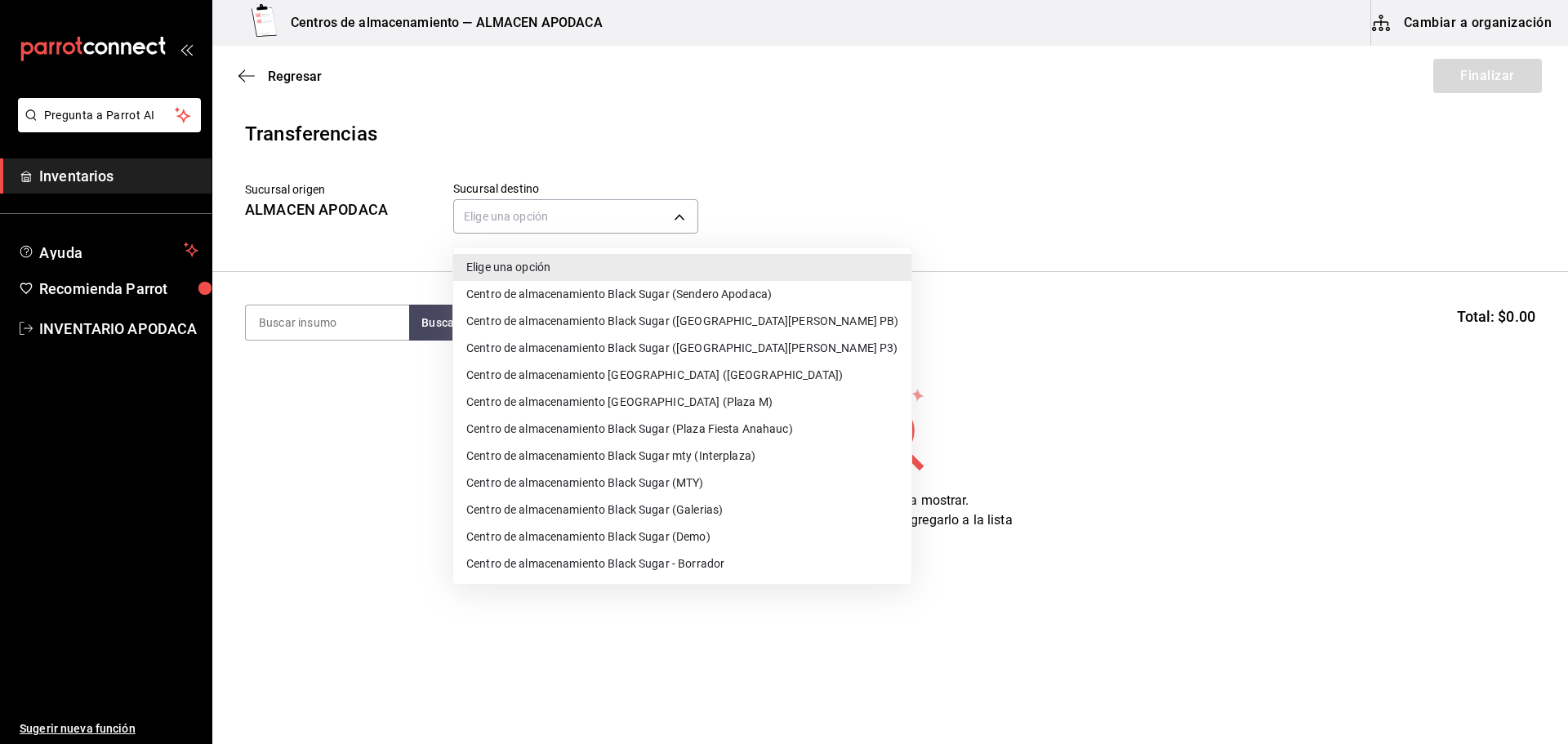
drag, startPoint x: 749, startPoint y: 430, endPoint x: 716, endPoint y: 433, distance: 33.1
click at [749, 431] on li "Centro de almacenamiento Black Sugar (Plaza Fiesta Anahauc)" at bounding box center [682, 429] width 458 height 27
type input "044f21b9-8170-48c6-ae16-698e98ad7daf"
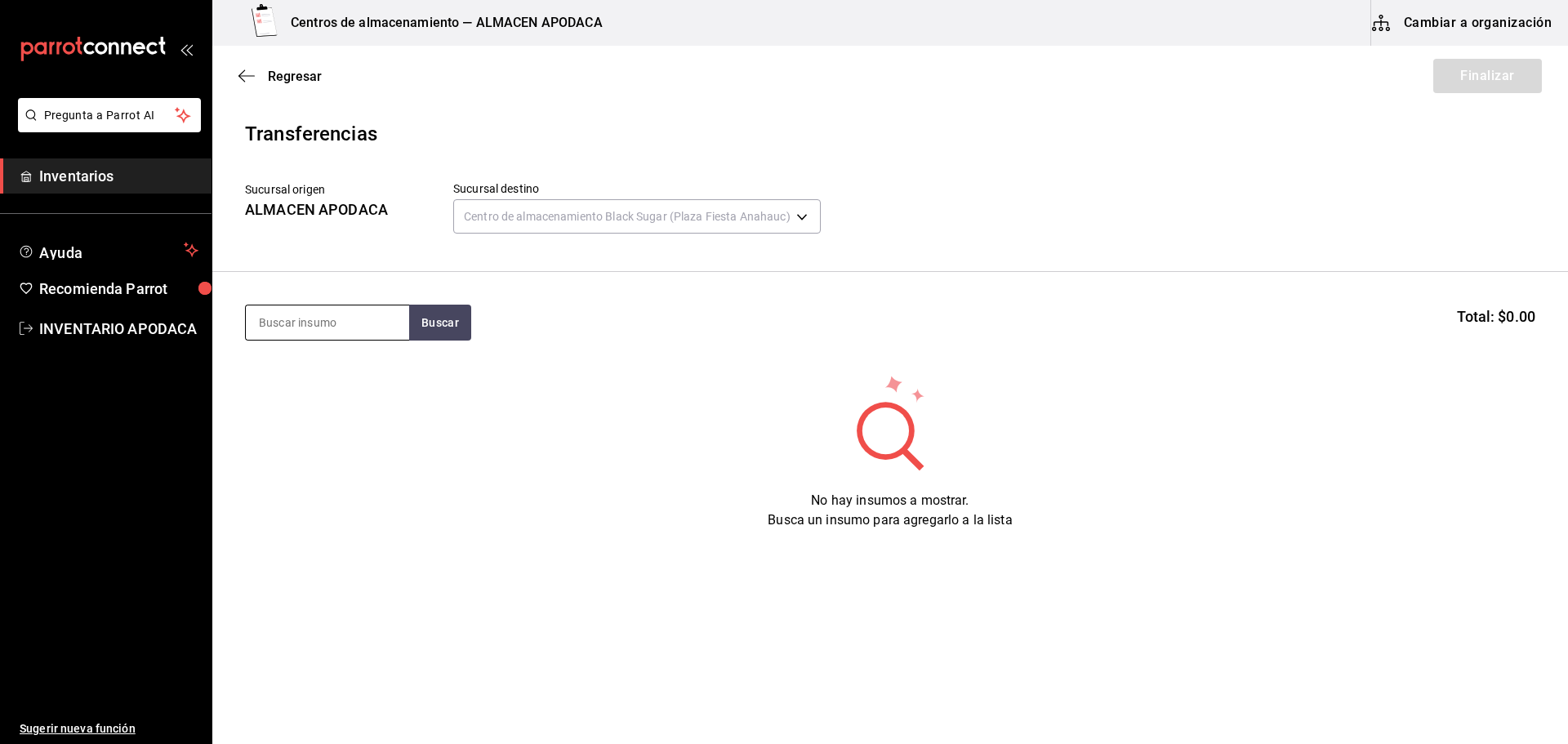
click at [365, 322] on input at bounding box center [327, 322] width 163 height 34
type input "VASO"
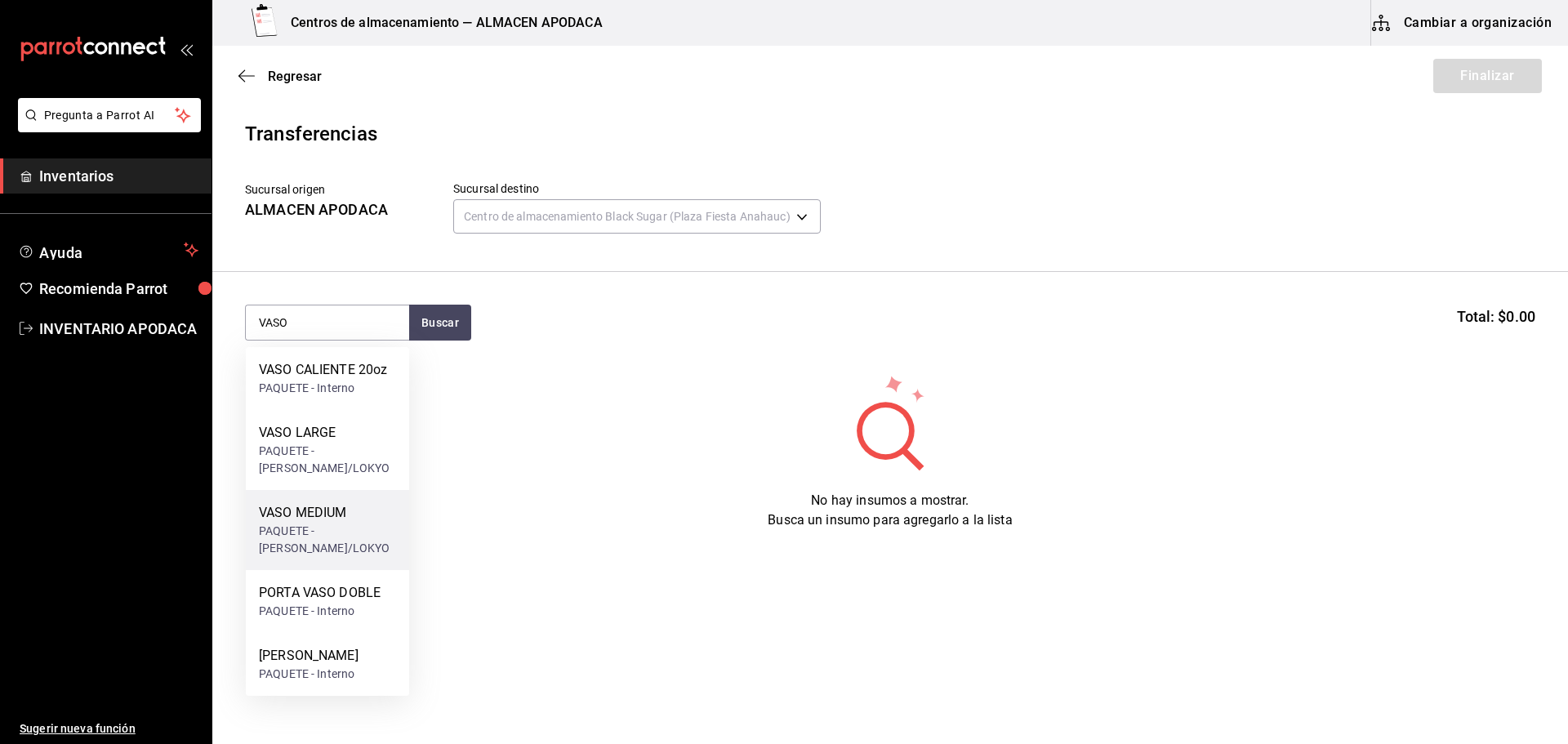
click at [364, 528] on div "PAQUETE - [PERSON_NAME]/LOKYO" at bounding box center [328, 540] width 138 height 34
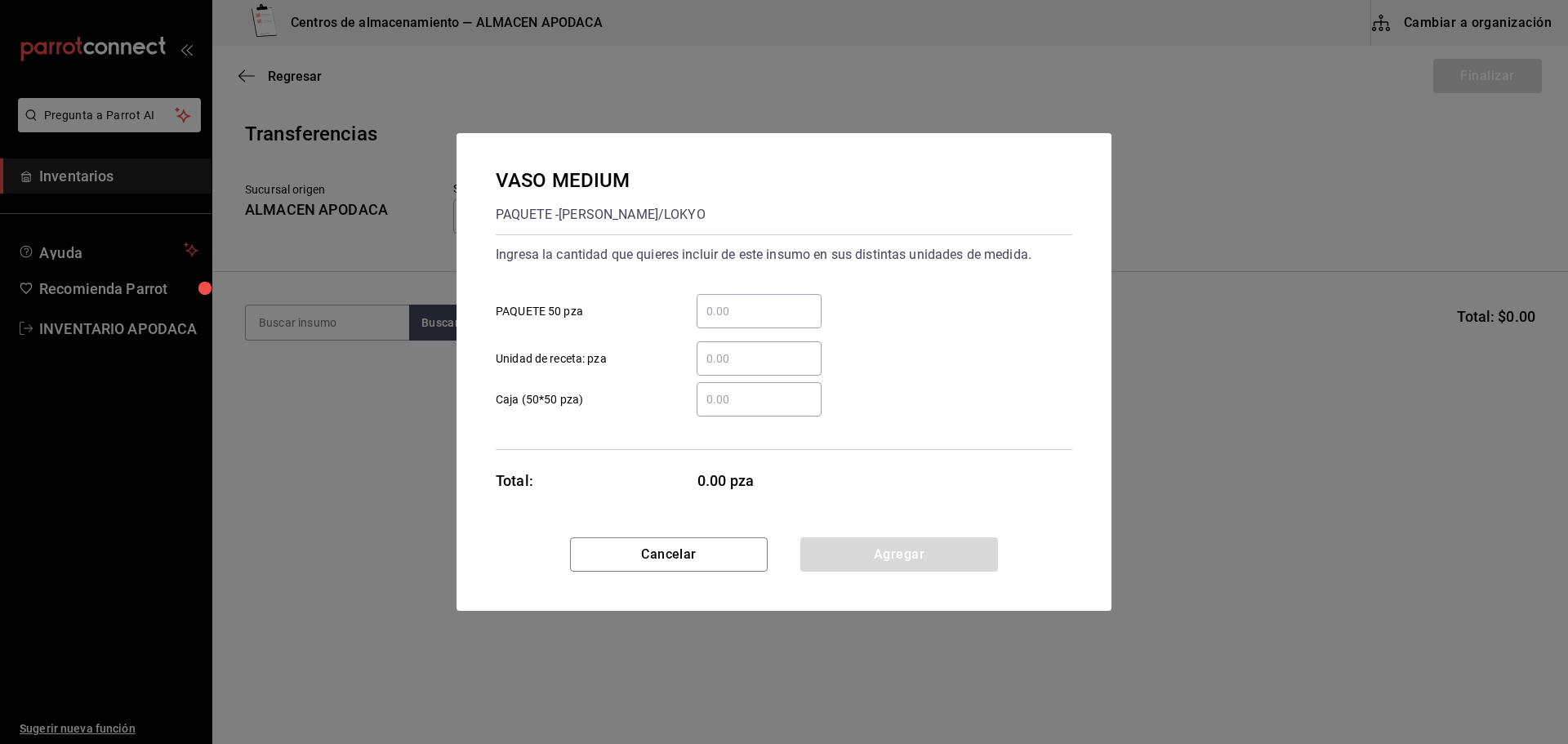
click at [755, 315] on input "​ PAQUETE 50 pza" at bounding box center [758, 312] width 125 height 20
type input "4"
click at [838, 547] on button "Agregar" at bounding box center [899, 554] width 197 height 34
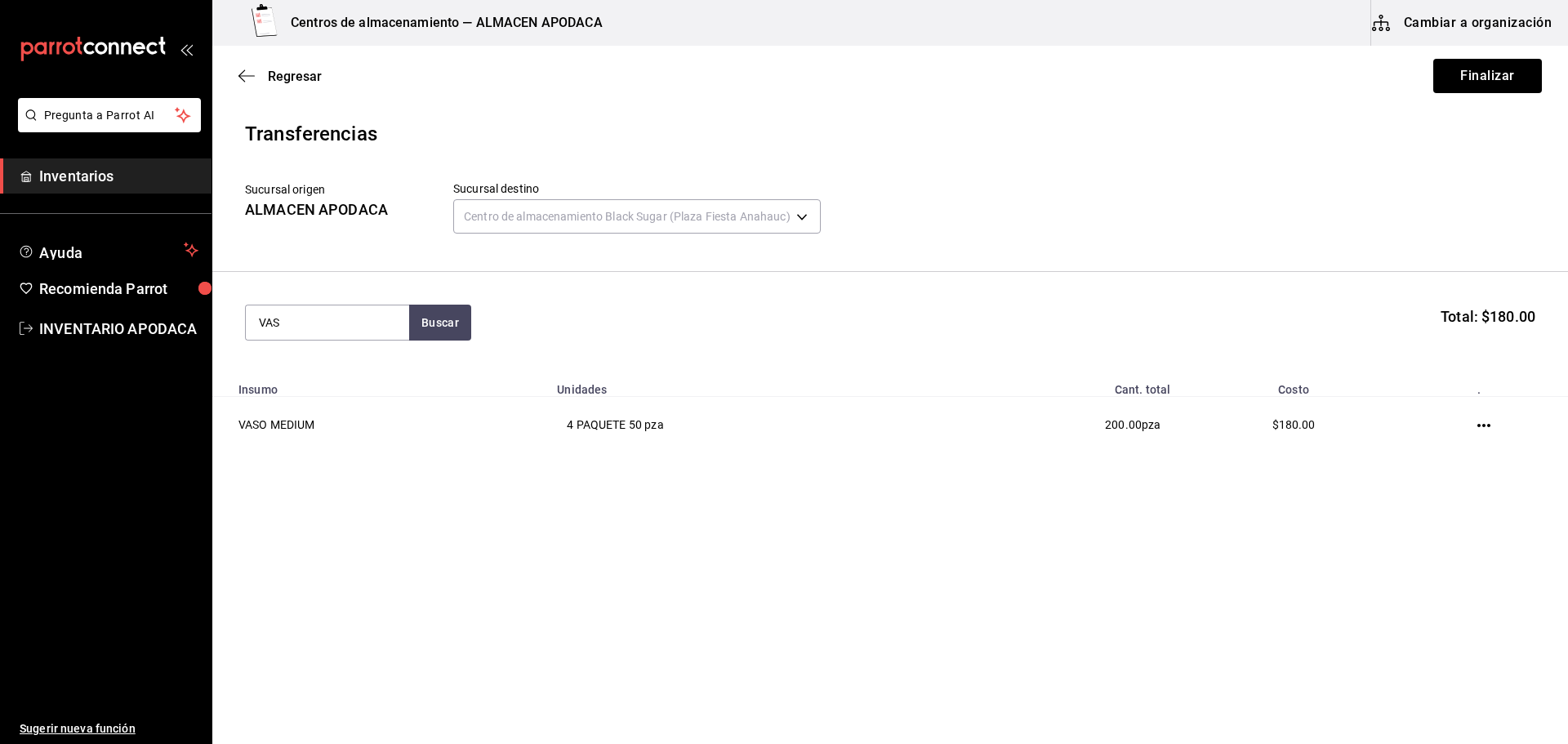
type input "VASO"
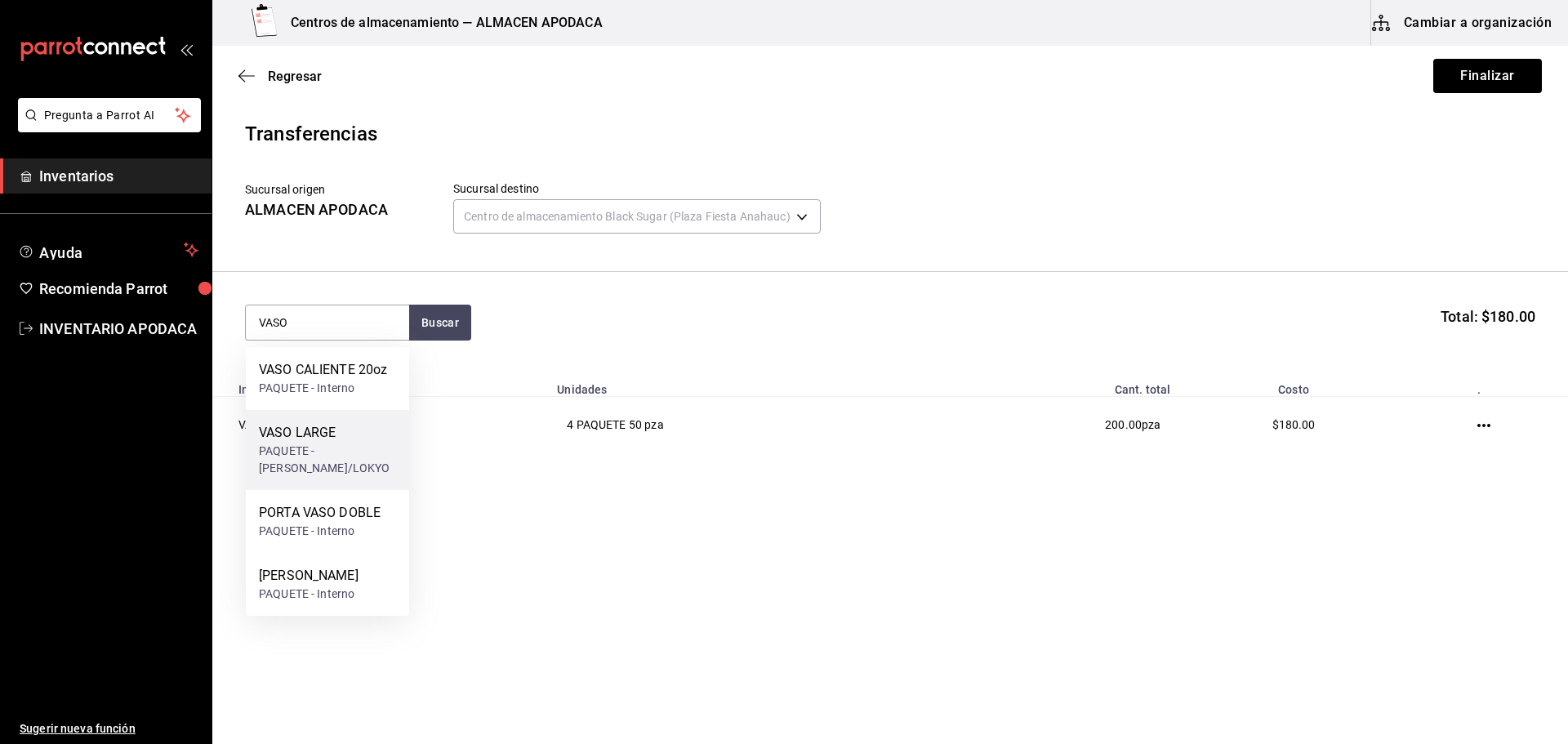
click at [397, 467] on div "VASO LARGE PAQUETE - [PERSON_NAME]/LOKYO" at bounding box center [327, 449] width 163 height 80
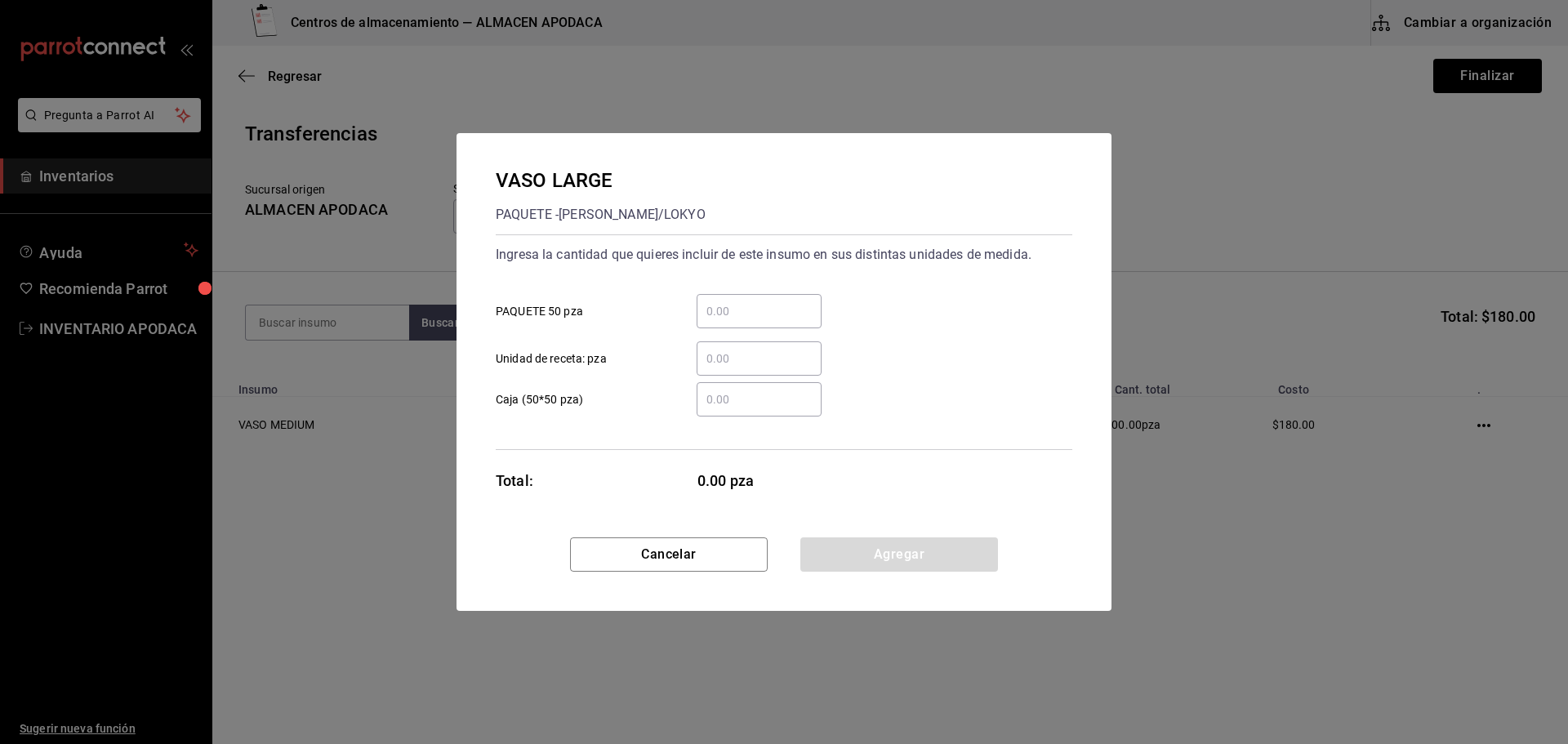
click at [736, 307] on input "​ PAQUETE 50 pza" at bounding box center [758, 312] width 125 height 20
type input "4"
click at [977, 565] on button "Agregar" at bounding box center [899, 554] width 197 height 34
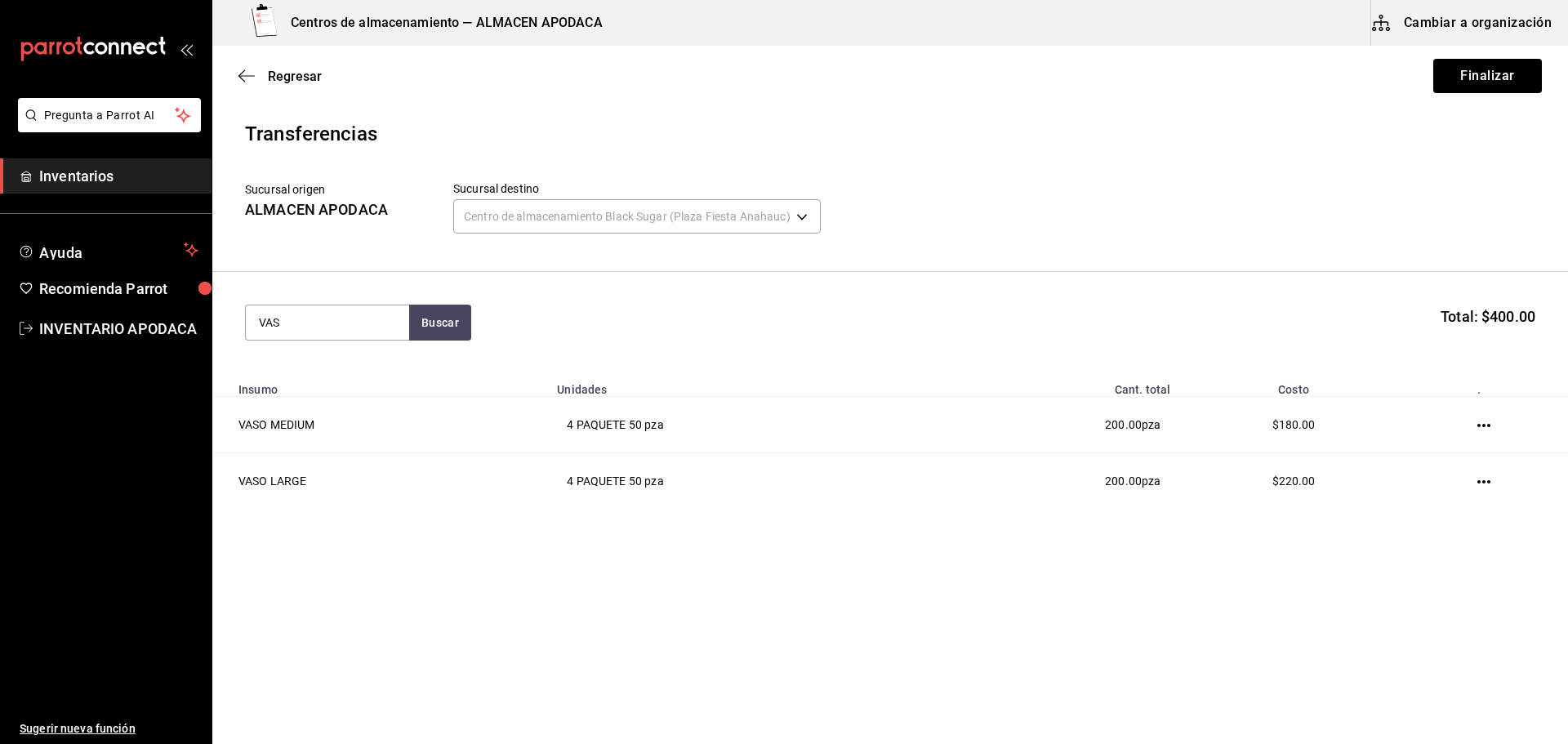
type input "VASO"
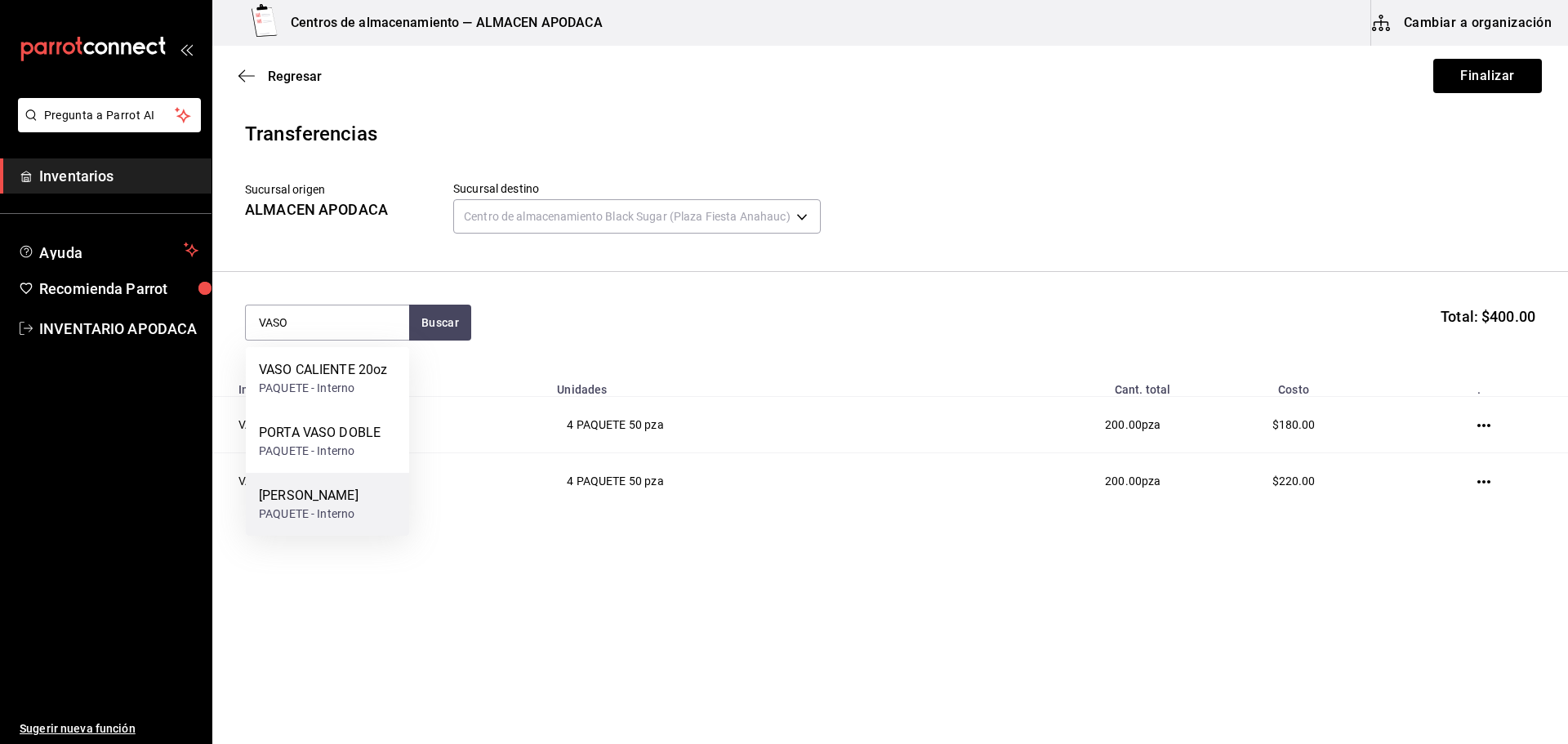
click at [345, 480] on div "[PERSON_NAME] TORNASOL PAQUETE - Interno" at bounding box center [327, 504] width 163 height 63
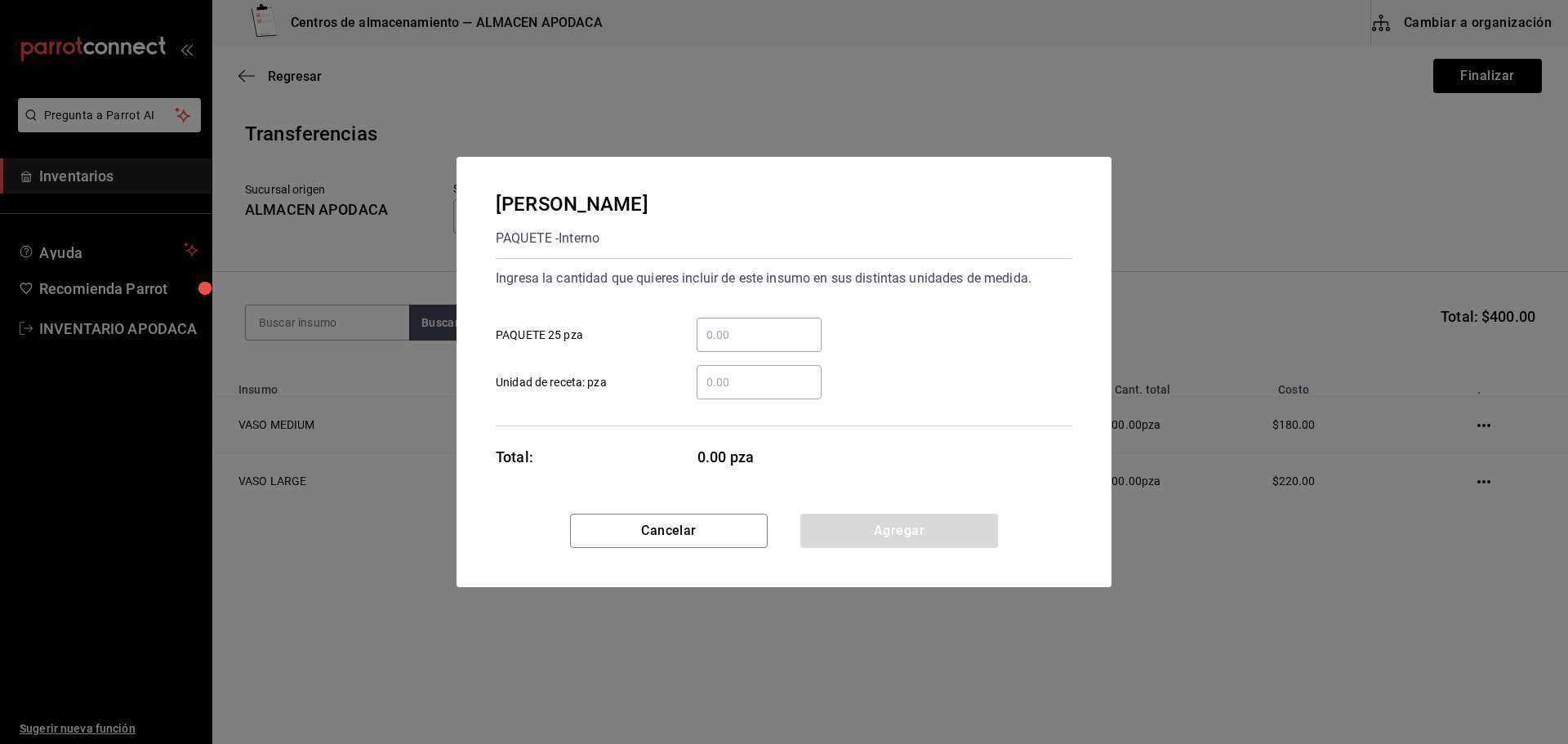
click at [798, 342] on input "​ PAQUETE 25 pza" at bounding box center [758, 335] width 125 height 20
type input "4"
click at [866, 536] on button "Agregar" at bounding box center [899, 531] width 197 height 34
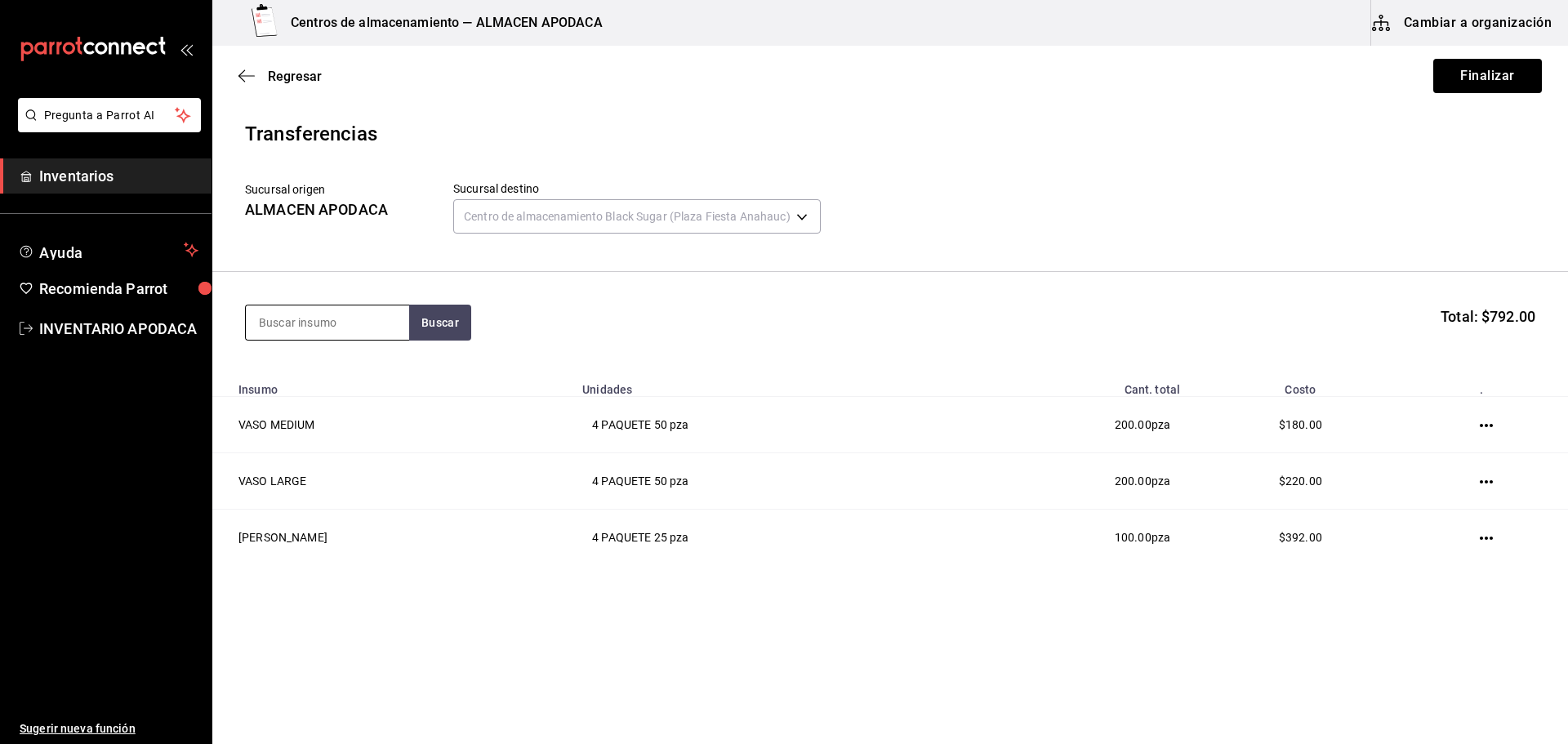
click at [377, 315] on input at bounding box center [327, 322] width 163 height 34
type input "PATI"
click at [352, 372] on div "PATITO SORPRESA" at bounding box center [316, 371] width 114 height 20
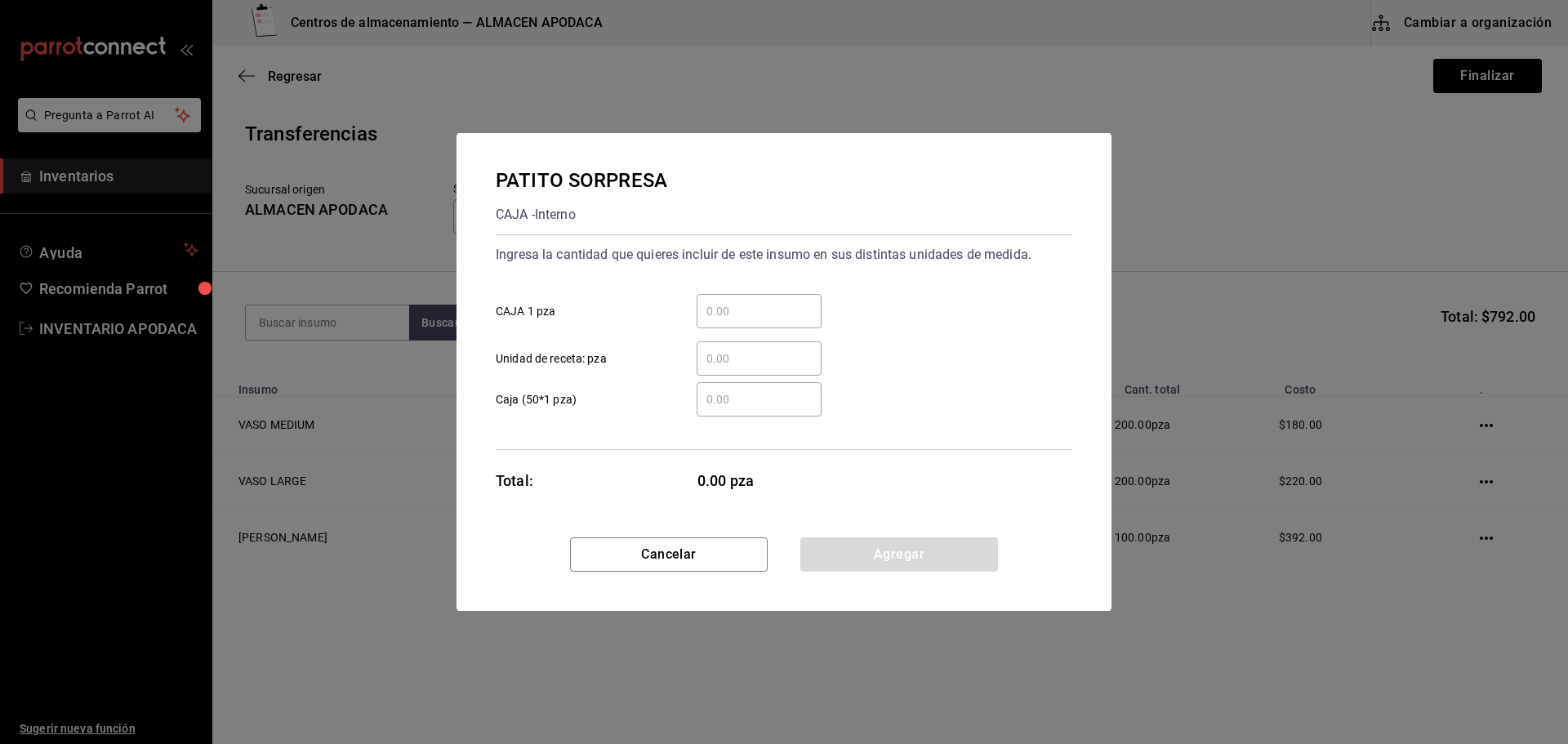
click at [756, 297] on div "​" at bounding box center [758, 311] width 125 height 34
click at [756, 302] on input "​ CAJA 1 pza" at bounding box center [758, 312] width 125 height 20
type input "400"
click at [866, 567] on button "Agregar" at bounding box center [899, 554] width 197 height 34
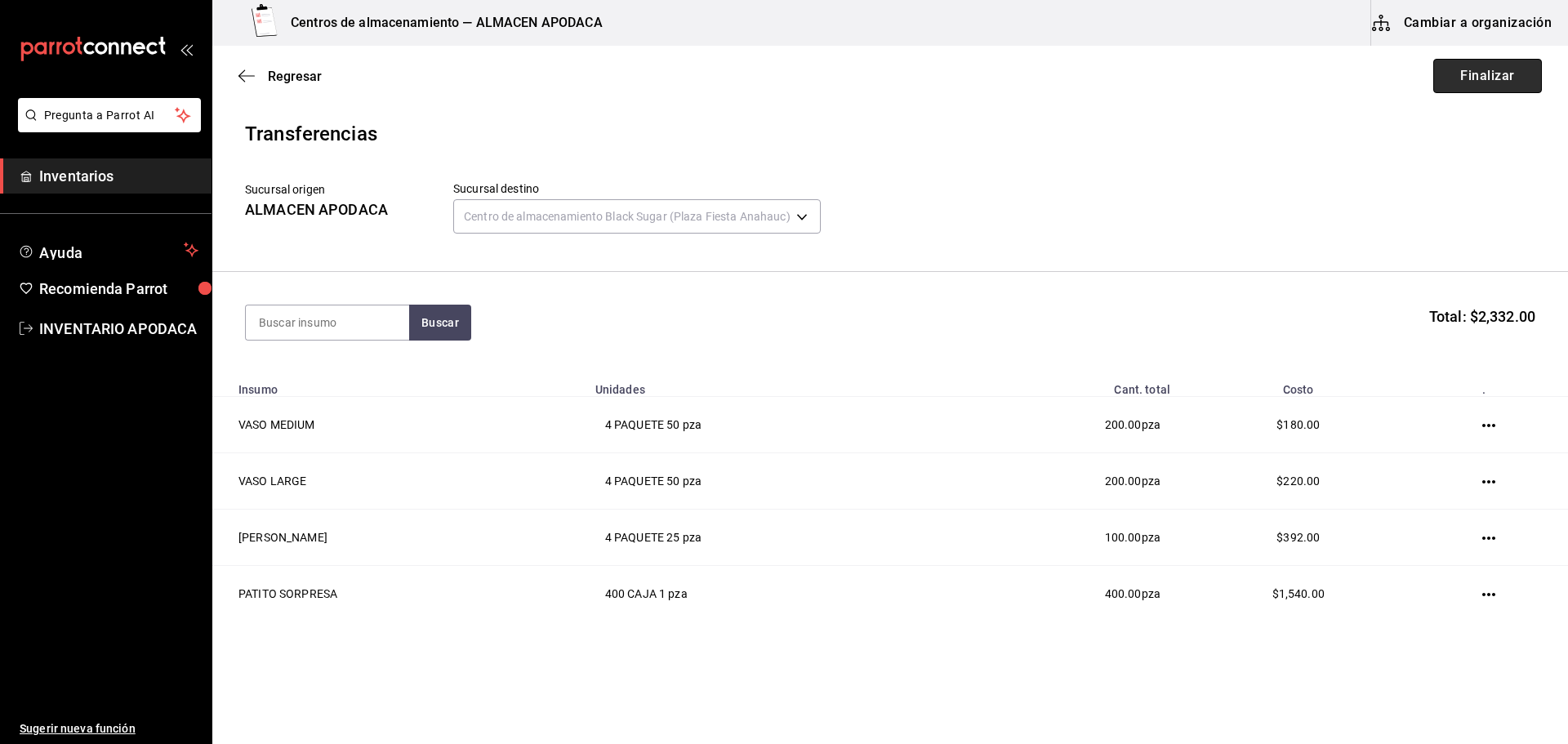
click at [1483, 74] on button "Finalizar" at bounding box center [1487, 76] width 109 height 34
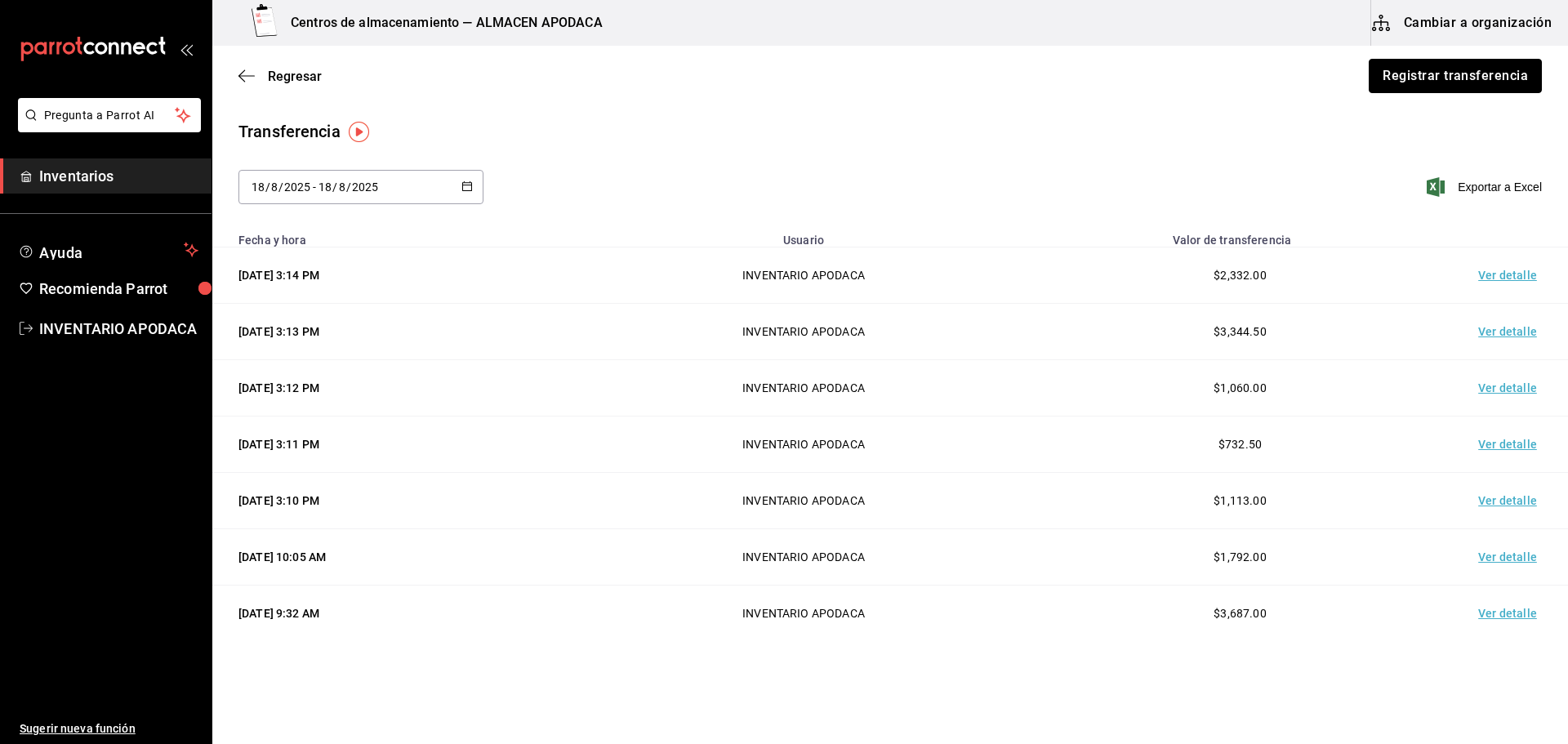
click at [1483, 74] on button "Registrar transferencia" at bounding box center [1456, 76] width 173 height 34
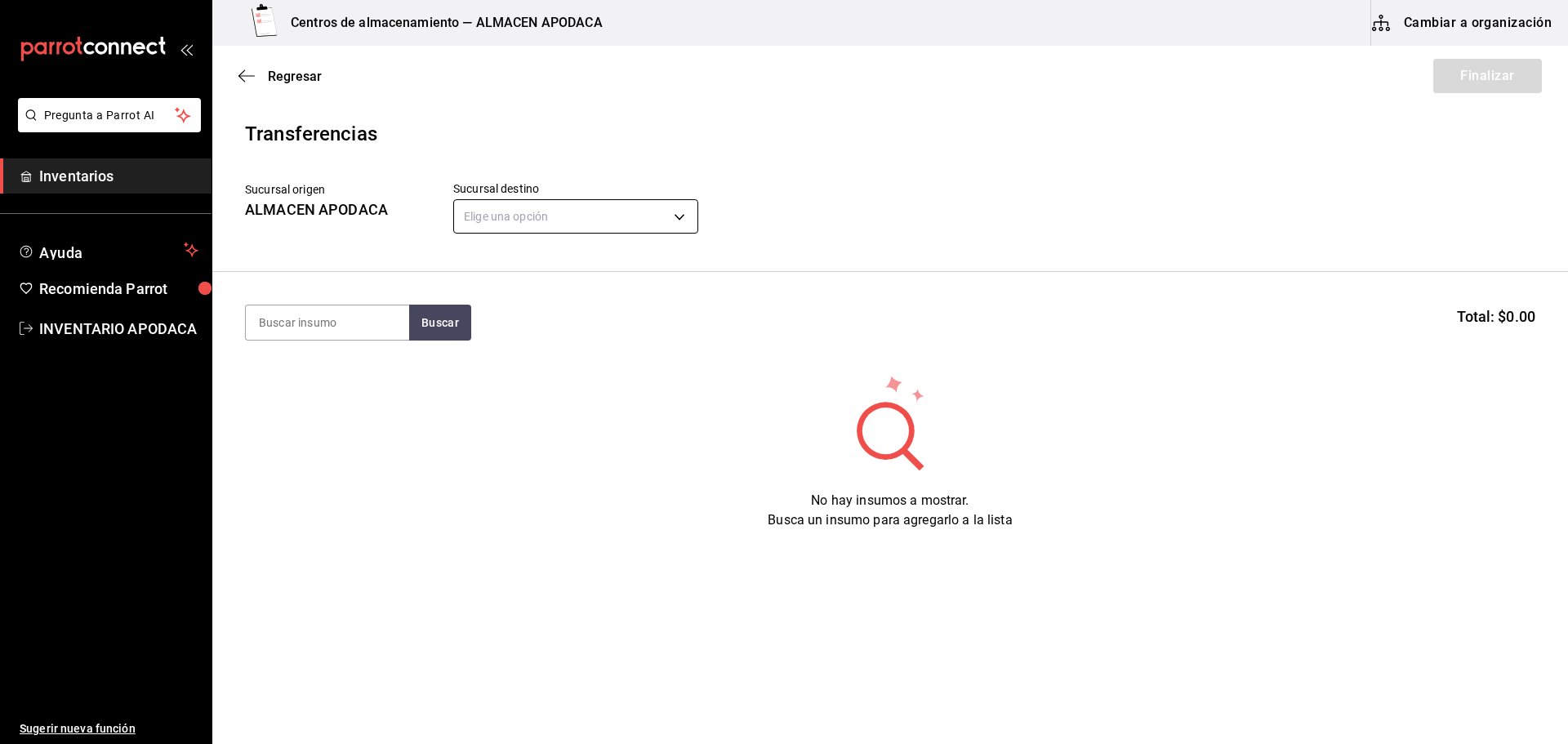
click at [559, 226] on body "Pregunta a Parrot AI Inventarios Ayuda Recomienda Parrot INVENTARIO APODACA Sug…" at bounding box center [784, 326] width 1568 height 653
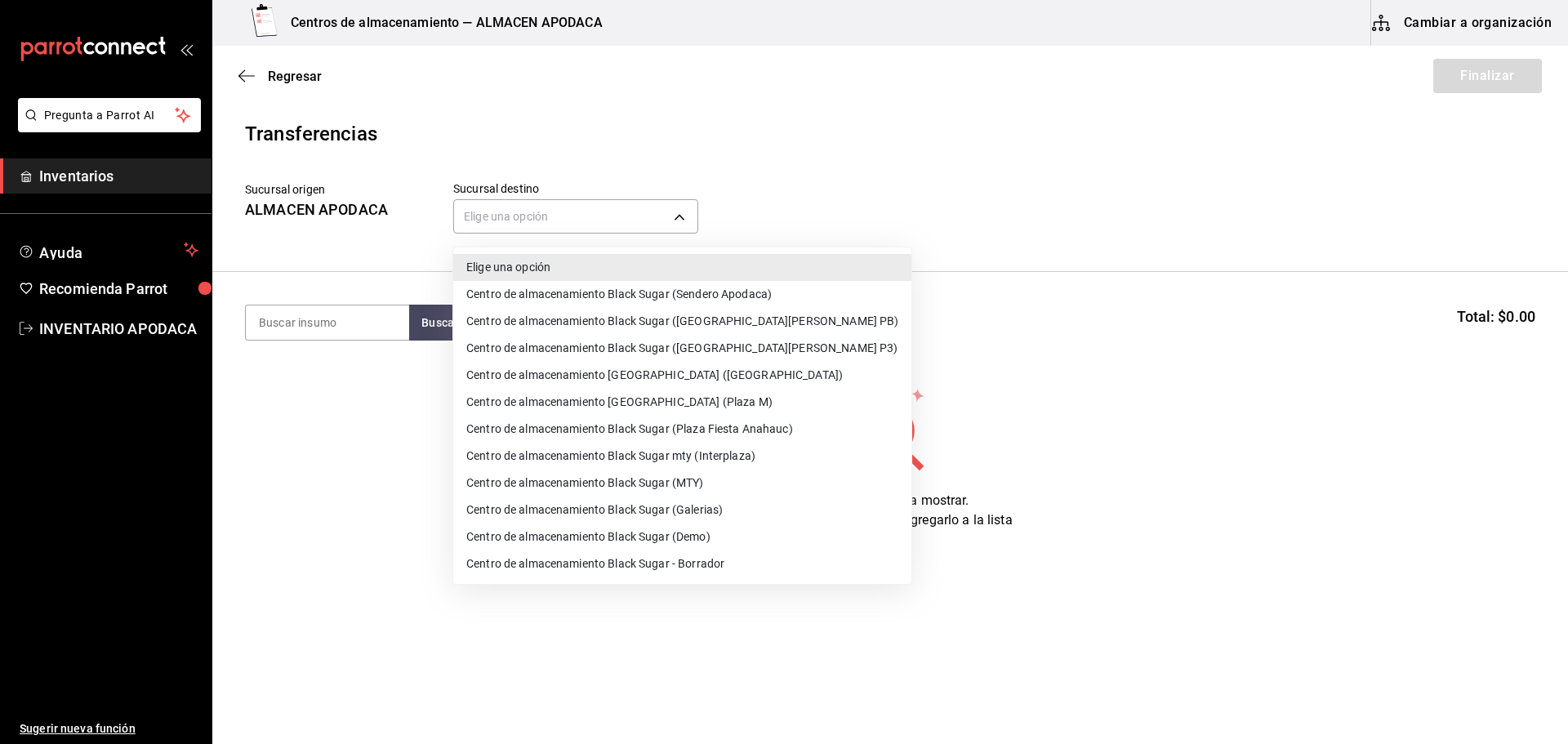
click at [720, 293] on li "Centro de almacenamiento Black Sugar (Sendero Apodaca)" at bounding box center [682, 294] width 458 height 27
type input "43cde48b-8b4b-458a-b27f-b53e7547168b"
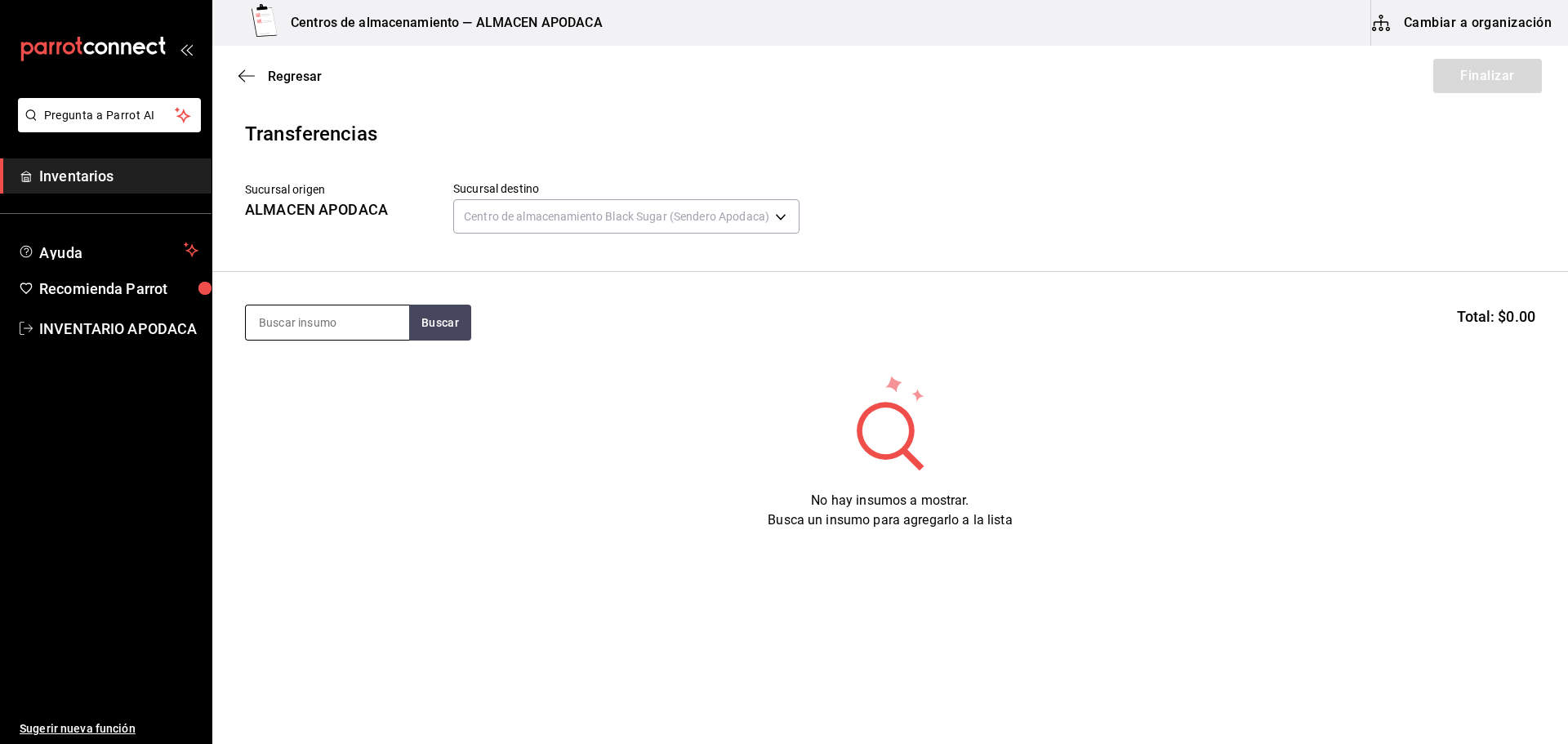
click at [342, 323] on input at bounding box center [327, 322] width 163 height 34
type input "VASO"
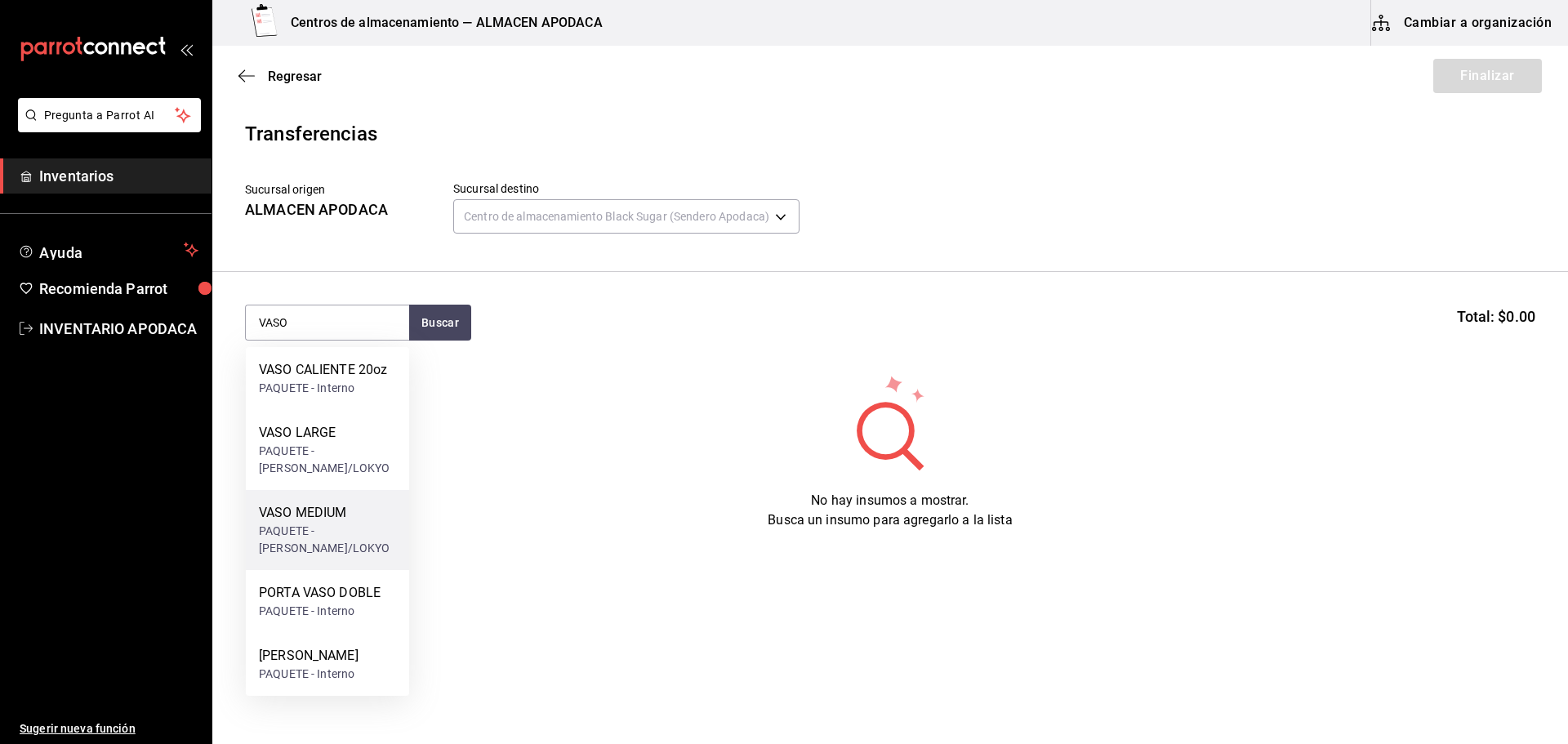
click at [354, 521] on div "VASO MEDIUM" at bounding box center [328, 513] width 138 height 20
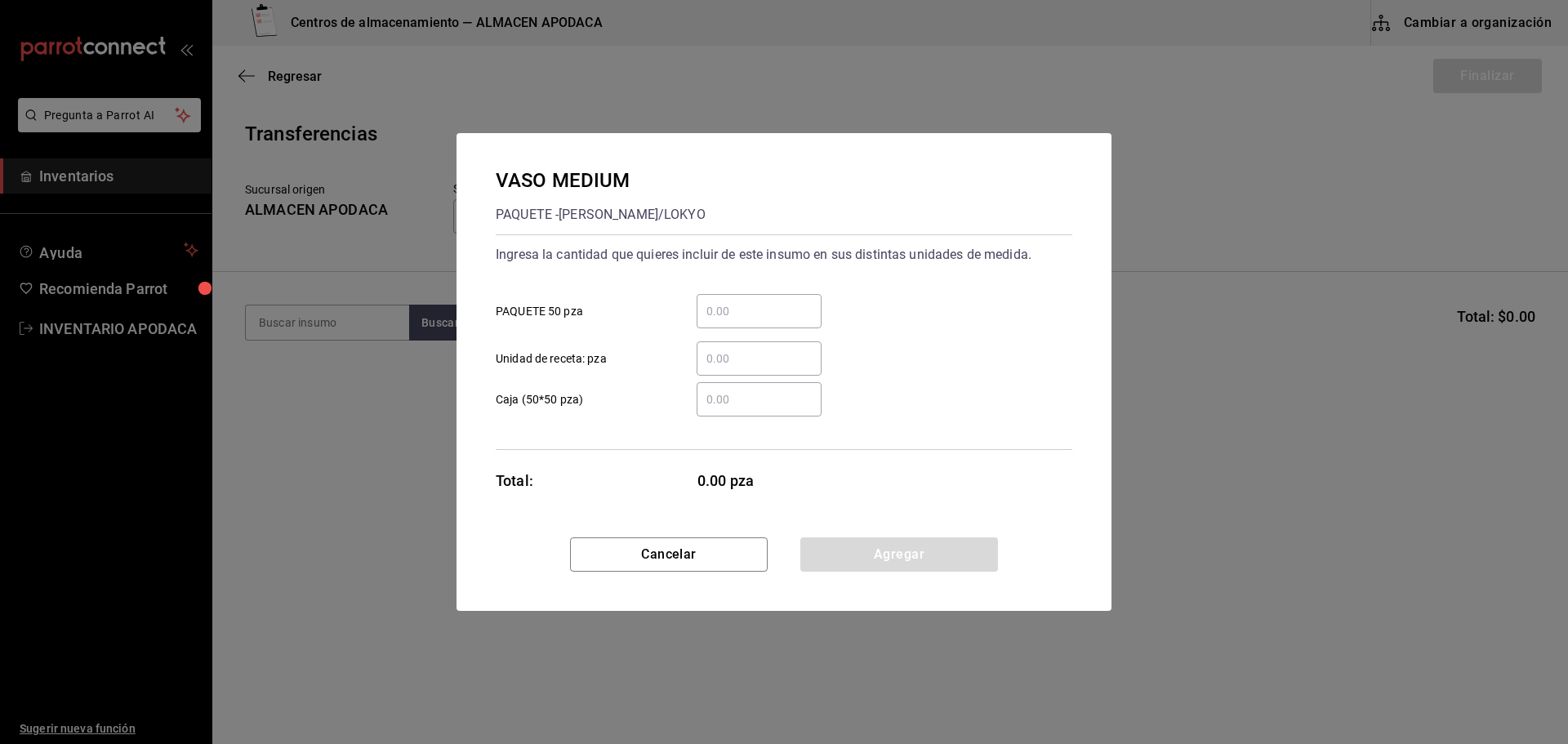
click at [769, 313] on input "​ PAQUETE 50 pza" at bounding box center [758, 312] width 125 height 20
type input "2"
drag, startPoint x: 828, startPoint y: 544, endPoint x: 824, endPoint y: 557, distance: 13.6
click at [833, 544] on button "Agregar" at bounding box center [899, 554] width 197 height 34
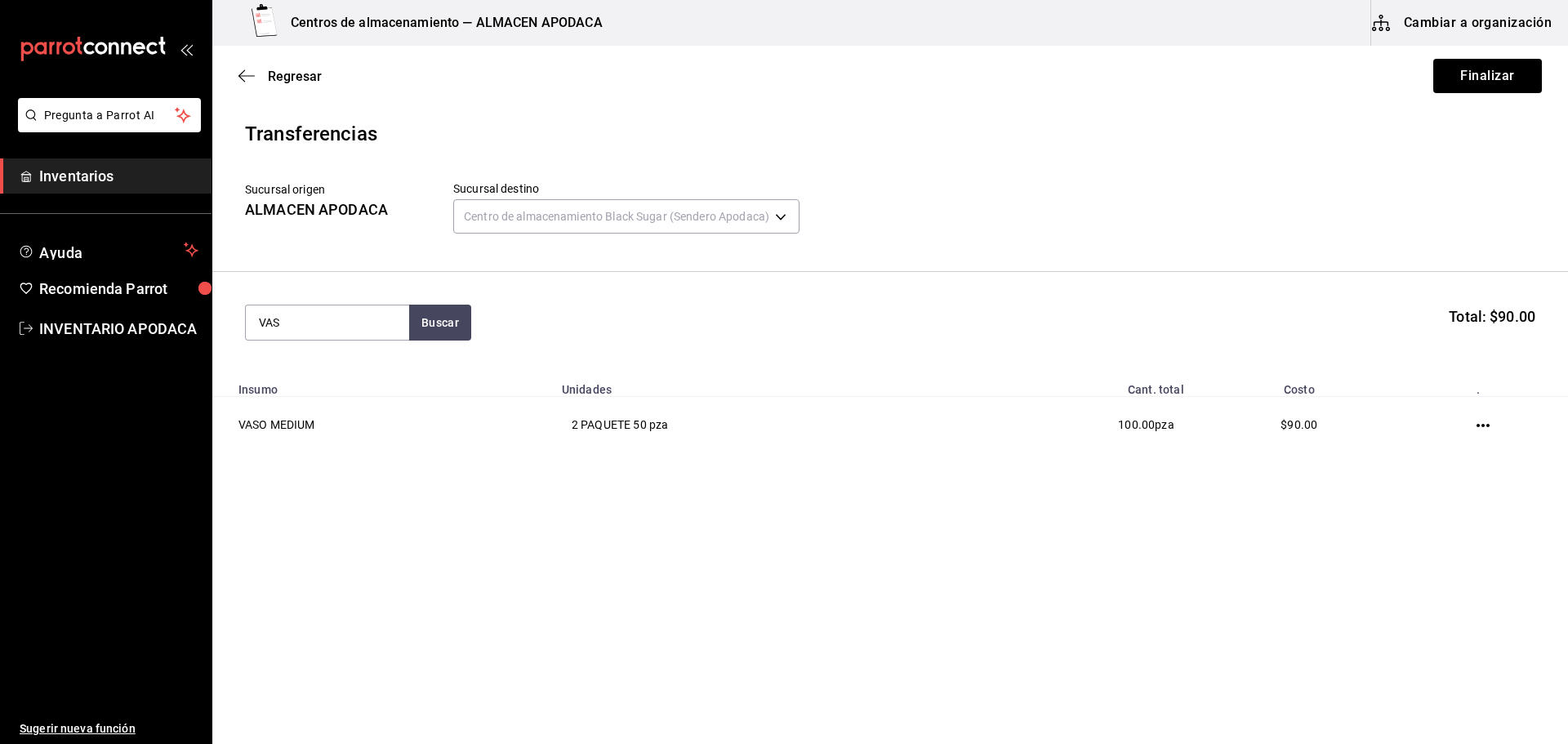
type input "VASO"
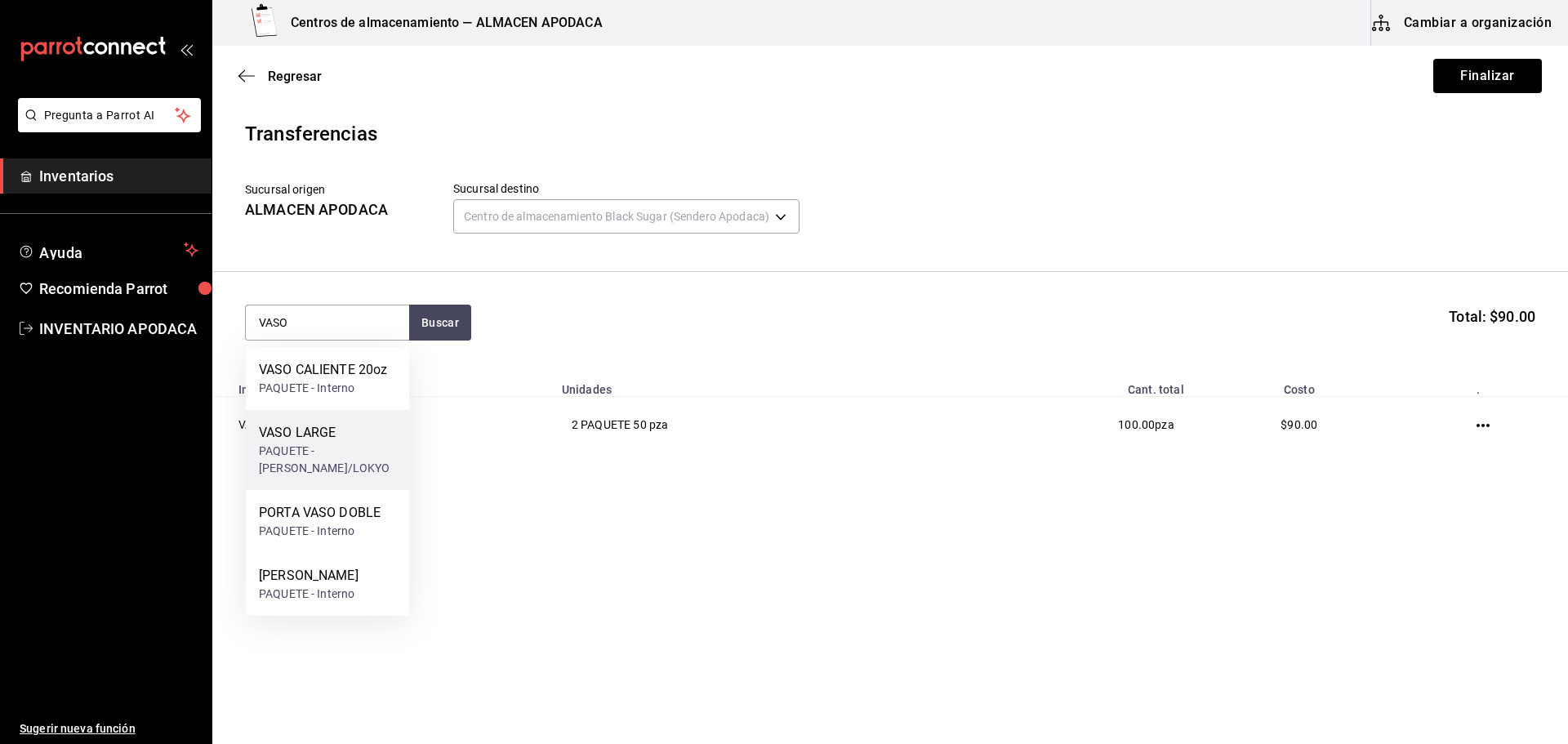
drag, startPoint x: 331, startPoint y: 463, endPoint x: 342, endPoint y: 459, distance: 11.7
click at [342, 459] on div "PAQUETE - [PERSON_NAME]/LOKYO" at bounding box center [328, 460] width 138 height 34
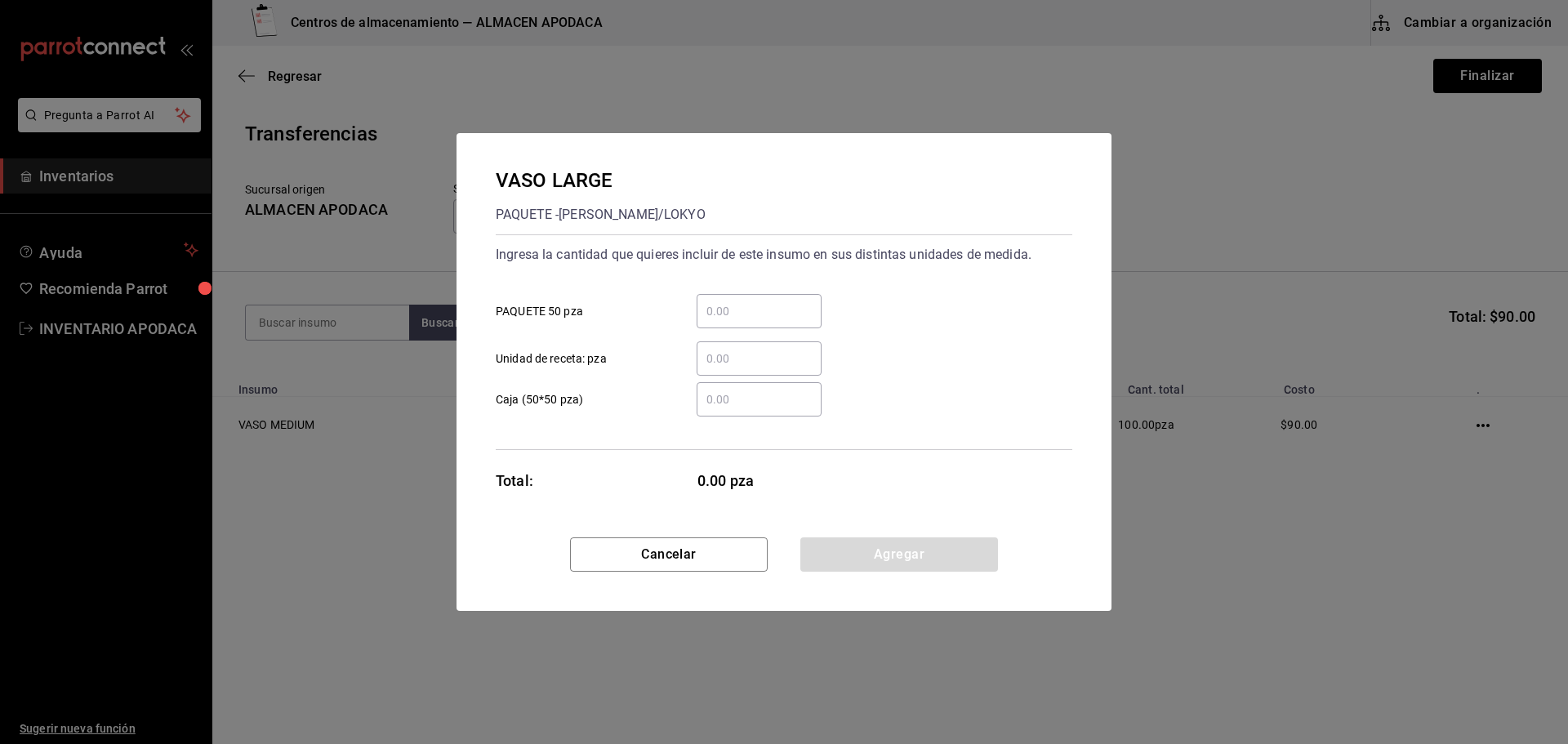
click at [773, 308] on input "​ PAQUETE 50 pza" at bounding box center [758, 312] width 125 height 20
type input "4"
click at [956, 545] on button "Agregar" at bounding box center [899, 554] width 197 height 34
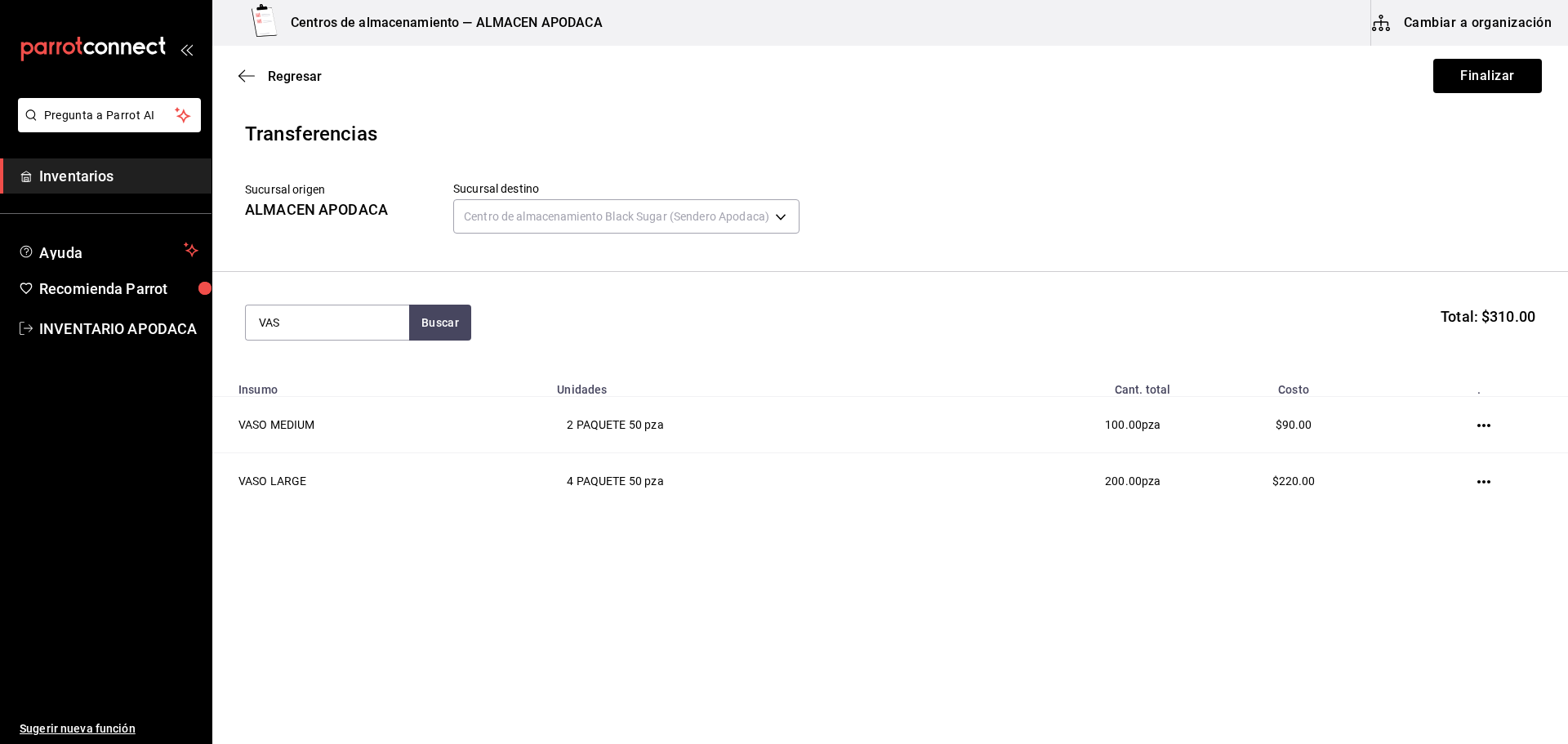
type input "VASO"
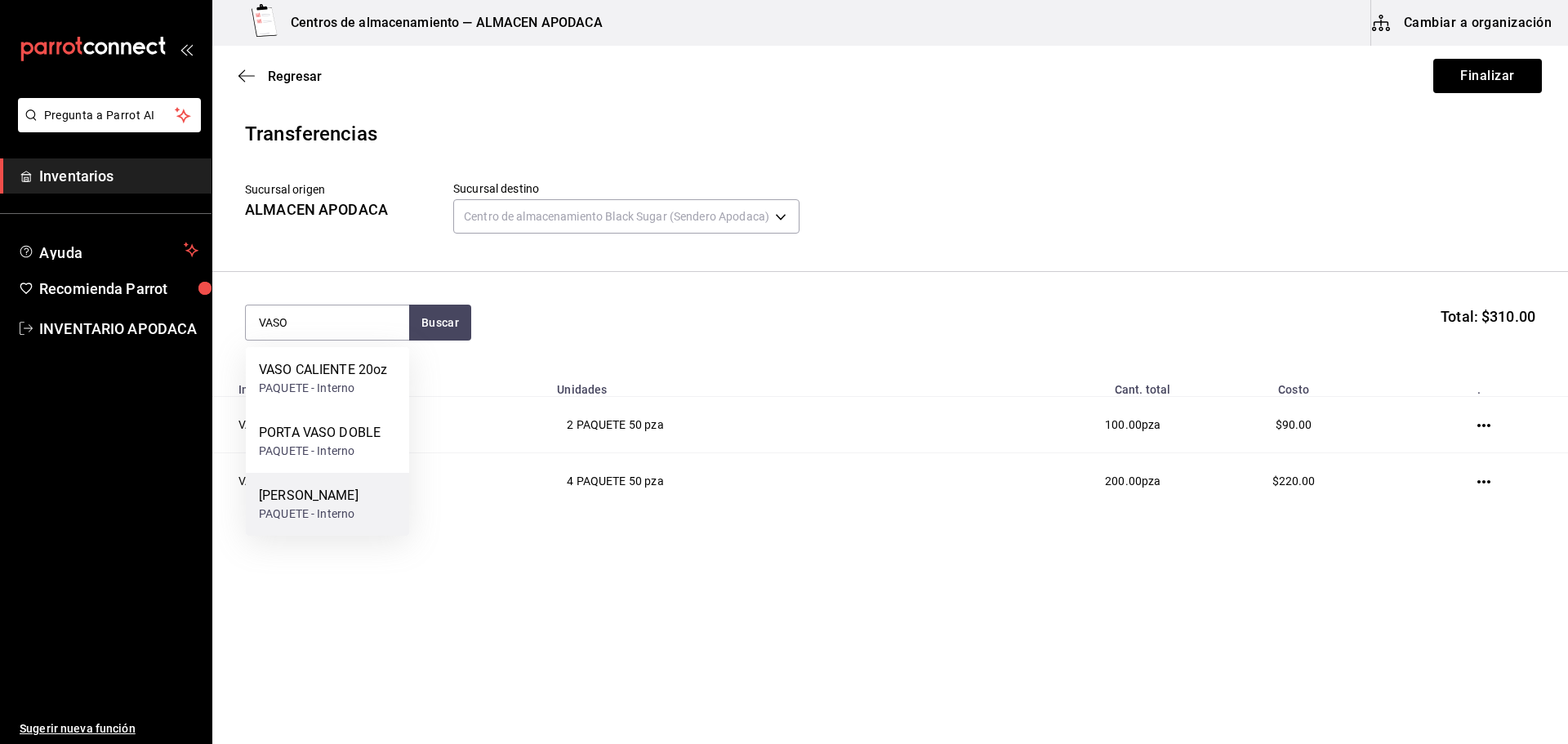
click at [290, 507] on div "PAQUETE - Interno" at bounding box center [308, 514] width 99 height 17
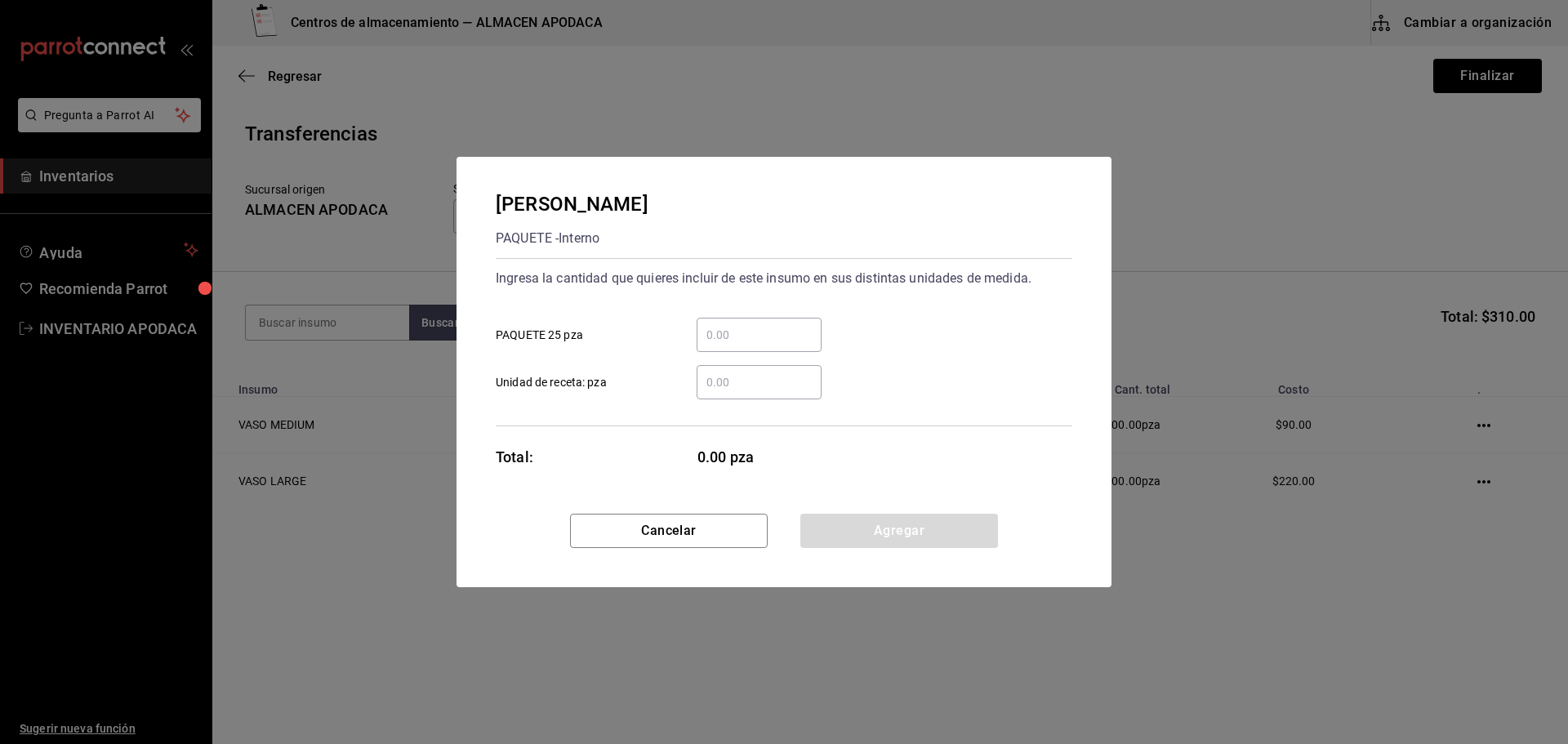
click at [745, 322] on div "​" at bounding box center [758, 334] width 125 height 34
click at [745, 325] on input "​ PAQUETE 25 pza" at bounding box center [758, 335] width 125 height 20
type input "2"
click at [933, 535] on button "Agregar" at bounding box center [899, 531] width 197 height 34
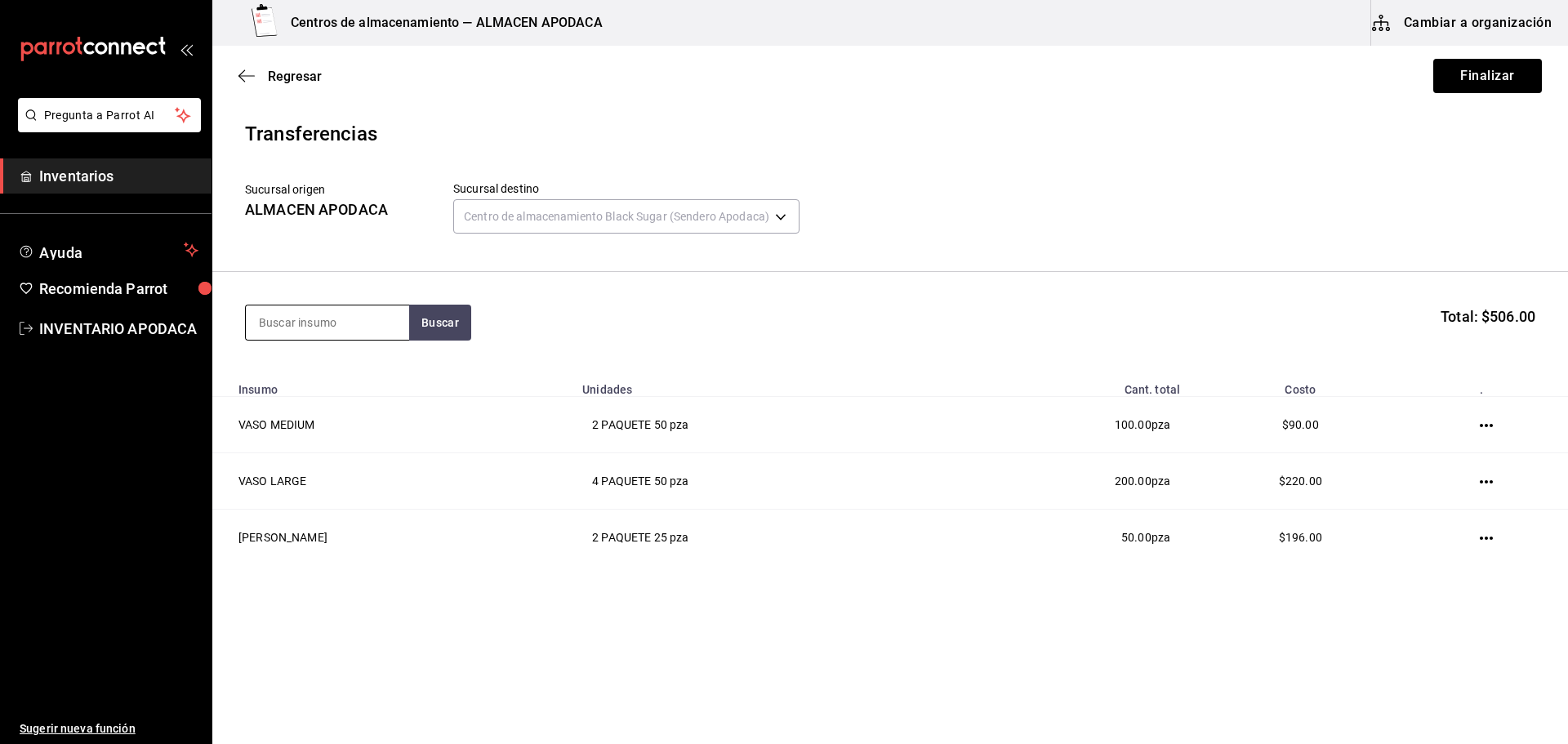
click at [365, 311] on input at bounding box center [327, 322] width 163 height 34
type input "PATI"
click at [362, 362] on div "PATITO SORPRESA" at bounding box center [316, 371] width 114 height 20
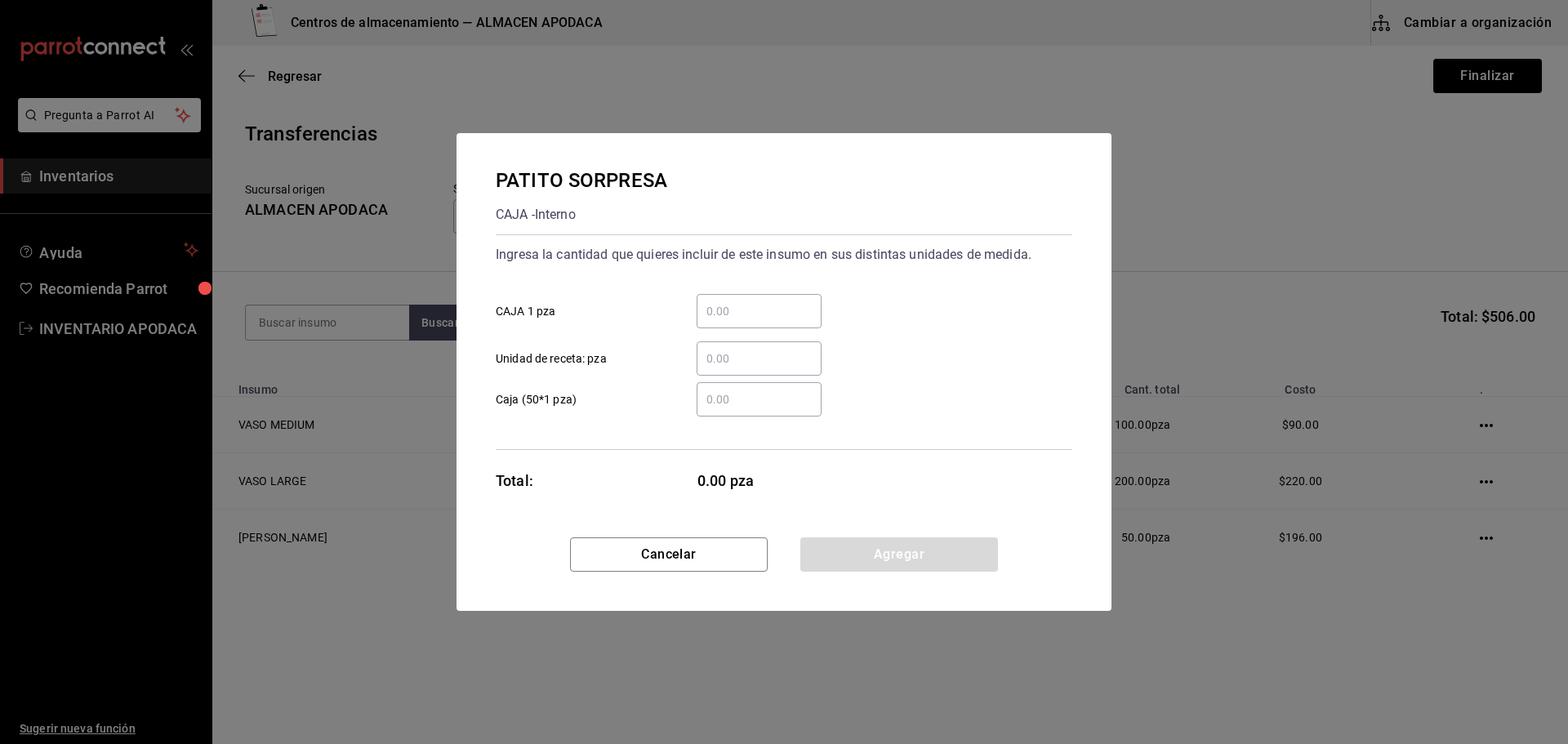
click at [734, 321] on div "​" at bounding box center [758, 311] width 125 height 34
click at [734, 321] on input "​ CAJA 1 pza" at bounding box center [758, 312] width 125 height 20
type input "200"
drag, startPoint x: 835, startPoint y: 542, endPoint x: 843, endPoint y: 541, distance: 8.1
click at [843, 541] on button "Agregar" at bounding box center [899, 554] width 197 height 34
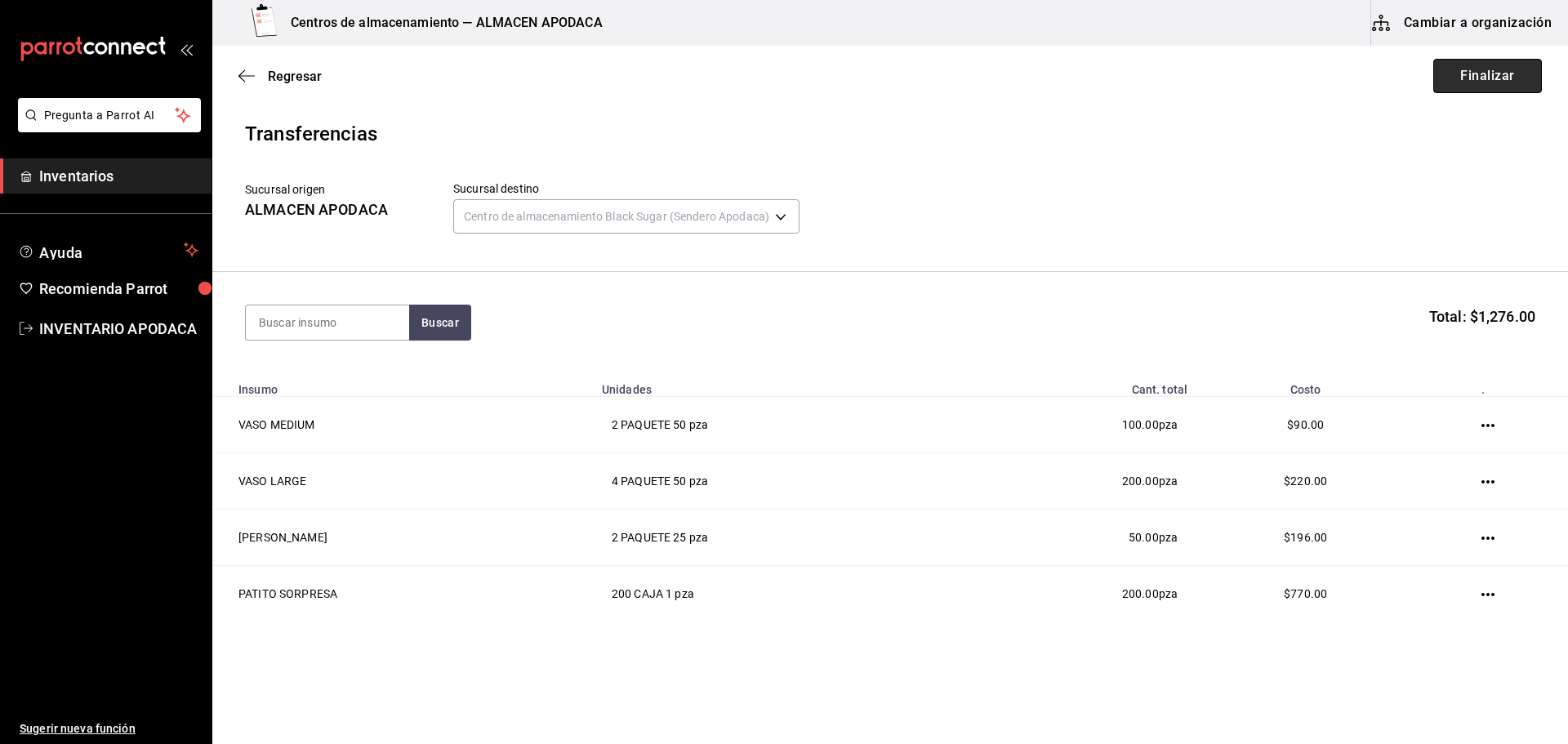
click at [1458, 80] on button "Finalizar" at bounding box center [1487, 76] width 109 height 34
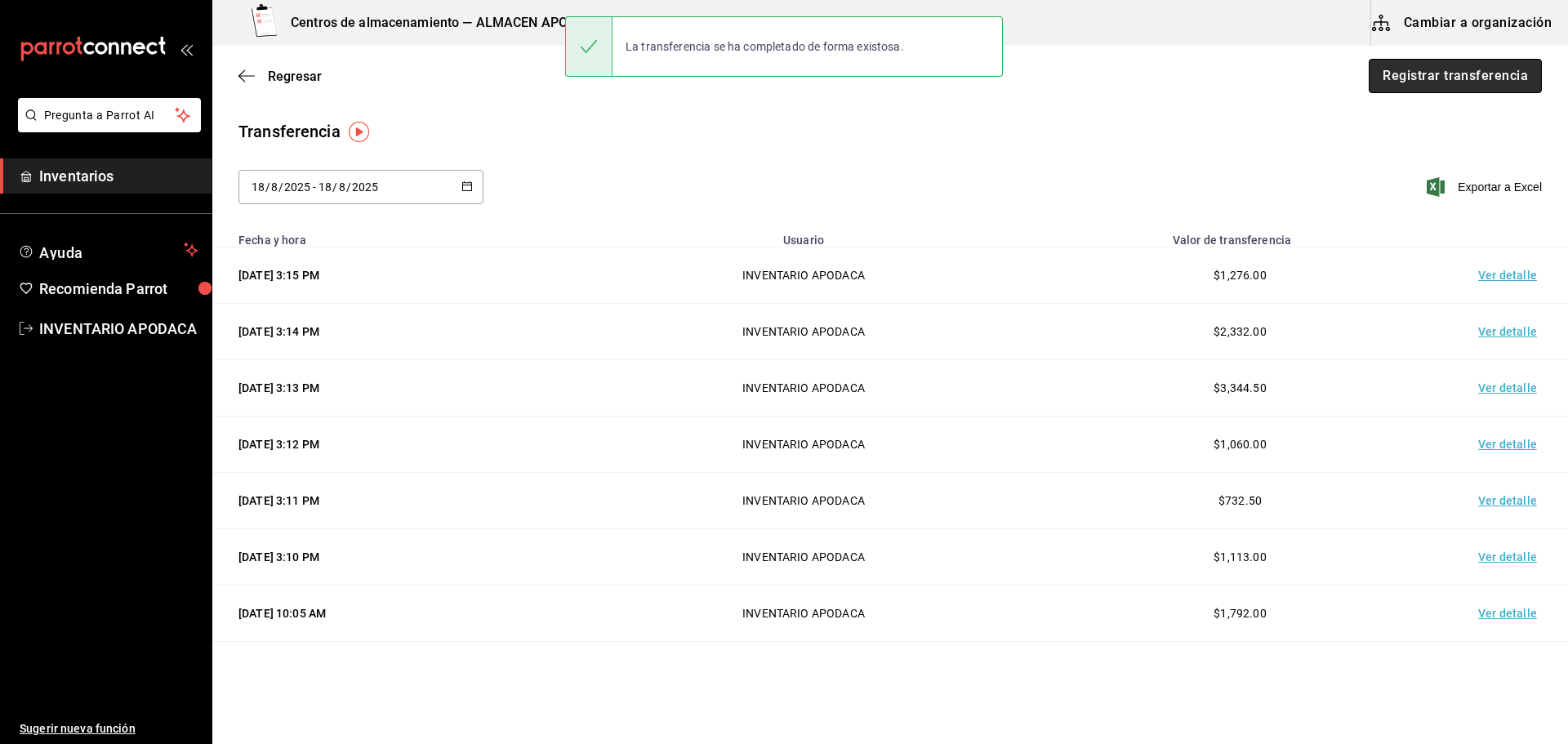
click at [1438, 85] on button "Registrar transferencia" at bounding box center [1456, 76] width 173 height 34
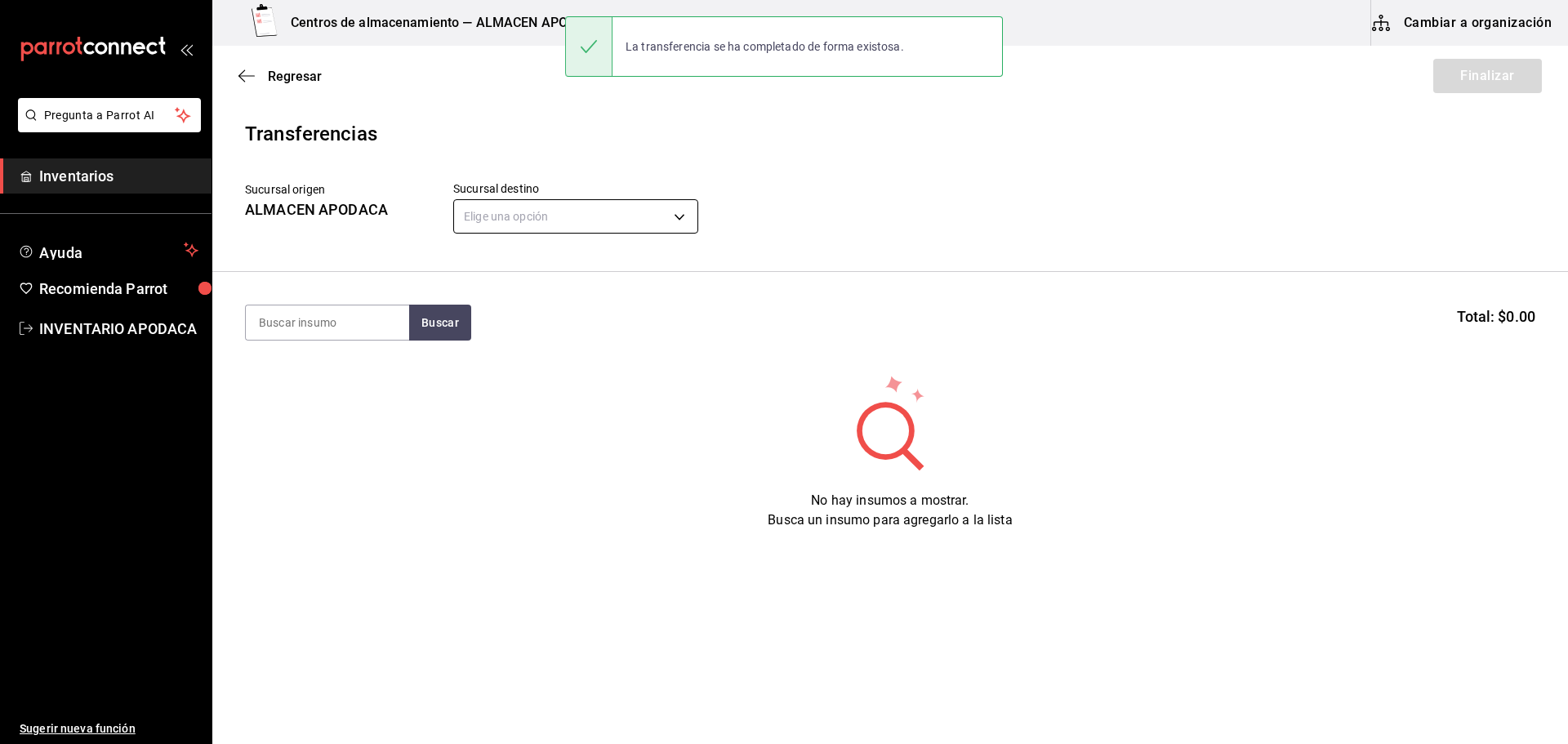
click at [574, 215] on body "Pregunta a Parrot AI Inventarios Ayuda Recomienda Parrot INVENTARIO APODACA Sug…" at bounding box center [784, 326] width 1568 height 653
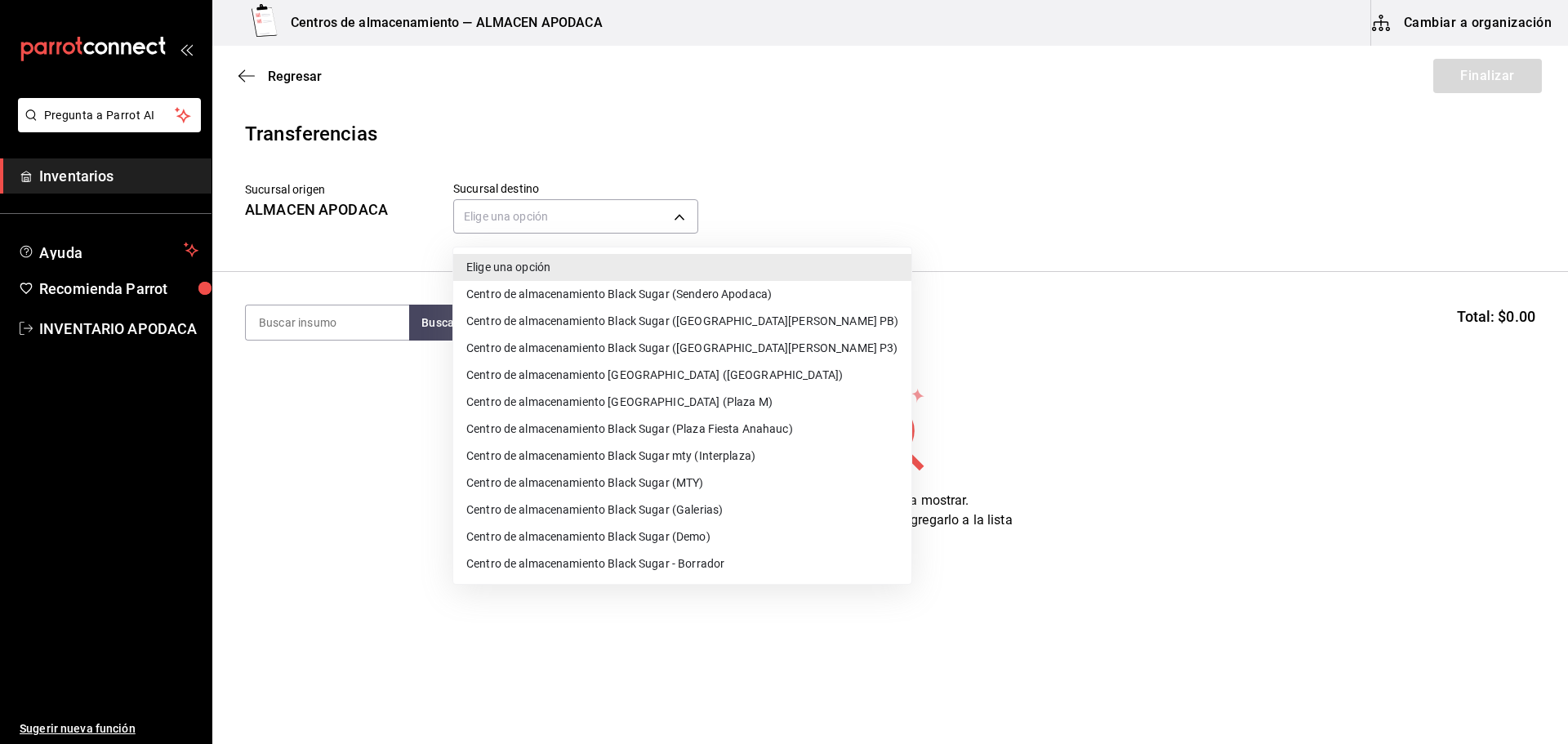
click at [713, 479] on li "Centro de almacenamiento Black Sugar (MTY)" at bounding box center [682, 483] width 458 height 27
type input "a752814e-dfbd-43e5-bdc2-5d0f592e09b1"
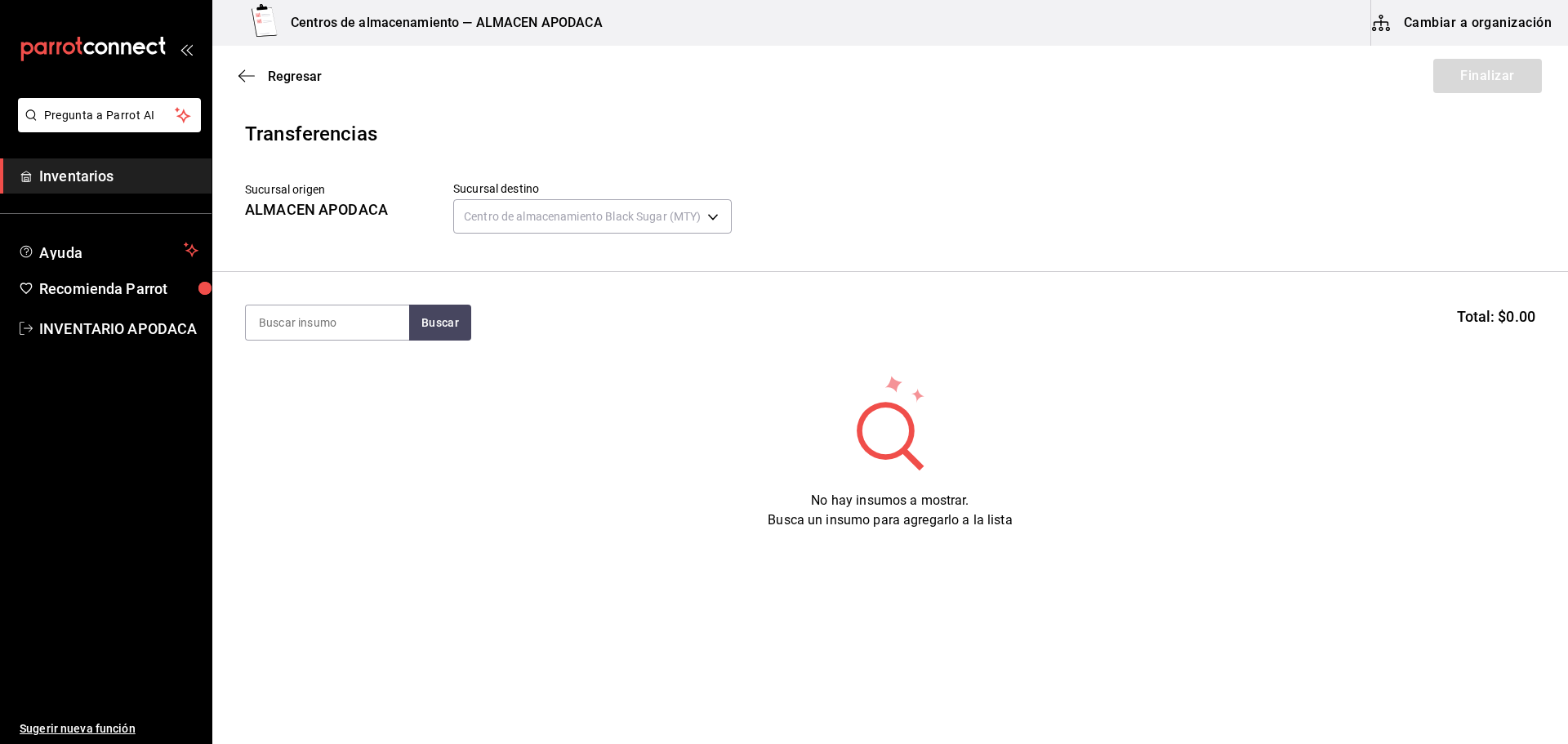
click at [346, 325] on input at bounding box center [327, 322] width 163 height 34
type input "VASO"
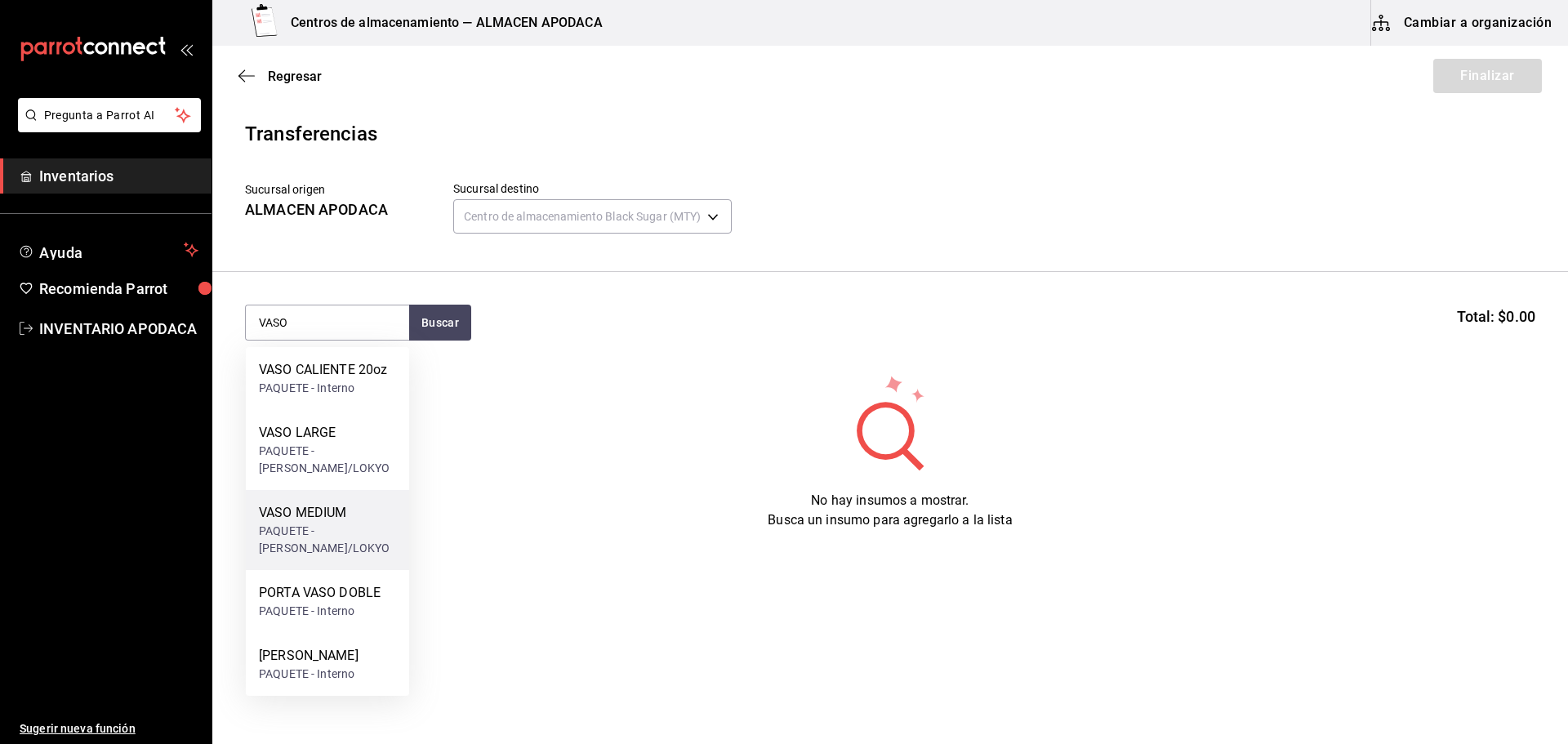
drag, startPoint x: 293, startPoint y: 526, endPoint x: 308, endPoint y: 516, distance: 18.0
click at [308, 516] on div "VASO MEDIUM PAQUETE - [PERSON_NAME]/LOKYO" at bounding box center [328, 530] width 138 height 54
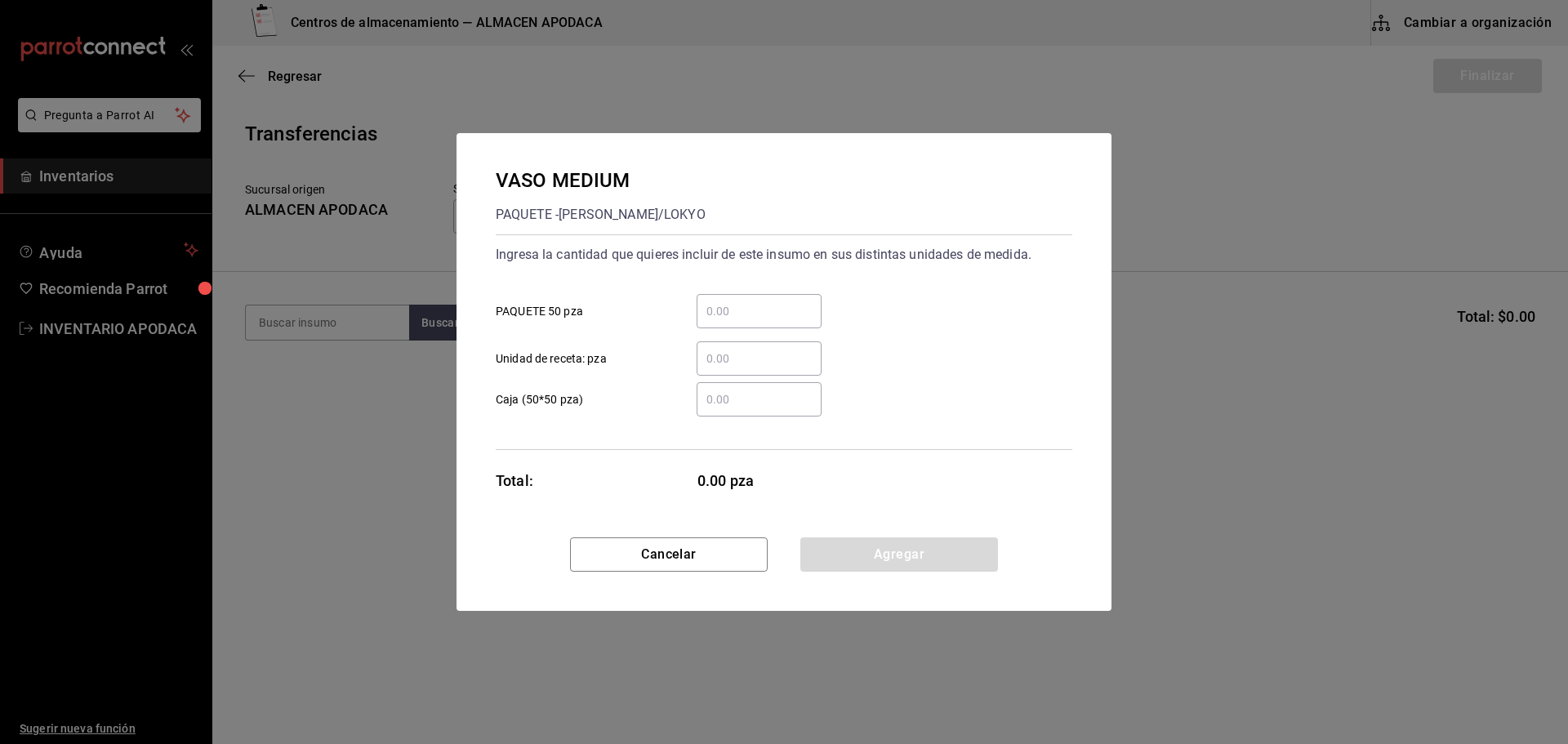
click at [730, 298] on div "​" at bounding box center [758, 311] width 125 height 34
click at [730, 302] on input "​ PAQUETE 50 pza" at bounding box center [758, 312] width 125 height 20
type input "3"
click at [904, 555] on button "Agregar" at bounding box center [899, 554] width 197 height 34
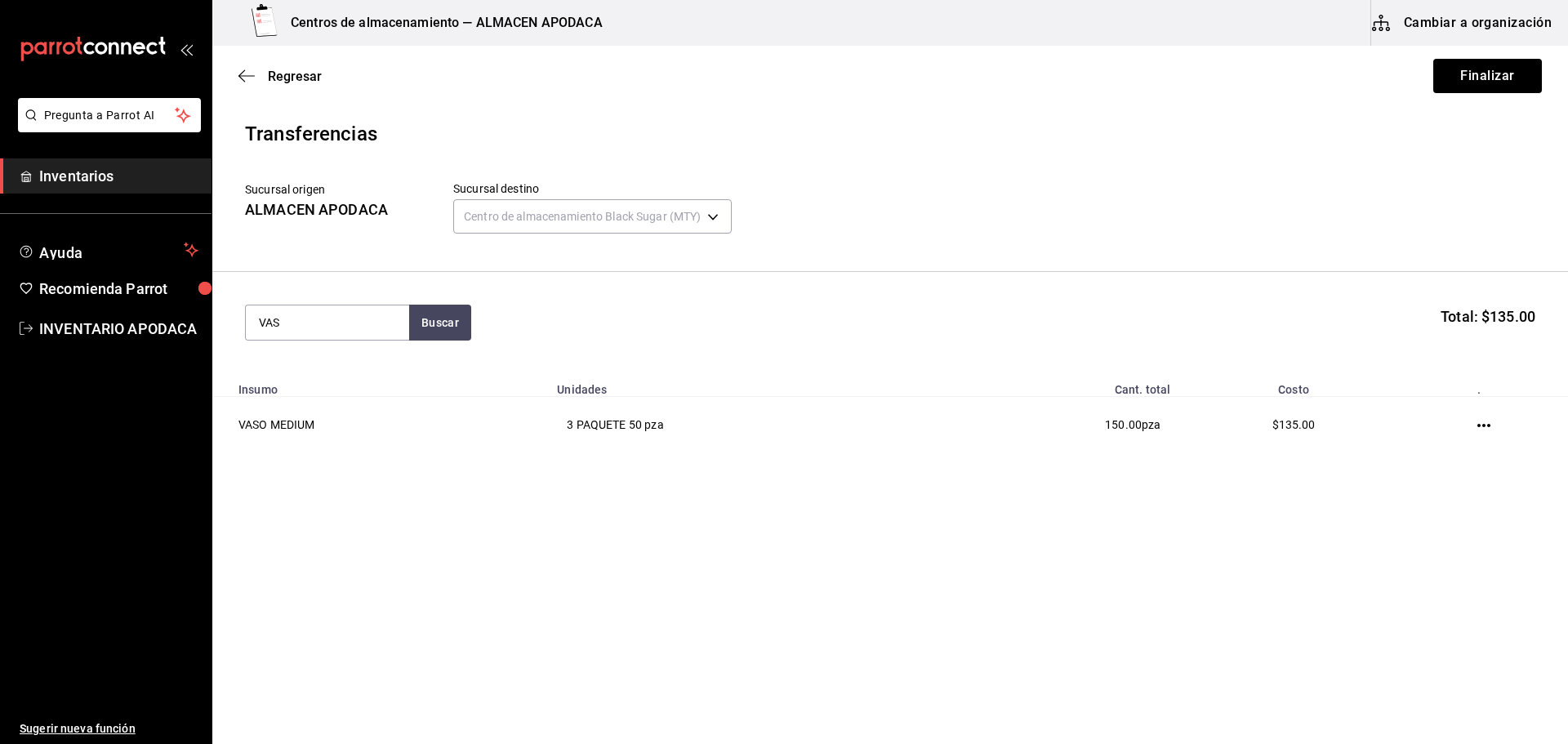
type input "VASO"
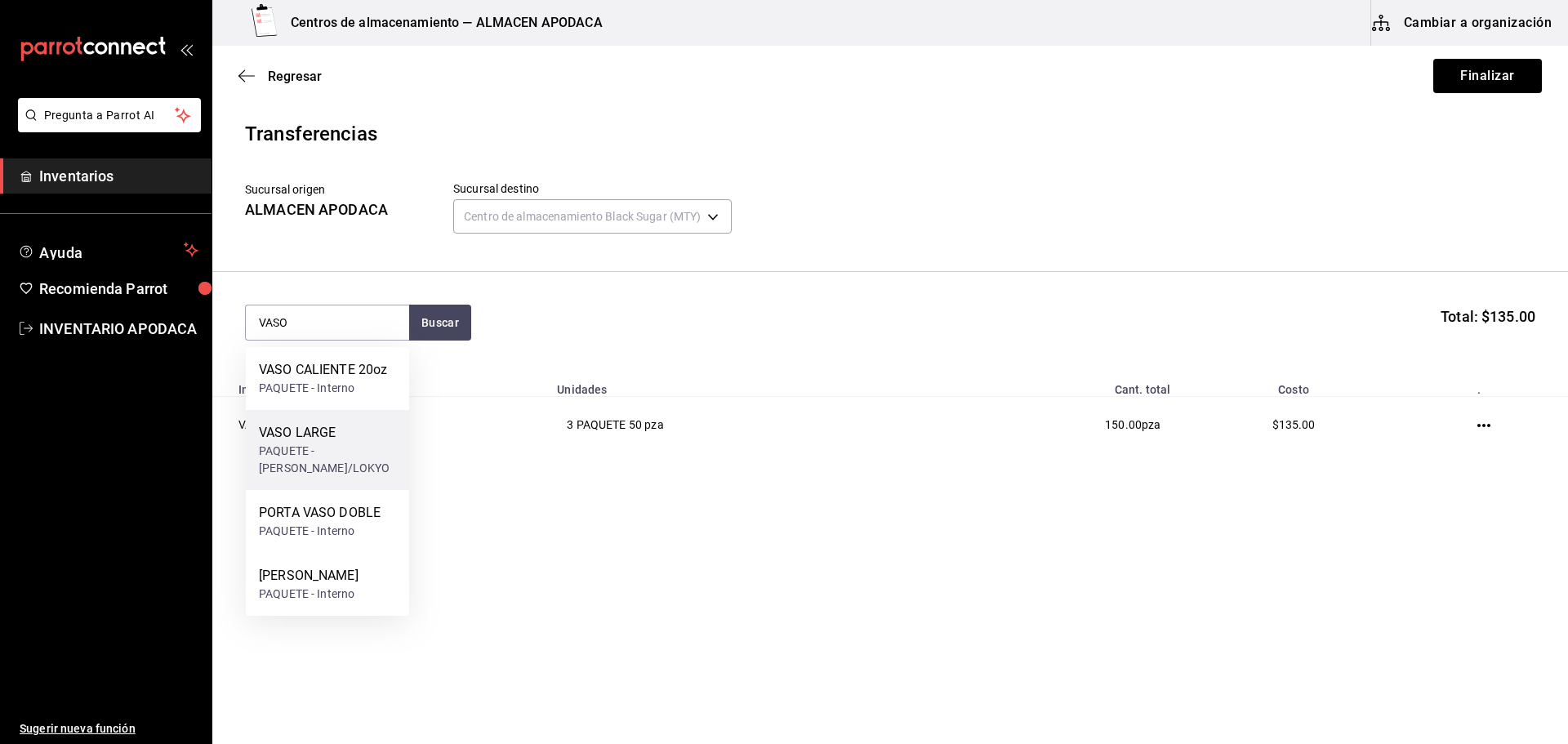
click at [341, 433] on div "VASO LARGE" at bounding box center [328, 433] width 138 height 20
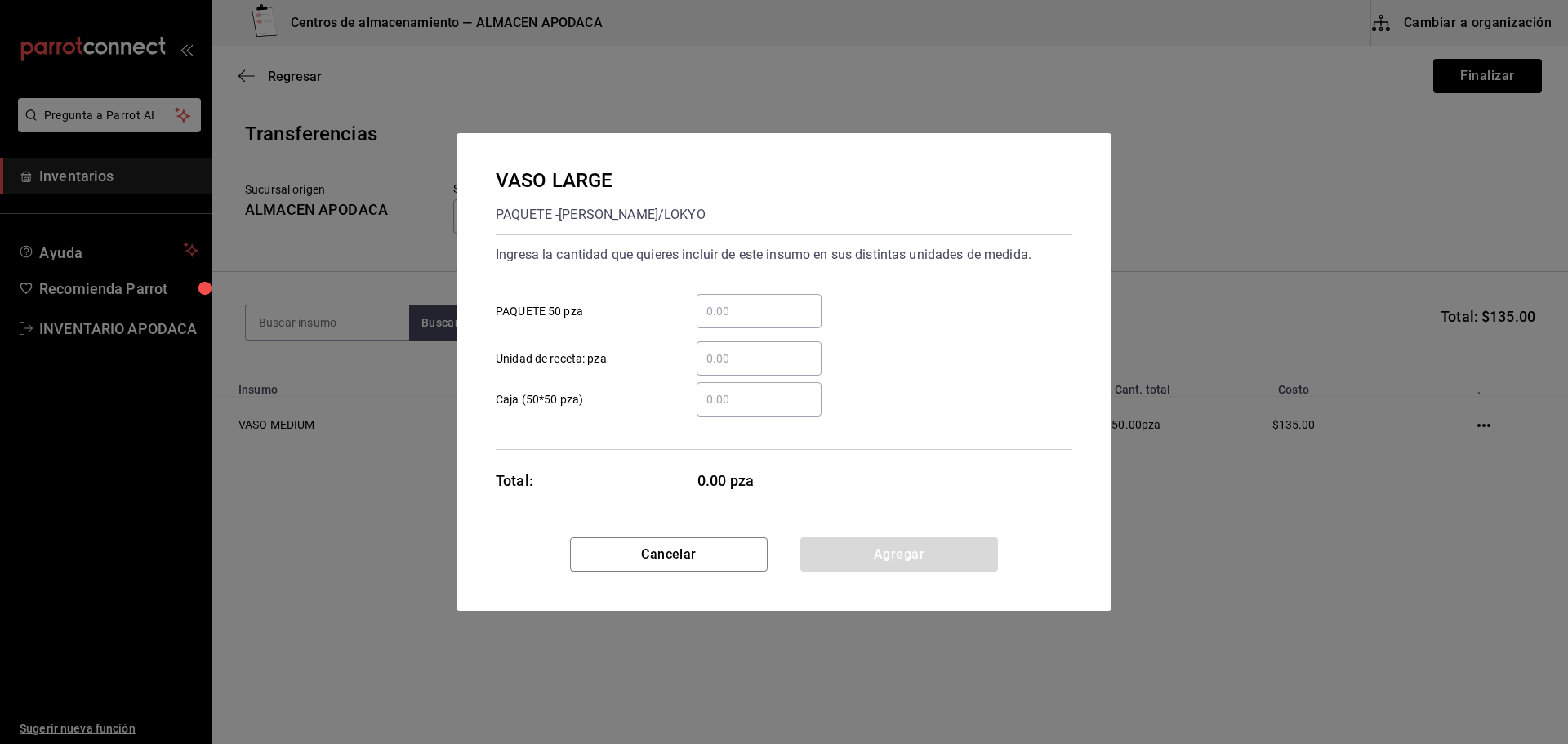
click at [739, 310] on input "​ PAQUETE 50 pza" at bounding box center [758, 312] width 125 height 20
type input "3"
click at [898, 546] on button "Agregar" at bounding box center [899, 554] width 197 height 34
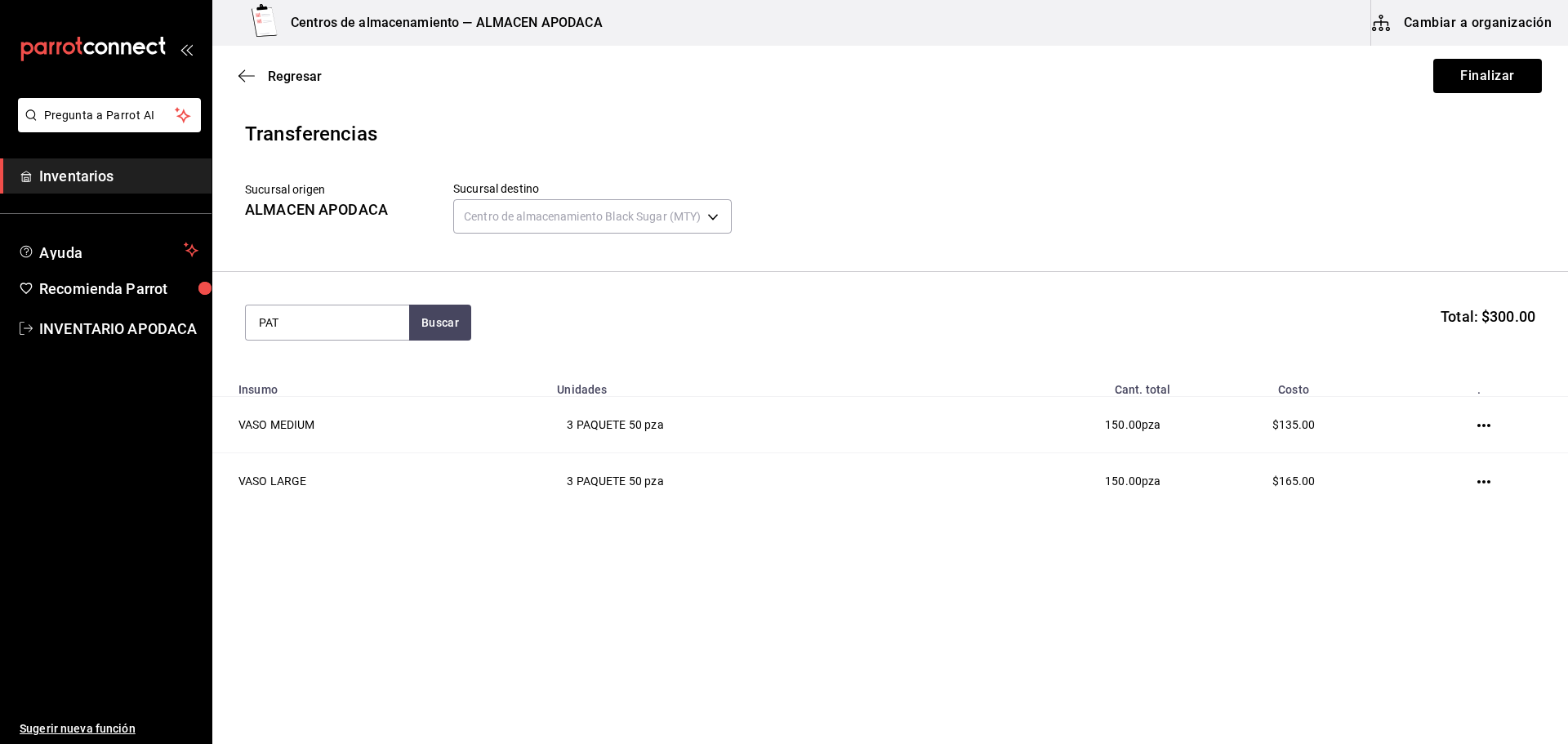
type input "PATI"
click at [303, 363] on div "PATITO SORPRESA" at bounding box center [316, 371] width 114 height 20
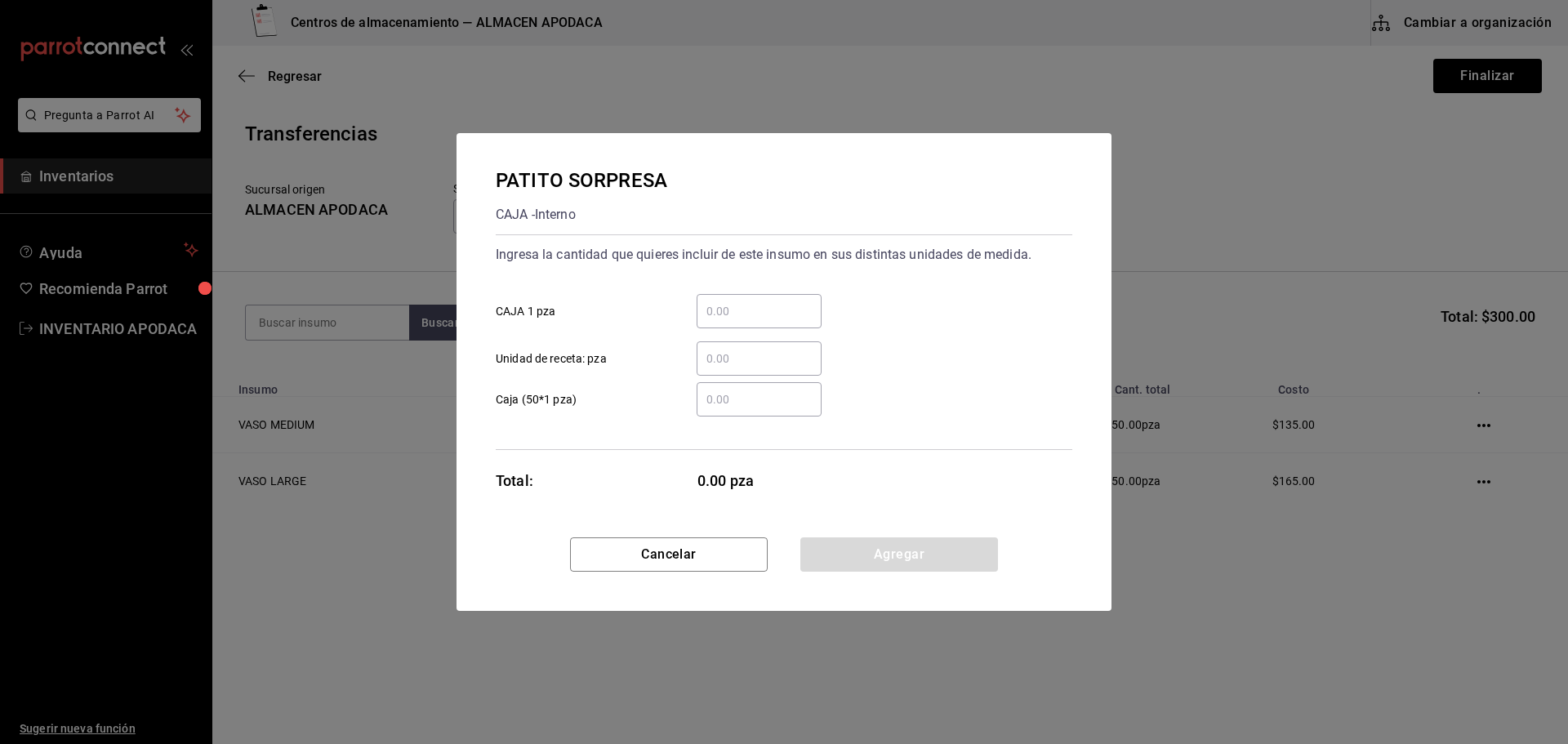
click at [763, 309] on input "​ CAJA 1 pza" at bounding box center [758, 312] width 125 height 20
type input "200"
click at [898, 543] on button "Agregar" at bounding box center [899, 554] width 197 height 34
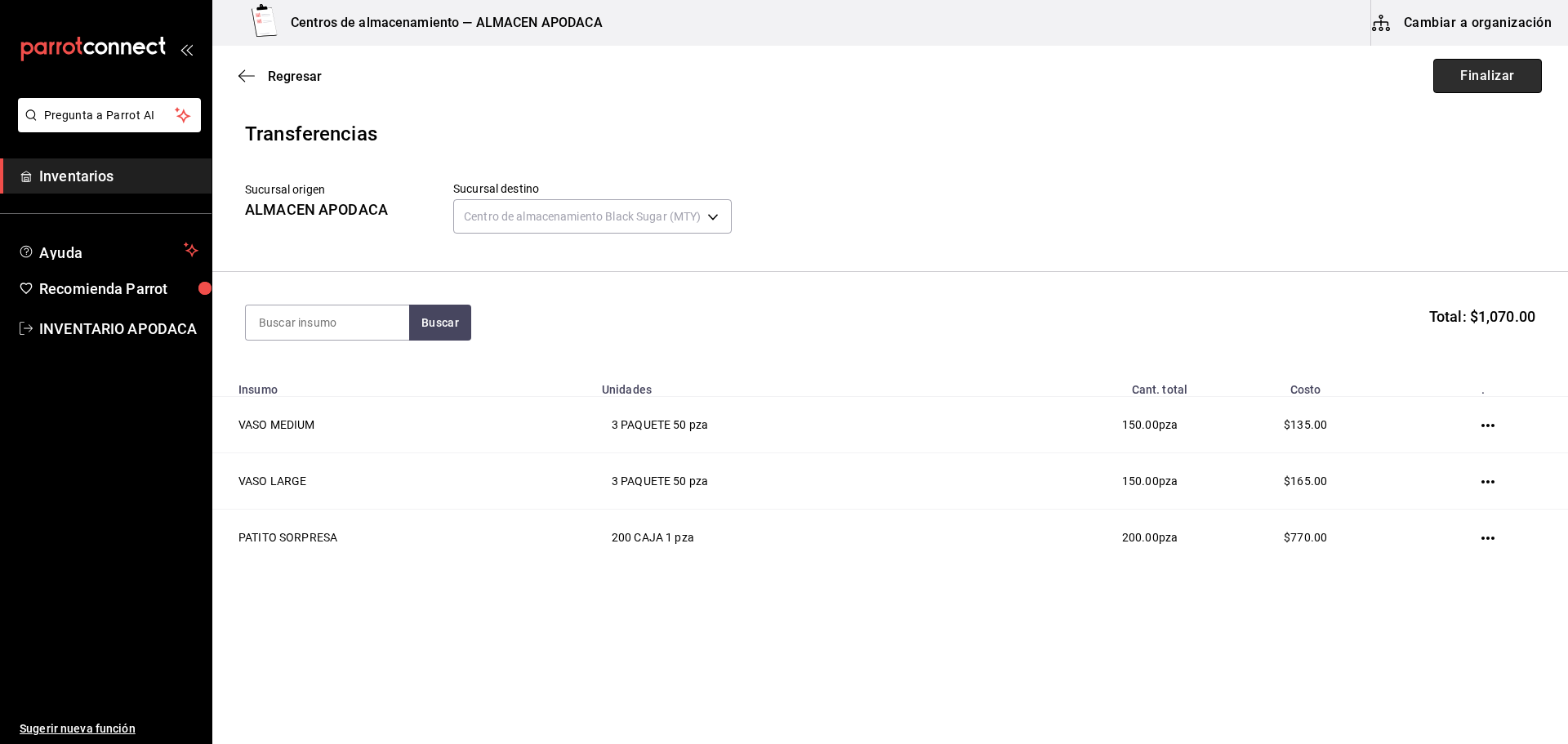
click at [1458, 68] on button "Finalizar" at bounding box center [1487, 76] width 109 height 34
